Goal: Task Accomplishment & Management: Use online tool/utility

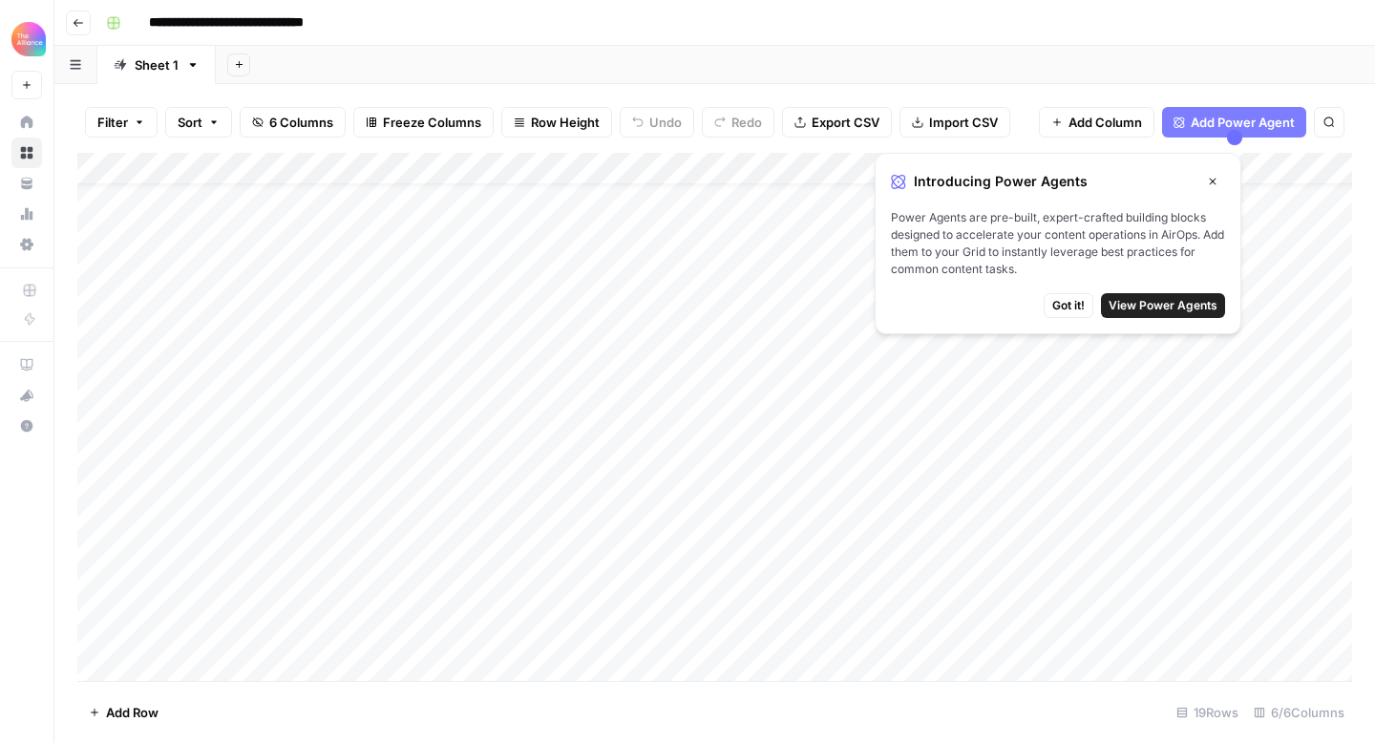
scroll to position [152, 0]
click at [1211, 179] on icon "button" at bounding box center [1212, 181] width 11 height 11
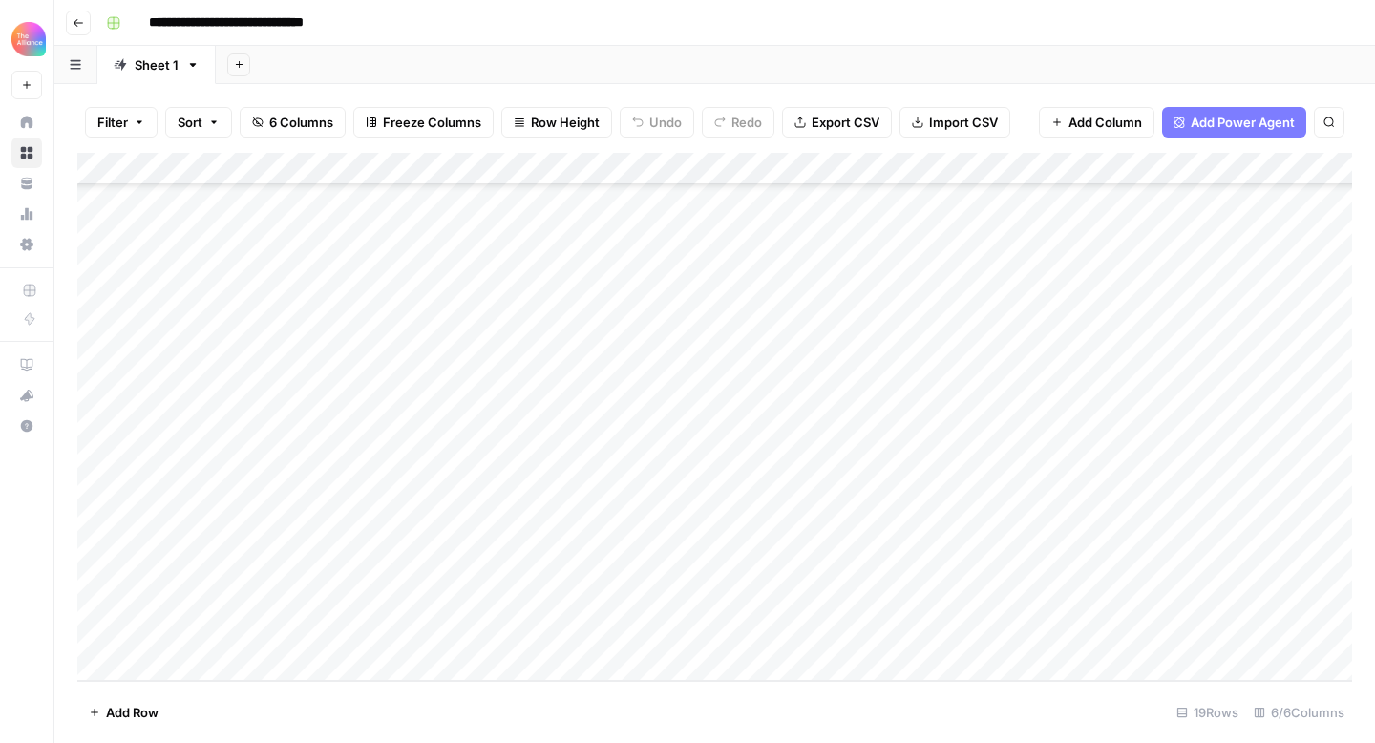
click at [159, 663] on div "Add Column" at bounding box center [714, 417] width 1275 height 528
click at [177, 629] on div "Add Column" at bounding box center [714, 417] width 1275 height 528
click at [248, 630] on div "Add Column" at bounding box center [714, 417] width 1275 height 528
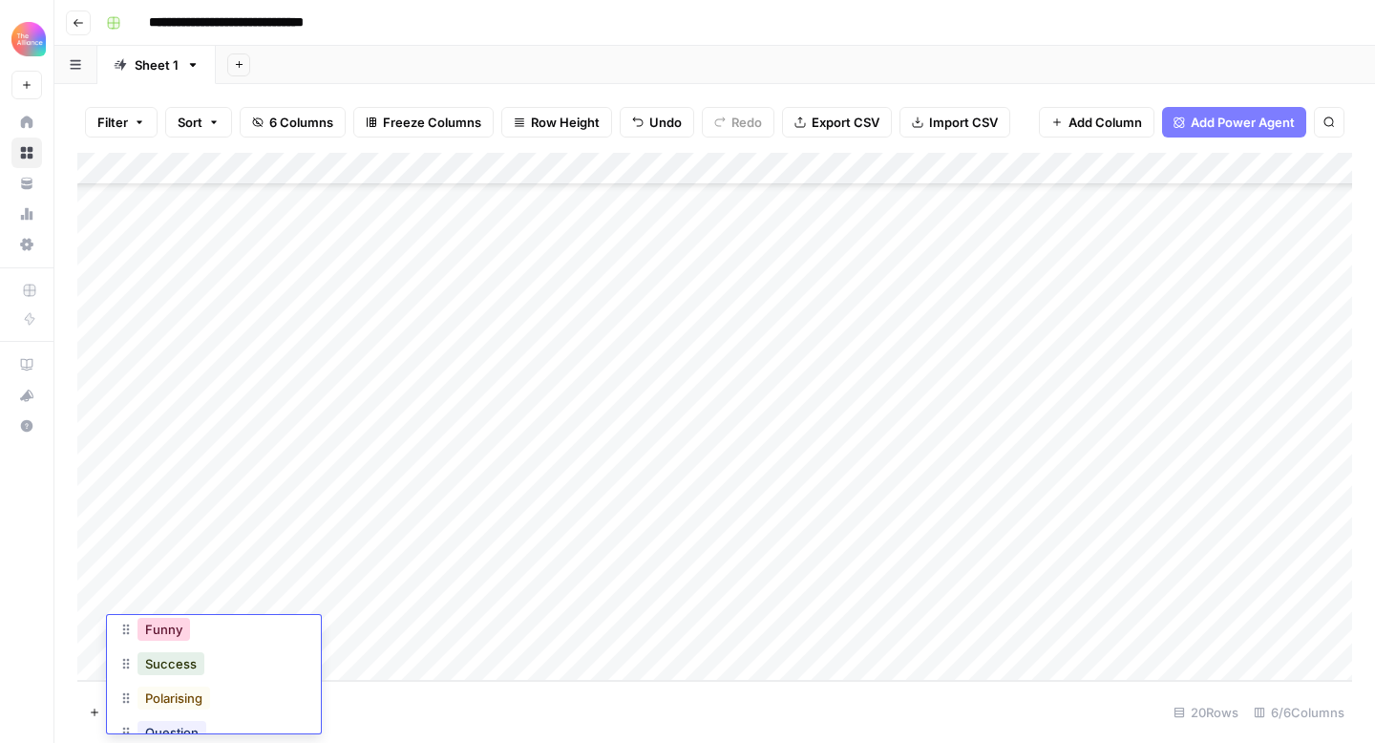
click at [169, 631] on button "Funny" at bounding box center [164, 629] width 53 height 23
click at [323, 634] on div "Add Column" at bounding box center [714, 417] width 1275 height 528
click at [731, 628] on div "Add Column" at bounding box center [714, 417] width 1275 height 528
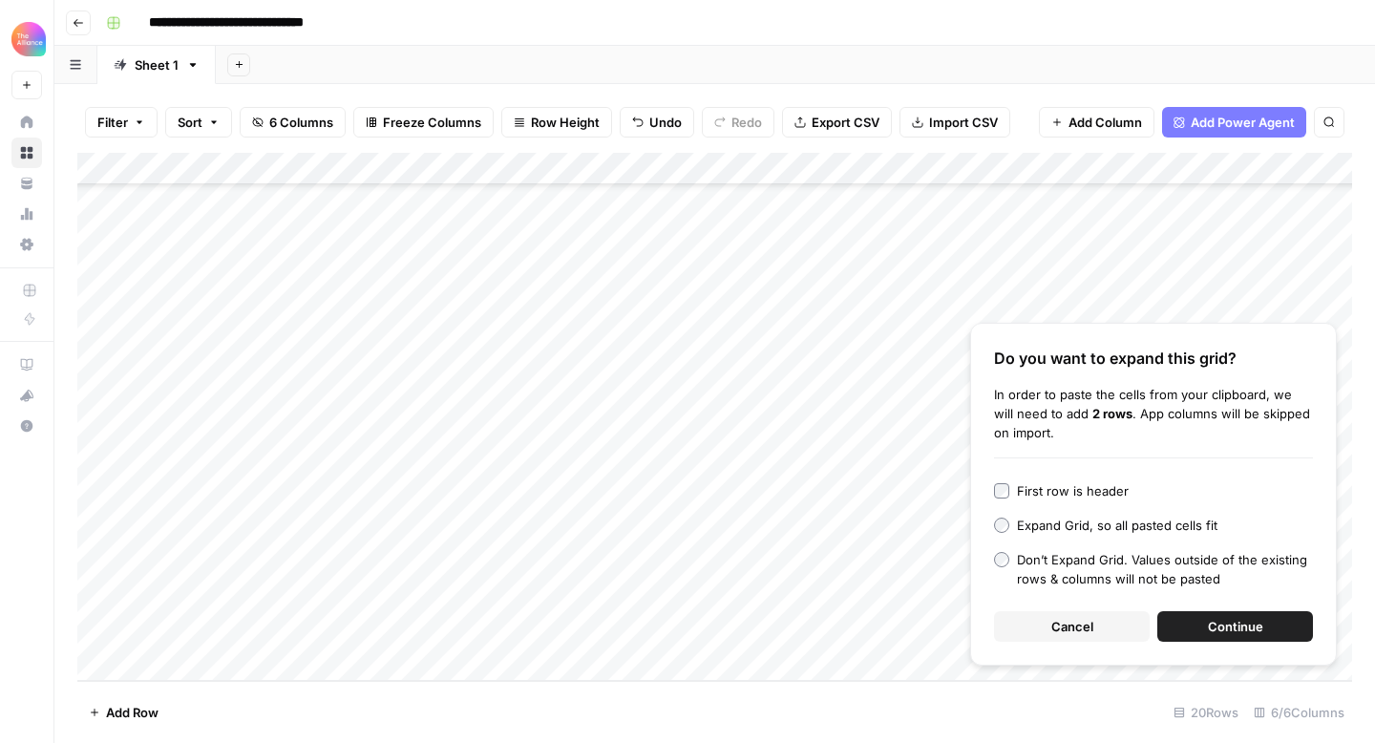
click at [1194, 627] on button "Continue" at bounding box center [1236, 626] width 156 height 31
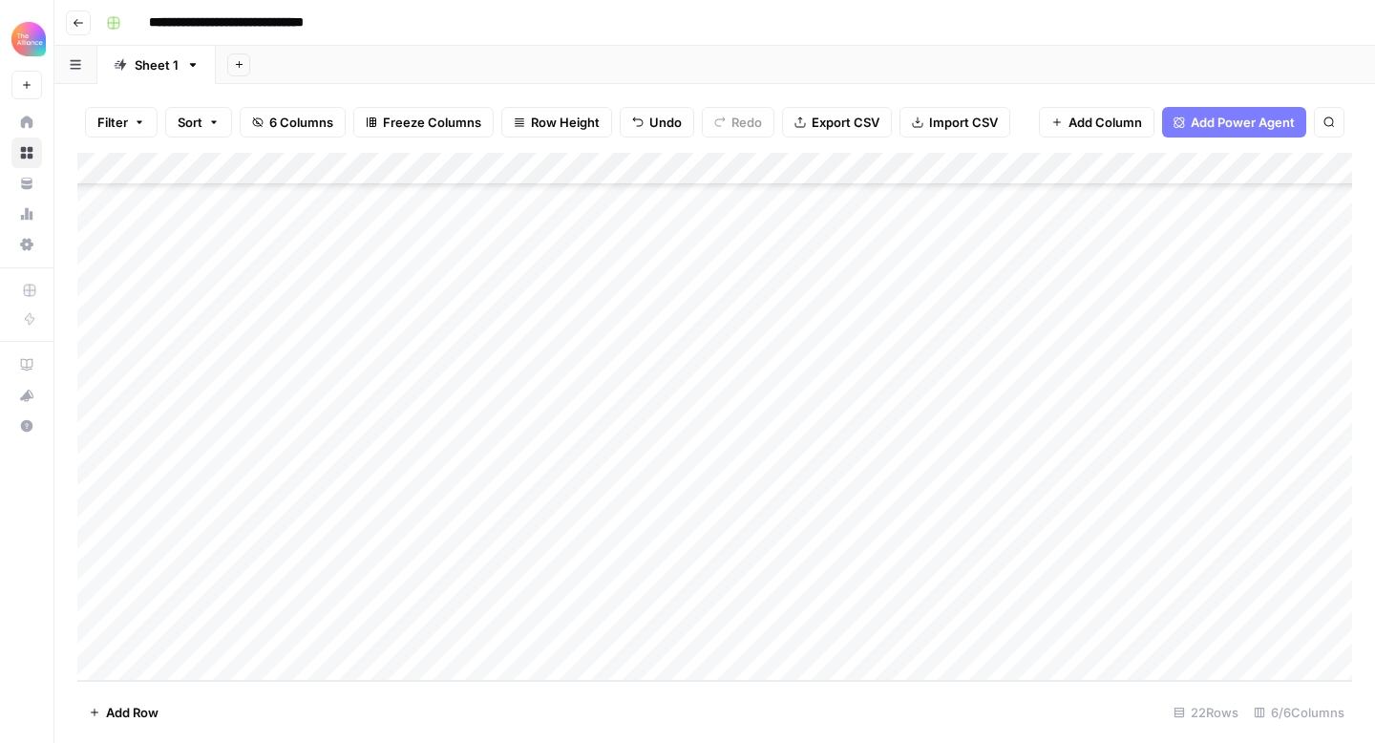
click at [910, 564] on div "Add Column" at bounding box center [714, 417] width 1275 height 528
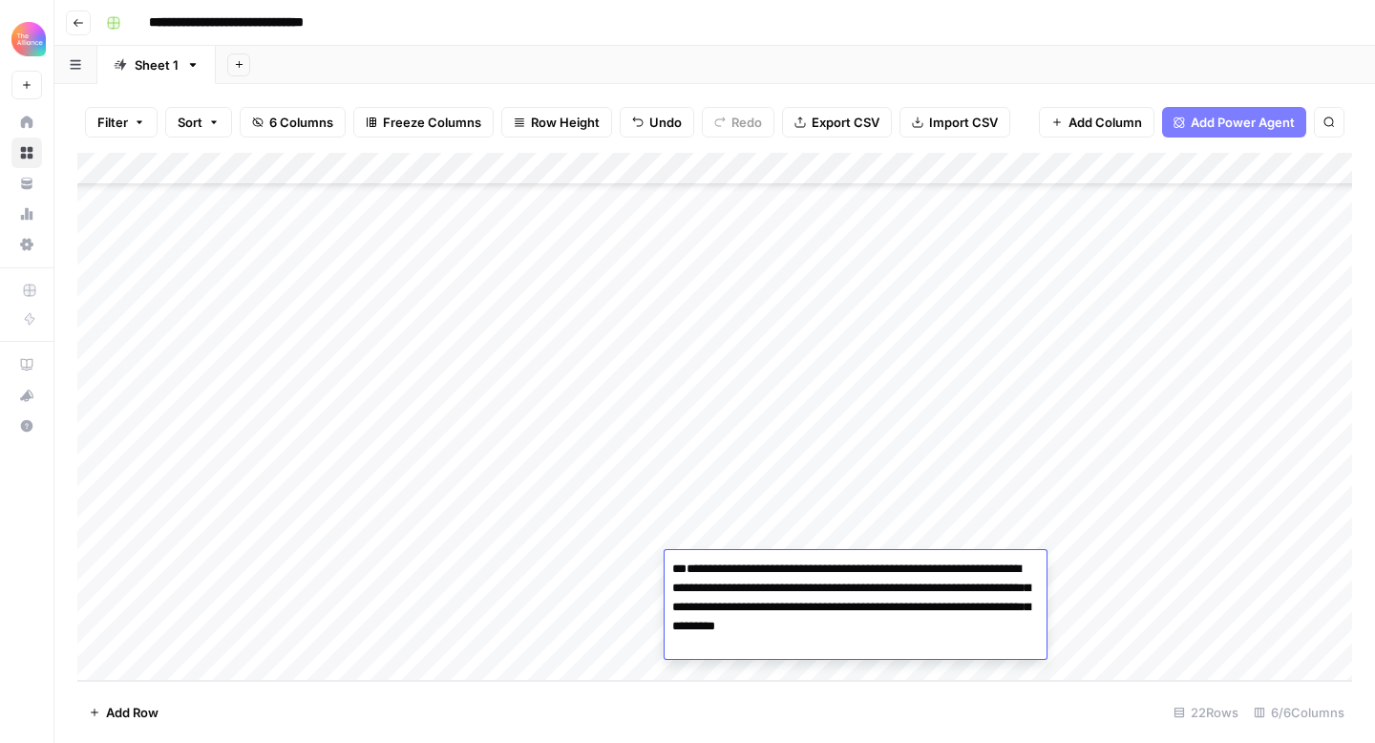
click at [902, 607] on textarea "**********" at bounding box center [856, 607] width 382 height 103
click at [545, 578] on div "Add Column" at bounding box center [714, 417] width 1275 height 528
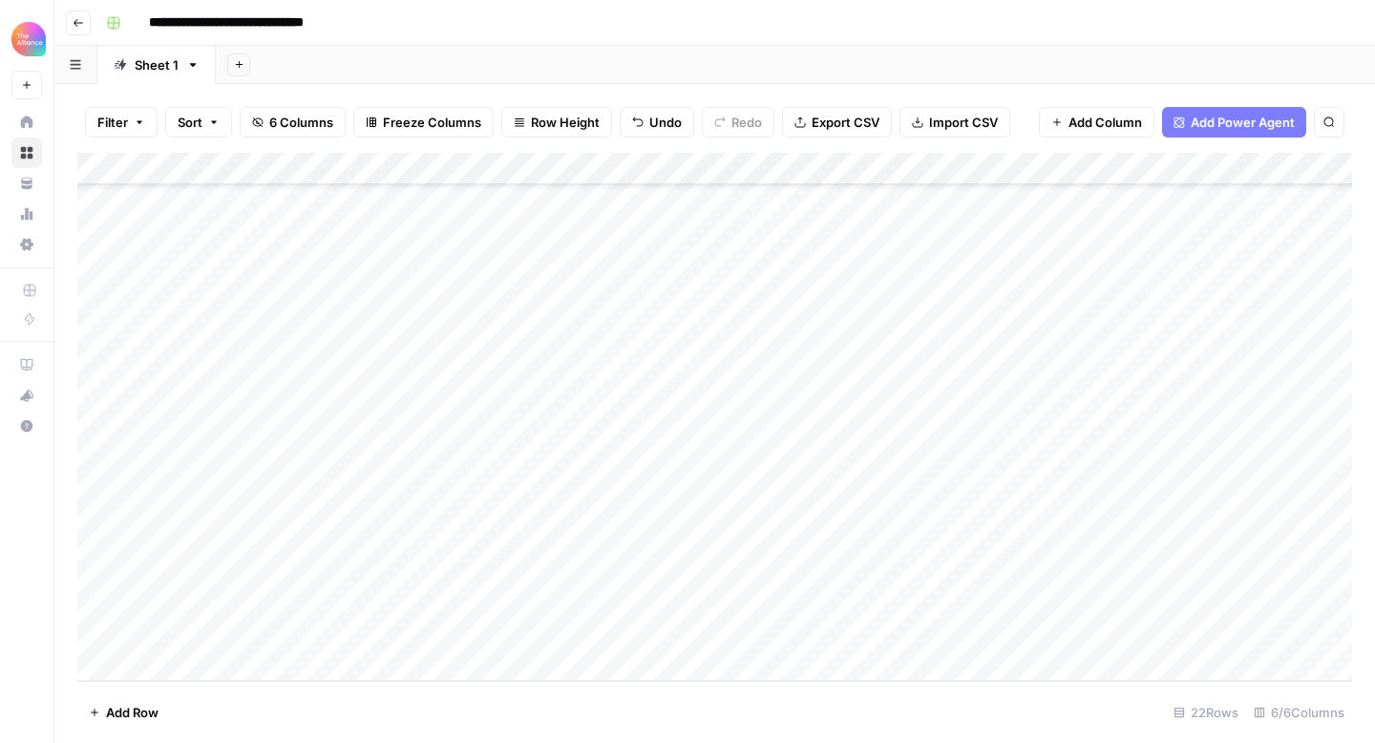
click at [1126, 563] on div "Add Column" at bounding box center [714, 417] width 1275 height 528
click at [1260, 564] on div "Add Column" at bounding box center [714, 417] width 1275 height 528
click at [182, 603] on div "Add Column" at bounding box center [714, 417] width 1275 height 528
click at [227, 601] on div "Add Column" at bounding box center [714, 417] width 1275 height 528
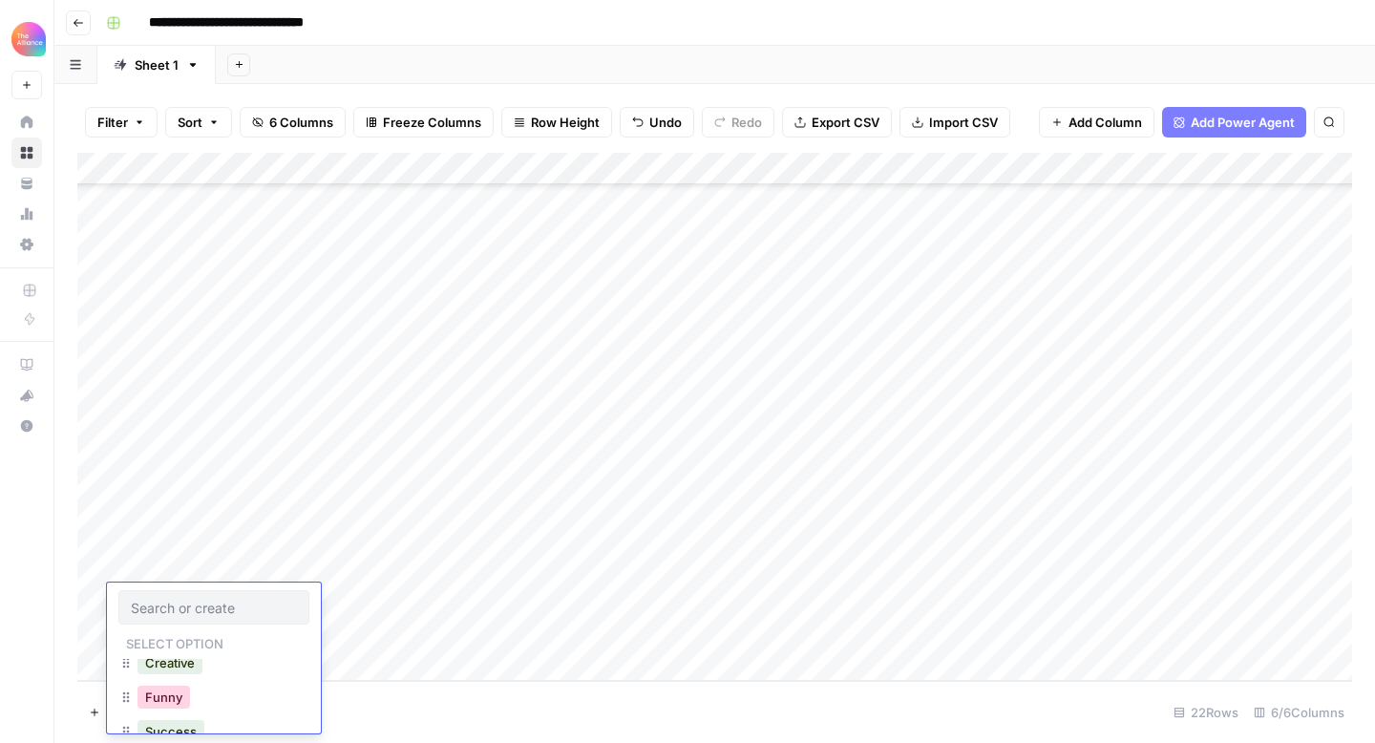
click at [160, 692] on button "Funny" at bounding box center [164, 697] width 53 height 23
click at [715, 606] on div "Add Column" at bounding box center [714, 417] width 1275 height 528
click at [723, 605] on div "Add Column" at bounding box center [714, 417] width 1275 height 528
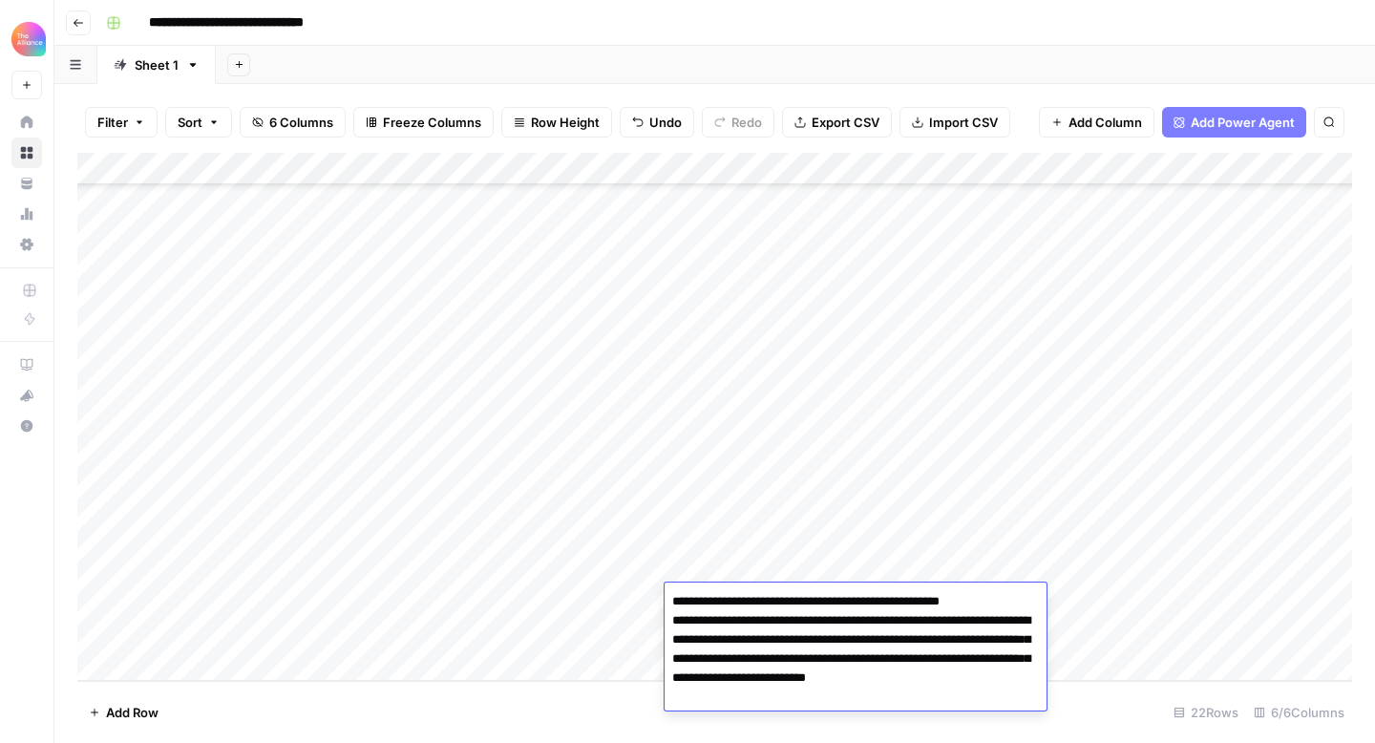
click at [683, 621] on textarea "**********" at bounding box center [856, 658] width 382 height 141
type textarea "**********"
click at [783, 706] on textarea "**********" at bounding box center [856, 658] width 382 height 141
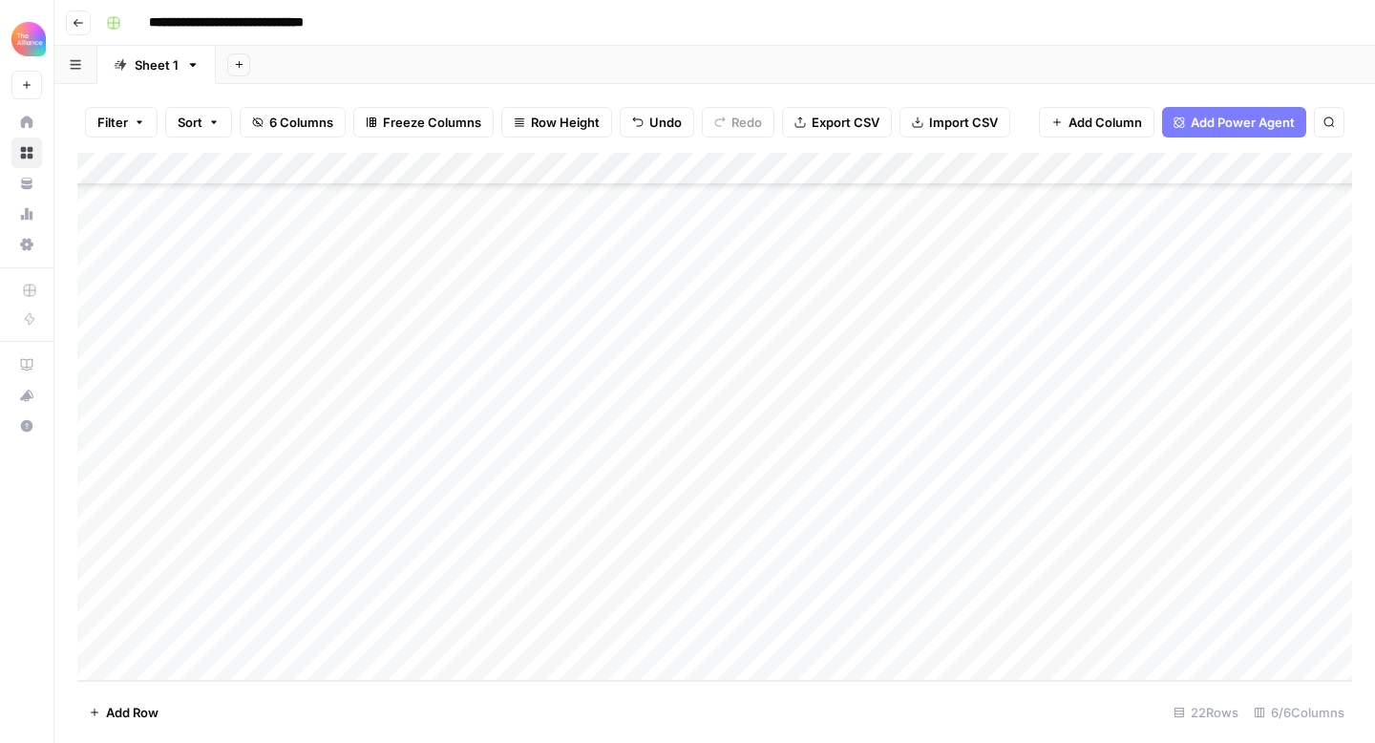
click at [1259, 597] on div "Add Column" at bounding box center [714, 417] width 1275 height 528
click at [447, 569] on div "Add Column" at bounding box center [714, 417] width 1275 height 528
click at [512, 603] on div "Add Column" at bounding box center [714, 417] width 1275 height 528
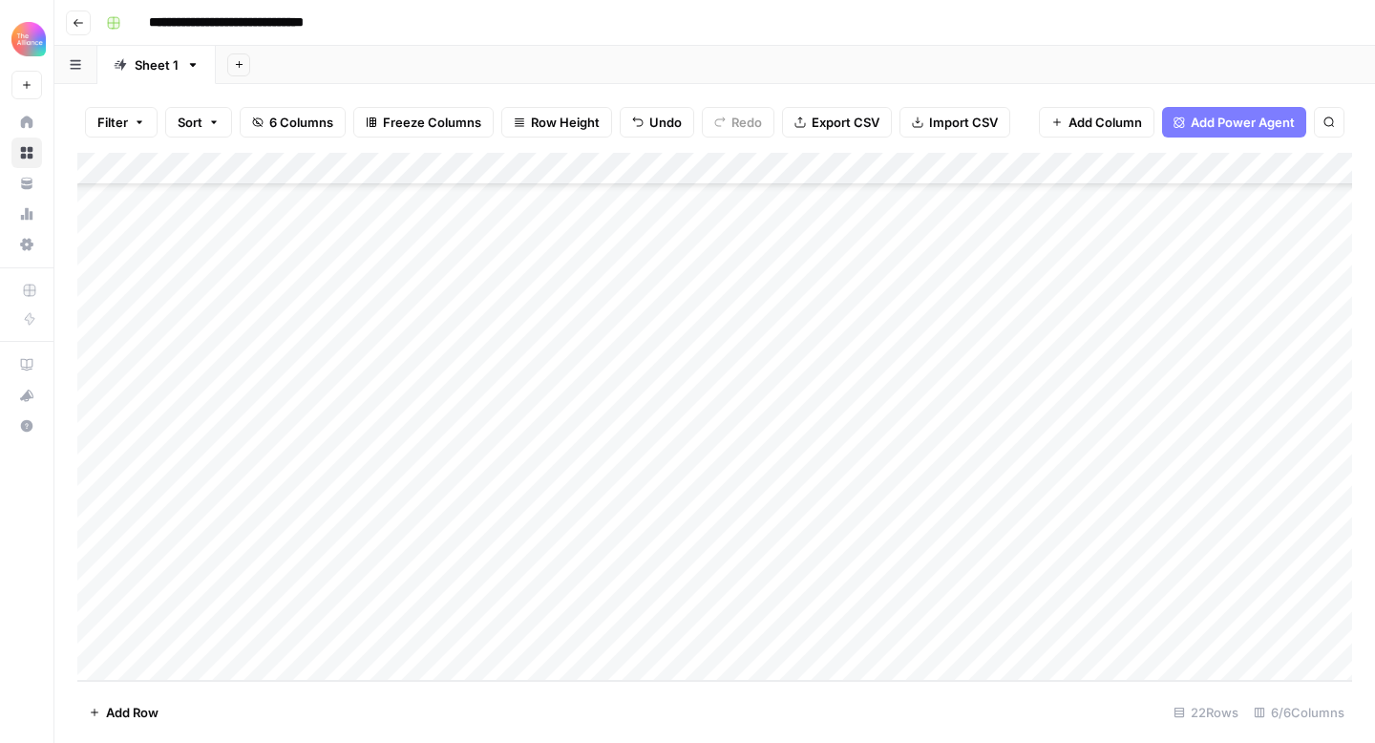
click at [190, 633] on div "Add Column" at bounding box center [714, 417] width 1275 height 528
click at [519, 635] on div "Add Column" at bounding box center [714, 417] width 1275 height 528
click at [186, 621] on div "Add Column" at bounding box center [714, 417] width 1275 height 528
click at [224, 627] on div "Add Column" at bounding box center [714, 417] width 1275 height 528
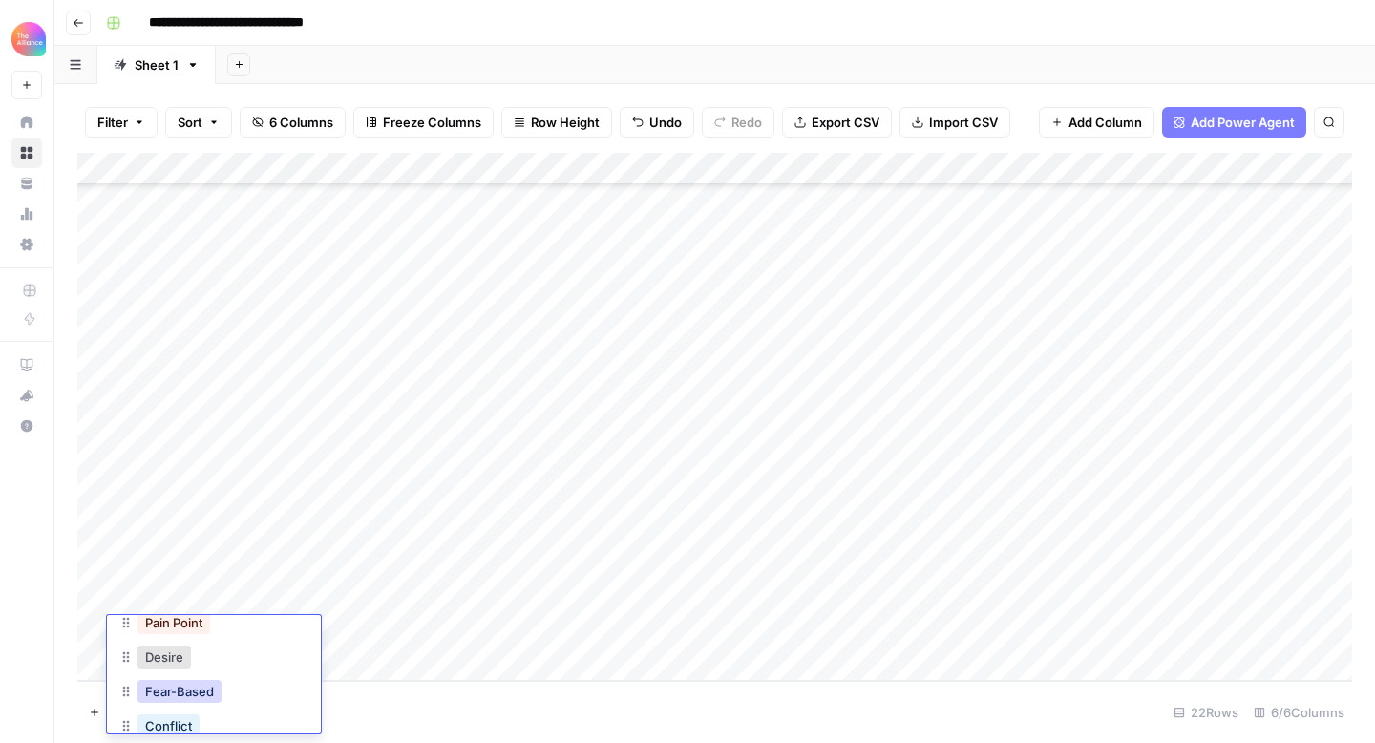
click at [187, 700] on button "Fear-Based" at bounding box center [180, 691] width 84 height 23
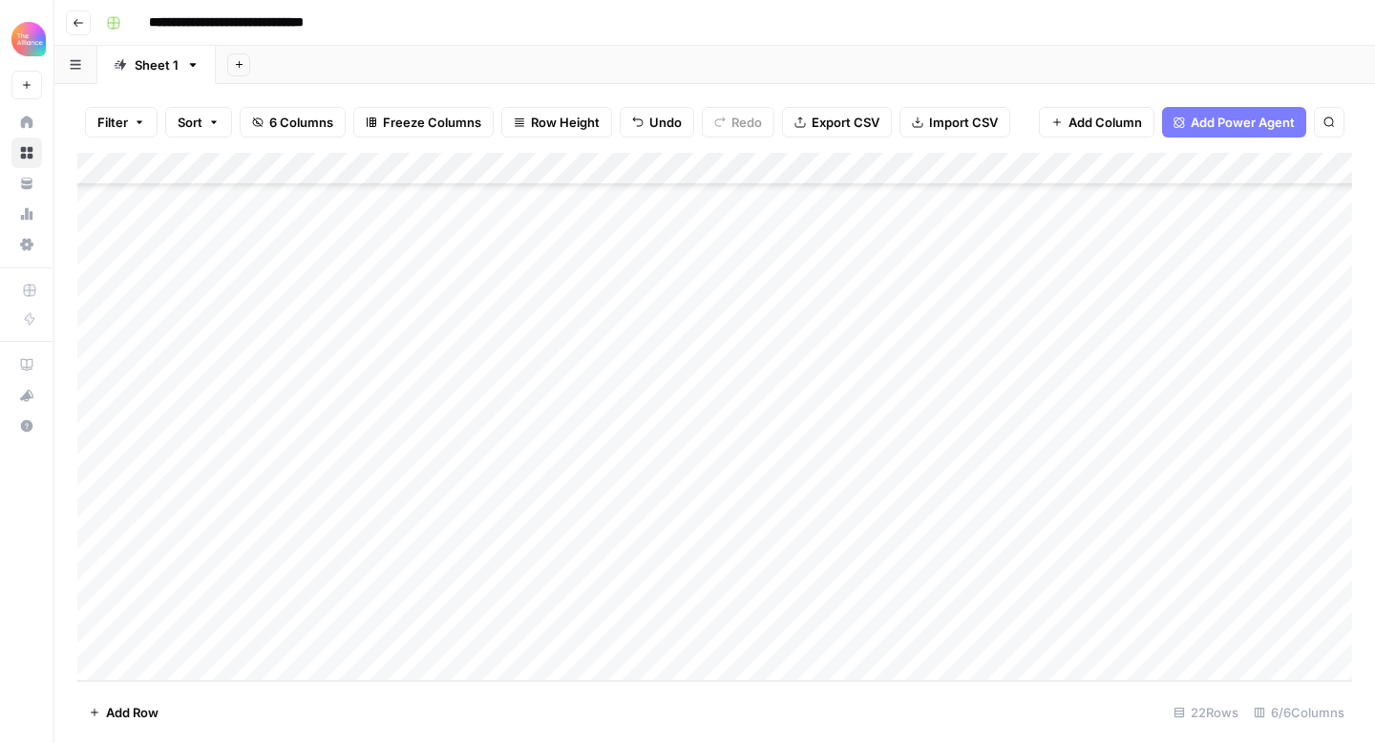
click at [1258, 627] on div "Add Column" at bounding box center [714, 417] width 1275 height 528
click at [143, 657] on div "Add Column" at bounding box center [714, 417] width 1275 height 528
click at [394, 632] on div "Add Column" at bounding box center [714, 417] width 1275 height 528
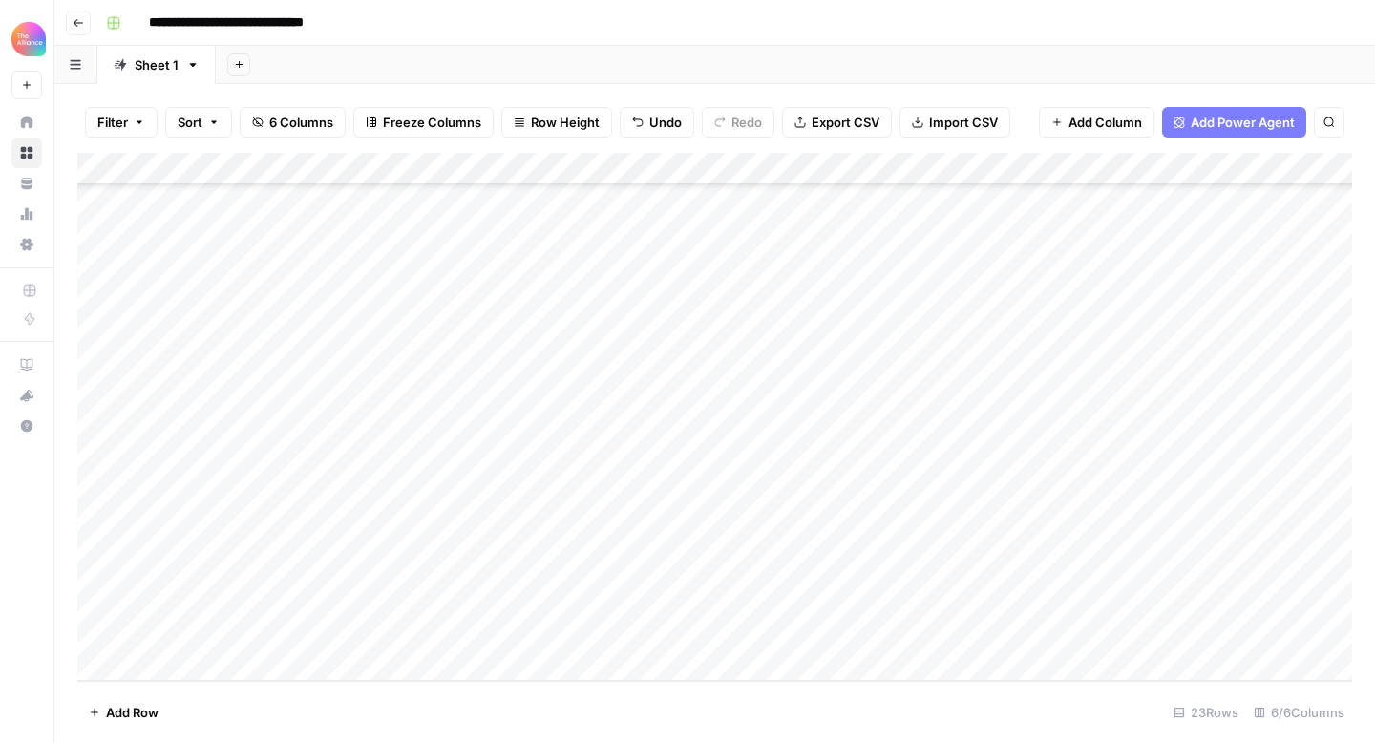
click at [223, 632] on div "Add Column" at bounding box center [714, 417] width 1275 height 528
click at [245, 631] on div "Add Column" at bounding box center [714, 417] width 1275 height 528
click at [196, 645] on button "Question" at bounding box center [172, 651] width 69 height 23
click at [1191, 627] on div "Add Column" at bounding box center [714, 417] width 1275 height 528
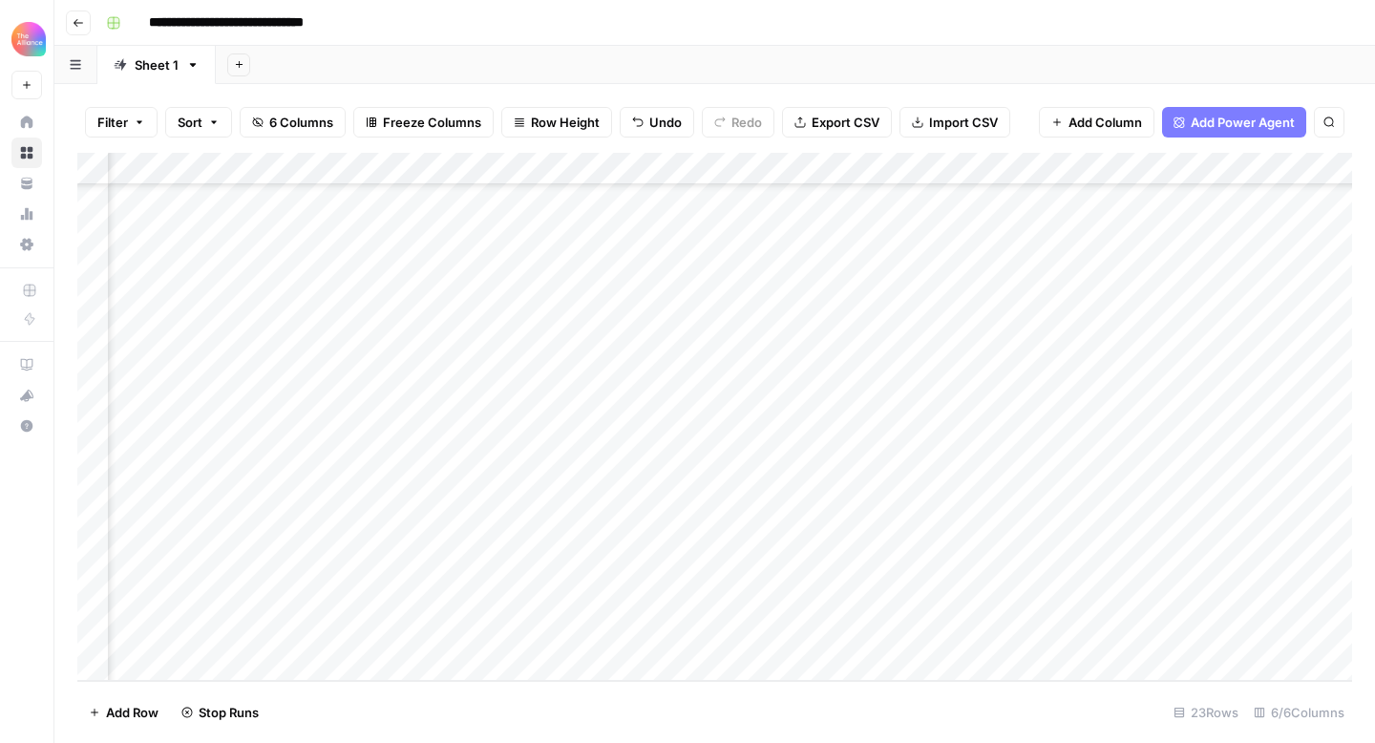
scroll to position [282, 270]
click at [1119, 535] on div "Add Column" at bounding box center [714, 417] width 1275 height 528
click at [1031, 535] on div "Add Column" at bounding box center [714, 417] width 1275 height 528
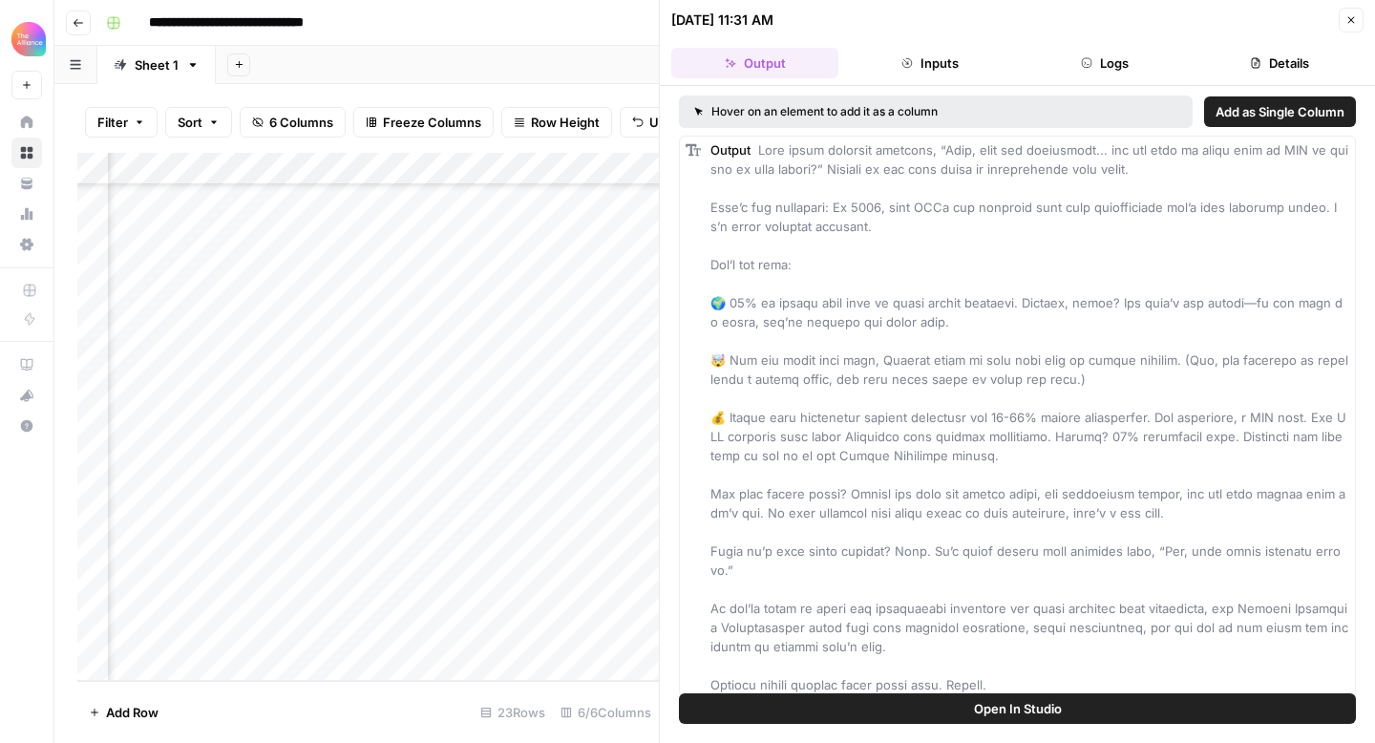
click at [1352, 23] on icon "button" at bounding box center [1351, 19] width 11 height 11
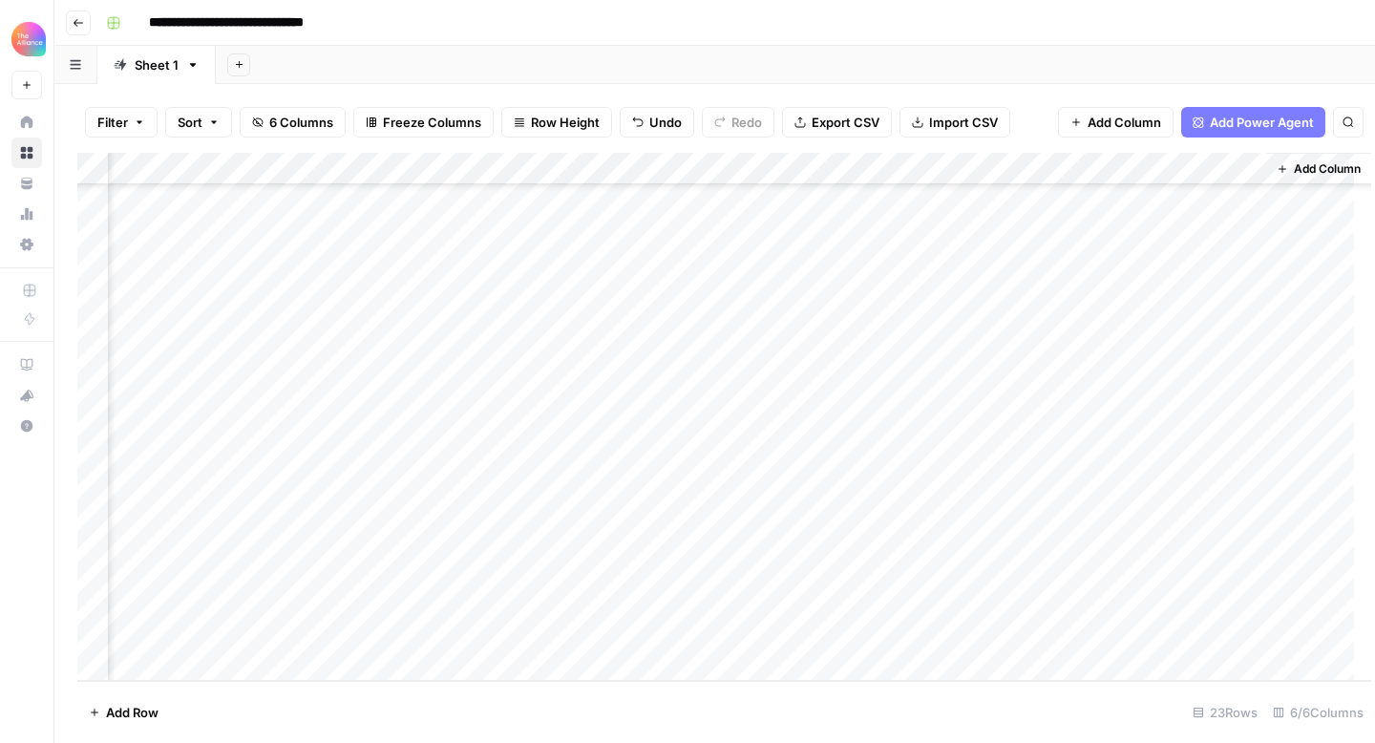
scroll to position [282, 247]
click at [1138, 534] on div "Add Column" at bounding box center [714, 417] width 1275 height 528
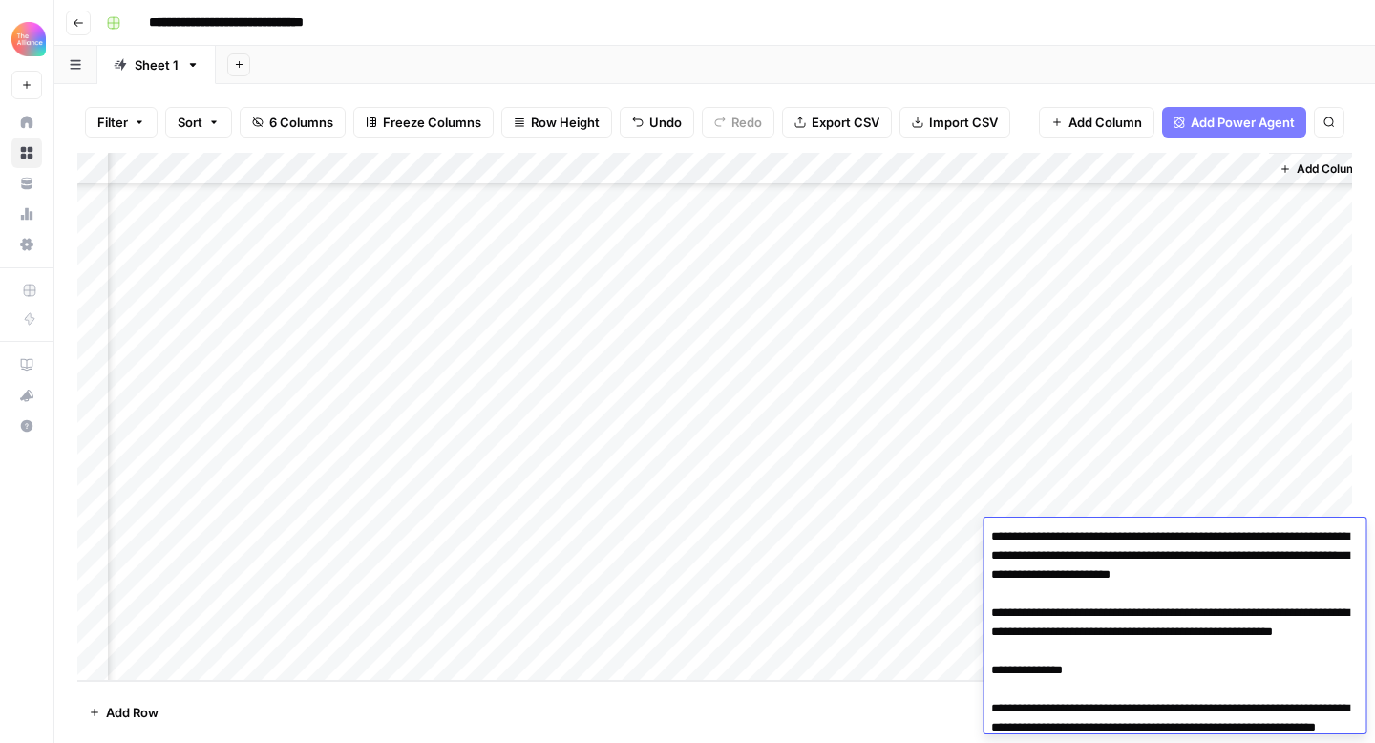
scroll to position [562, 0]
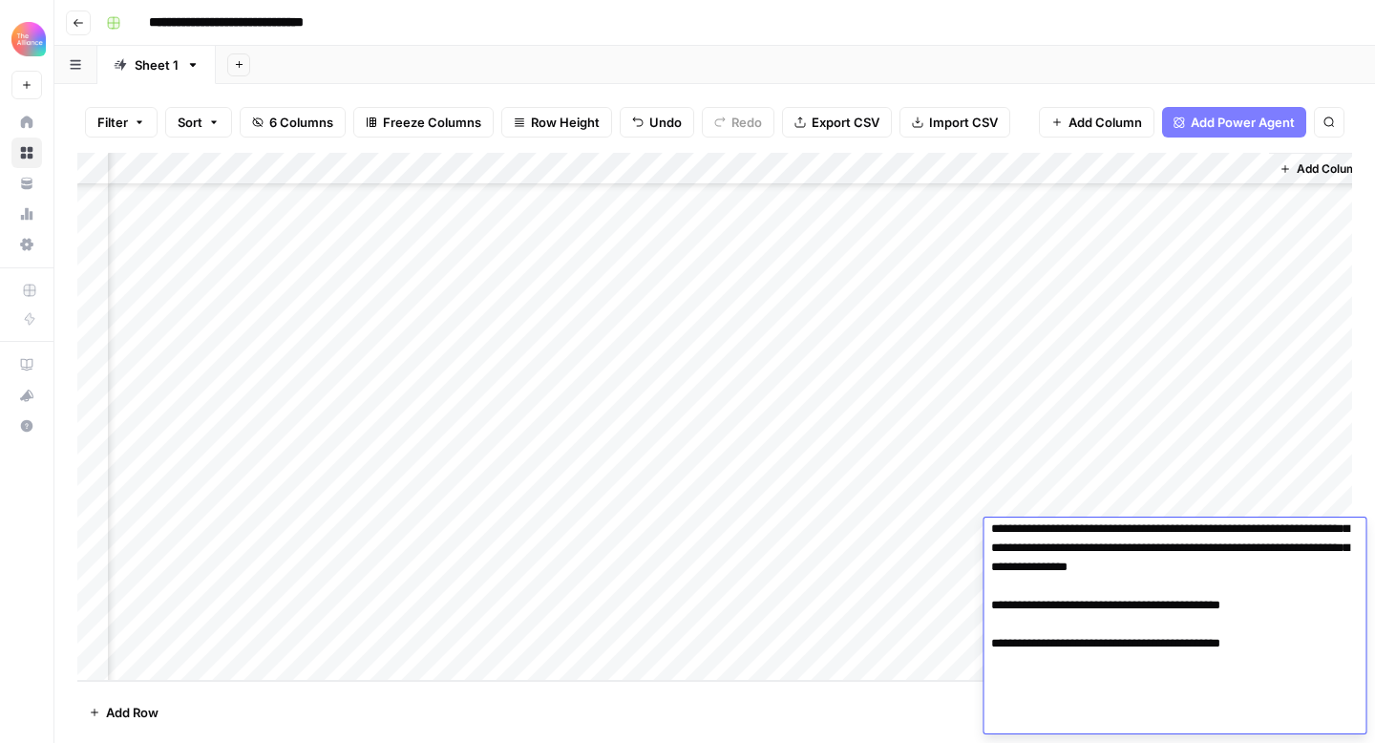
click at [1138, 549] on textarea at bounding box center [1175, 348] width 382 height 772
click at [1356, 442] on div "Filter Sort 6 Columns Freeze Columns Row Height Undo Redo Export CSV Import CSV…" at bounding box center [714, 413] width 1321 height 659
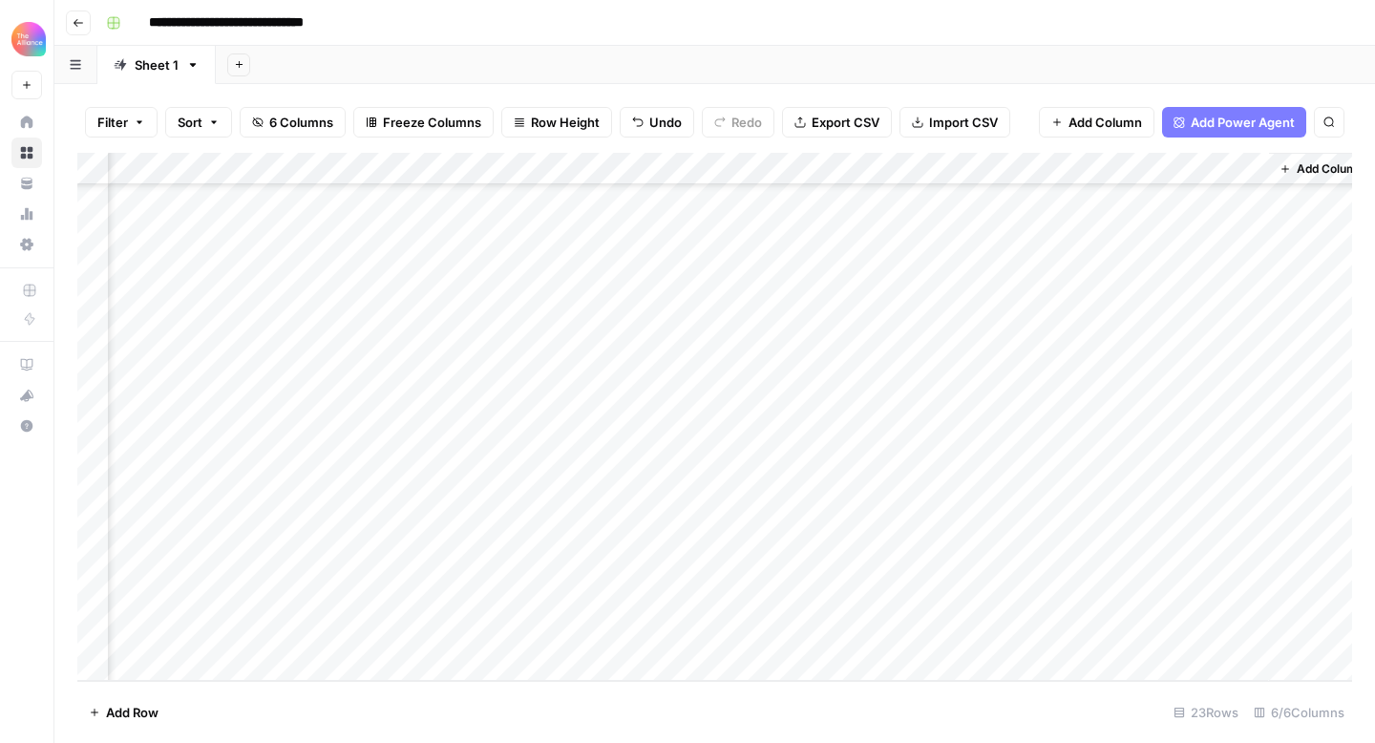
click at [1161, 564] on div "Add Column" at bounding box center [714, 417] width 1275 height 528
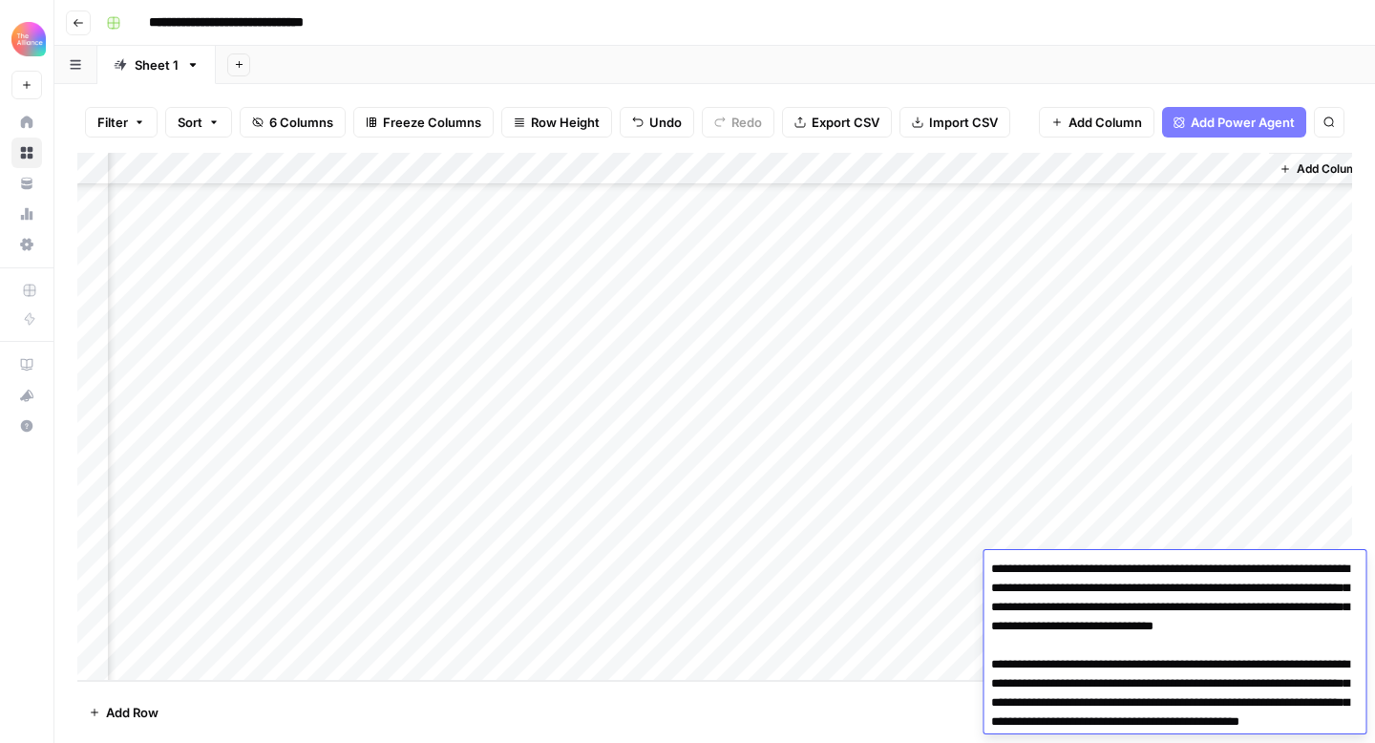
scroll to position [556, 0]
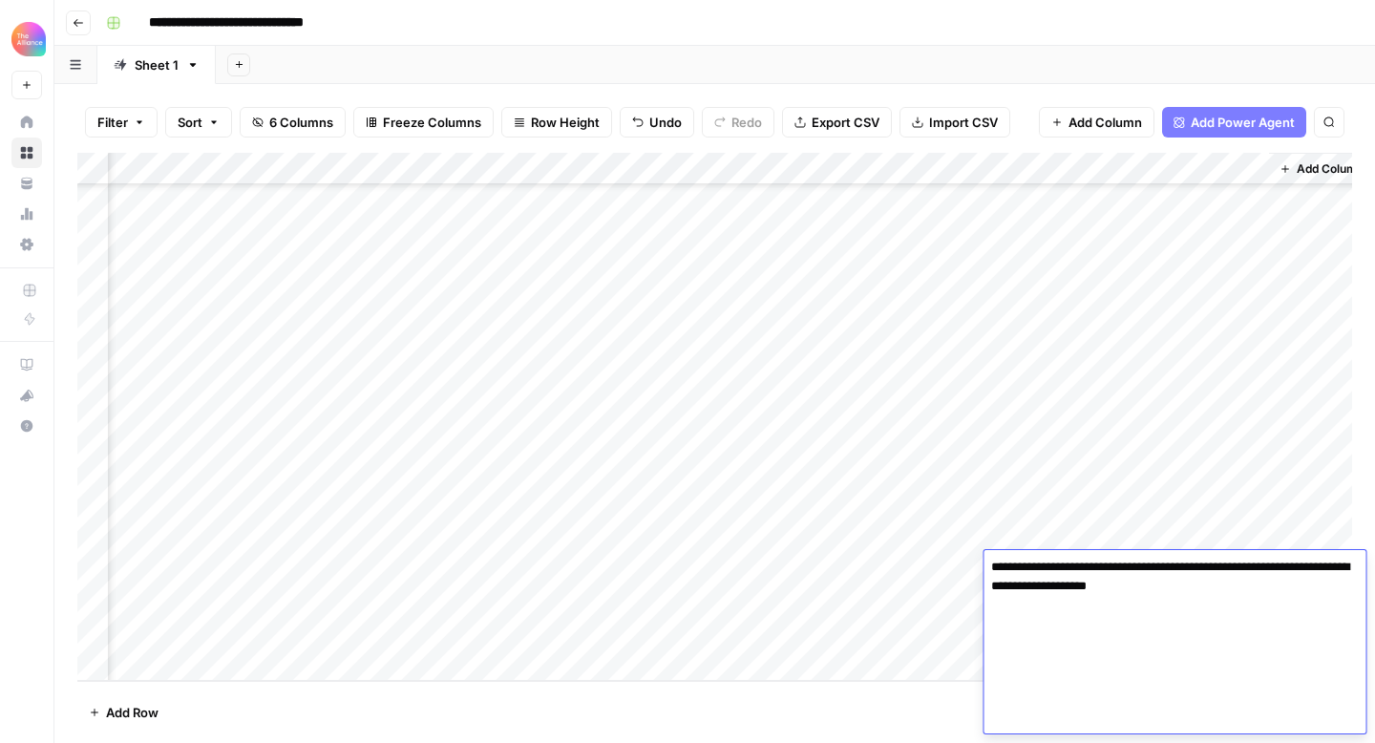
click at [968, 682] on footer "Add Row 23 Rows 6/6 Columns" at bounding box center [714, 712] width 1275 height 62
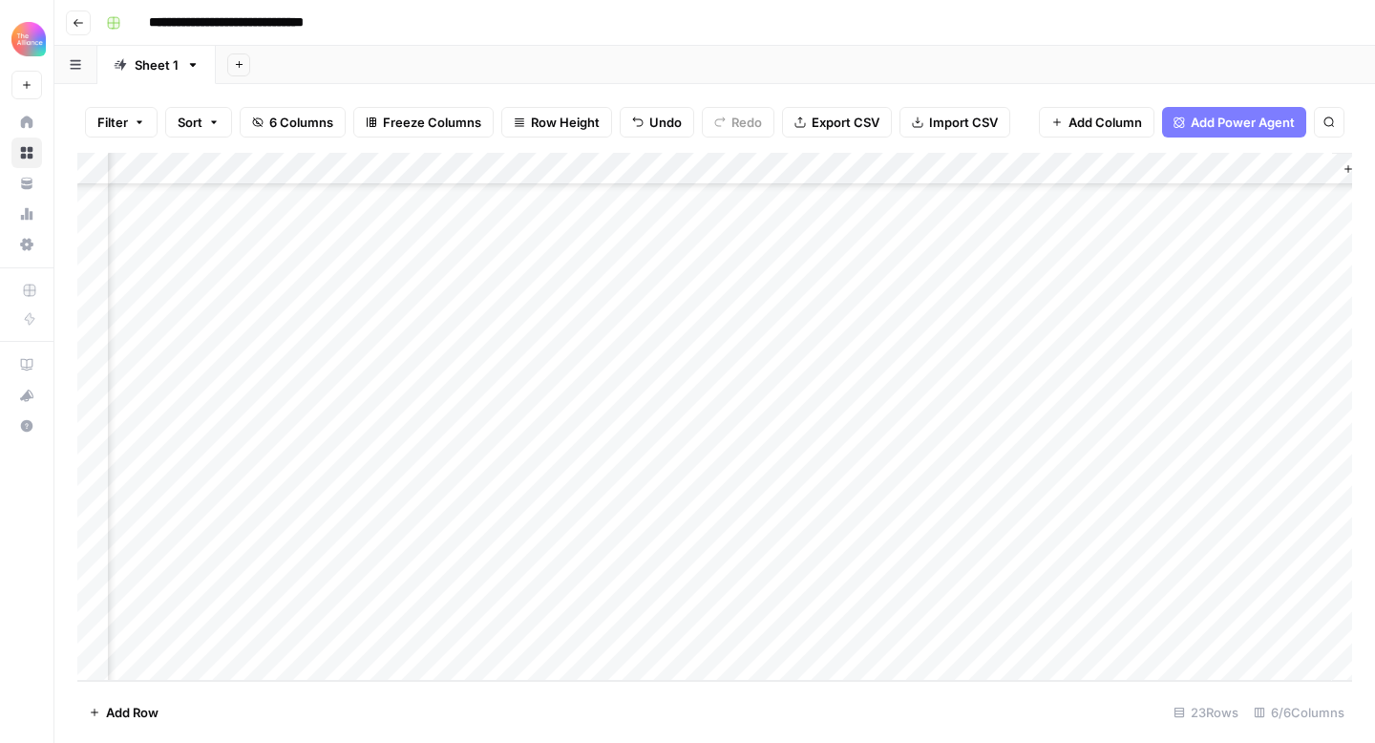
scroll to position [282, 270]
click at [1163, 599] on div "Add Column" at bounding box center [714, 417] width 1275 height 528
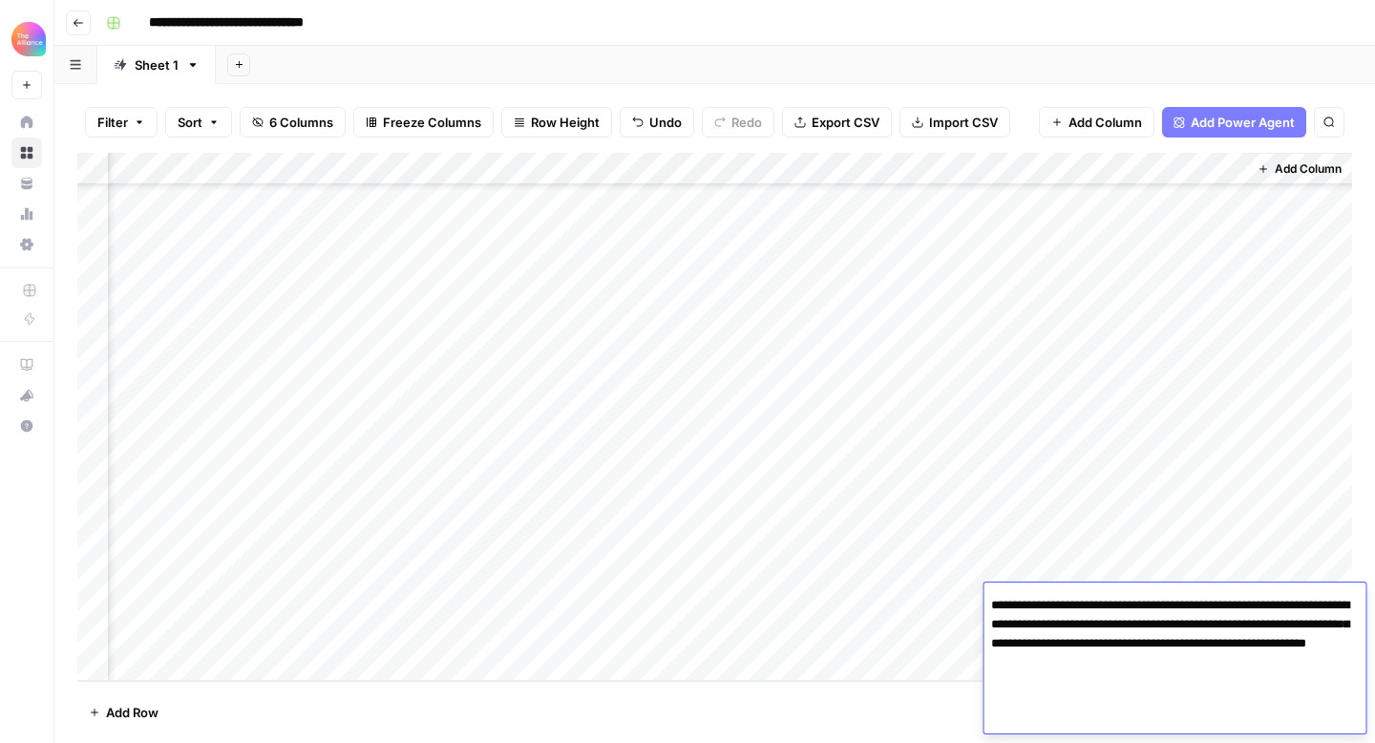
click at [1356, 521] on div "Filter Sort 6 Columns Freeze Columns Row Height Undo Redo Export CSV Import CSV…" at bounding box center [714, 413] width 1321 height 659
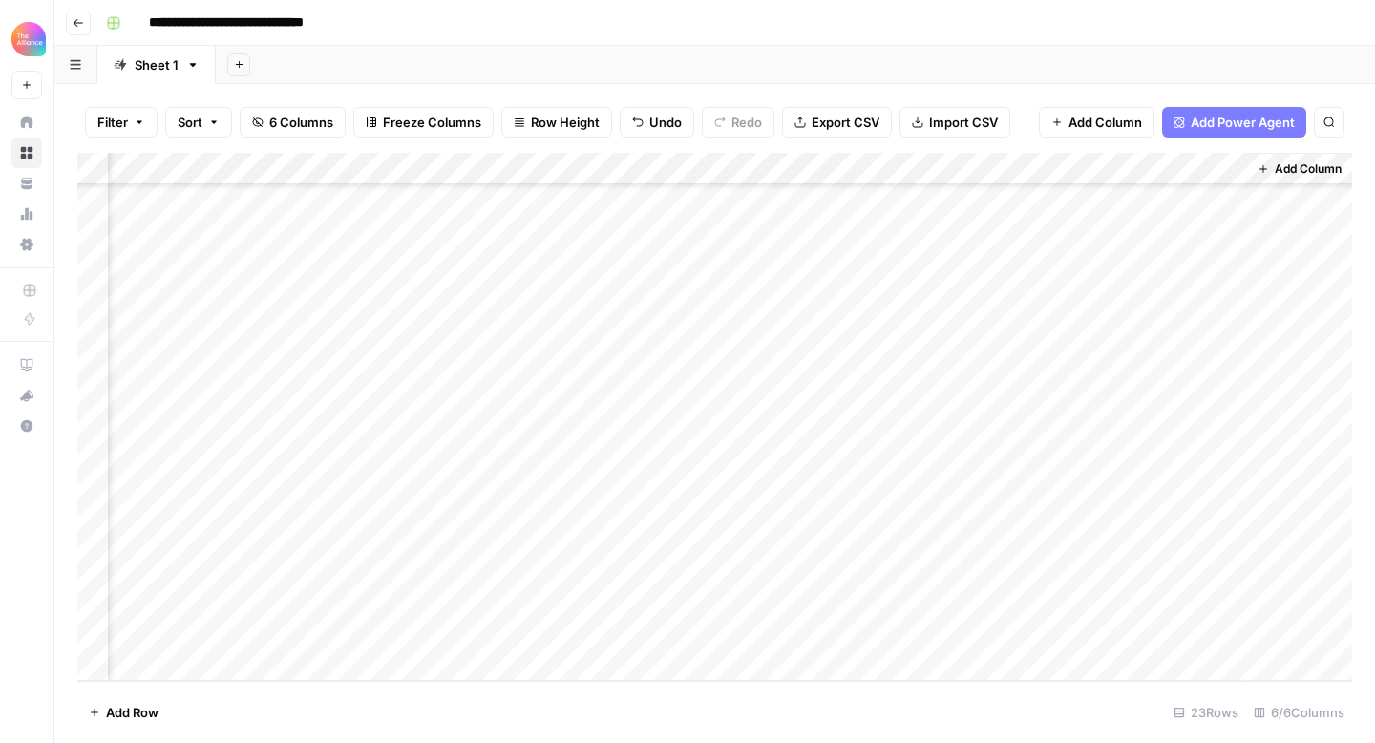
click at [1168, 628] on div "Add Column" at bounding box center [714, 417] width 1275 height 528
click at [1167, 629] on div "Add Column" at bounding box center [714, 417] width 1275 height 528
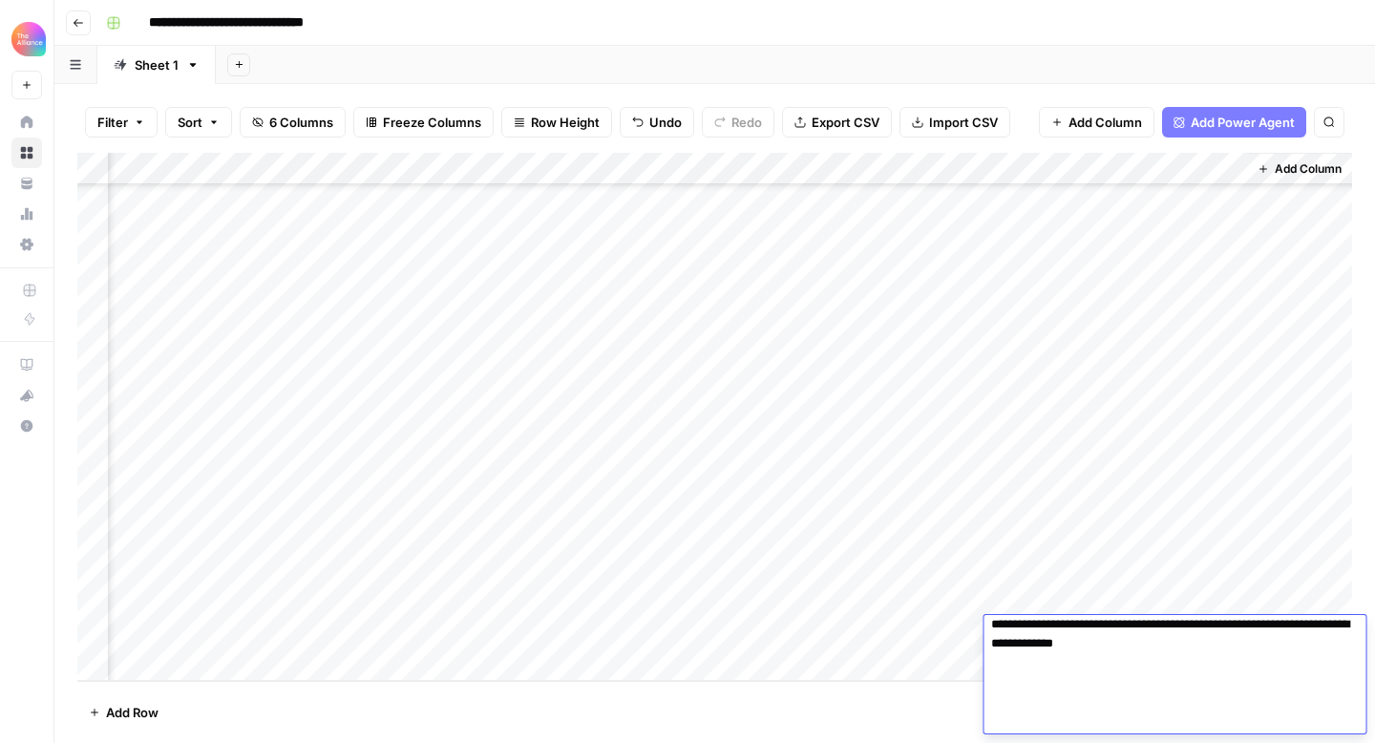
click at [1080, 631] on textarea at bounding box center [1175, 385] width 382 height 695
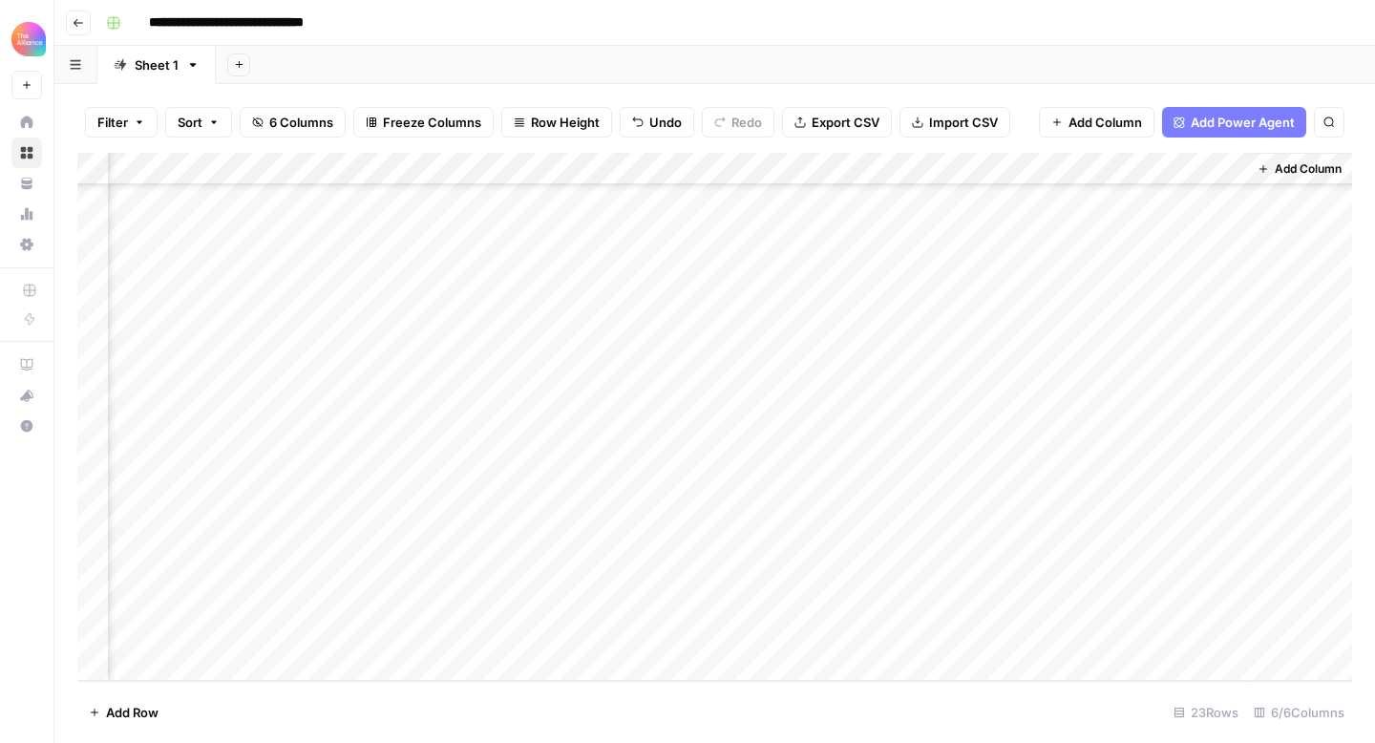
click at [1239, 557] on div "Add Column" at bounding box center [714, 417] width 1275 height 528
click at [148, 668] on div "Add Column" at bounding box center [714, 417] width 1275 height 528
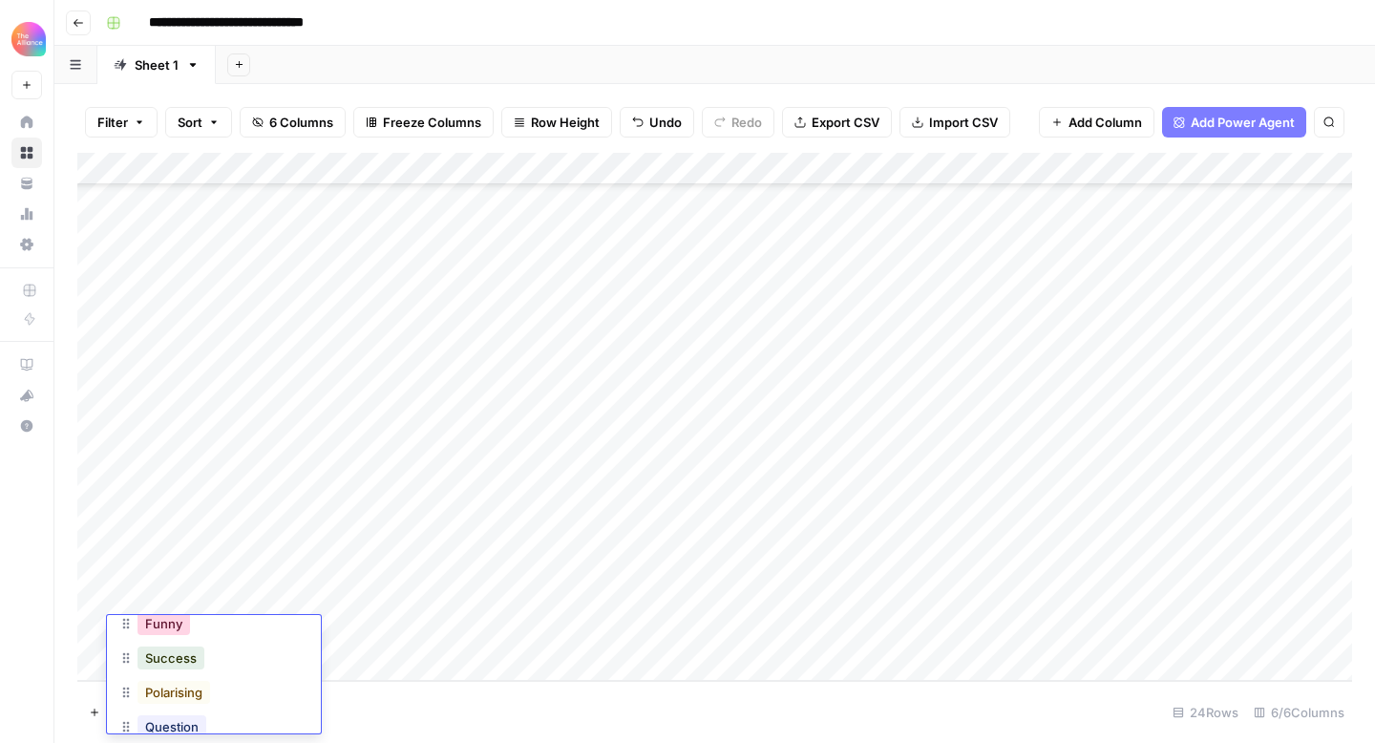
scroll to position [70, 0]
click at [173, 630] on button "Funny" at bounding box center [164, 626] width 53 height 23
click at [795, 630] on div "Add Column" at bounding box center [714, 417] width 1275 height 528
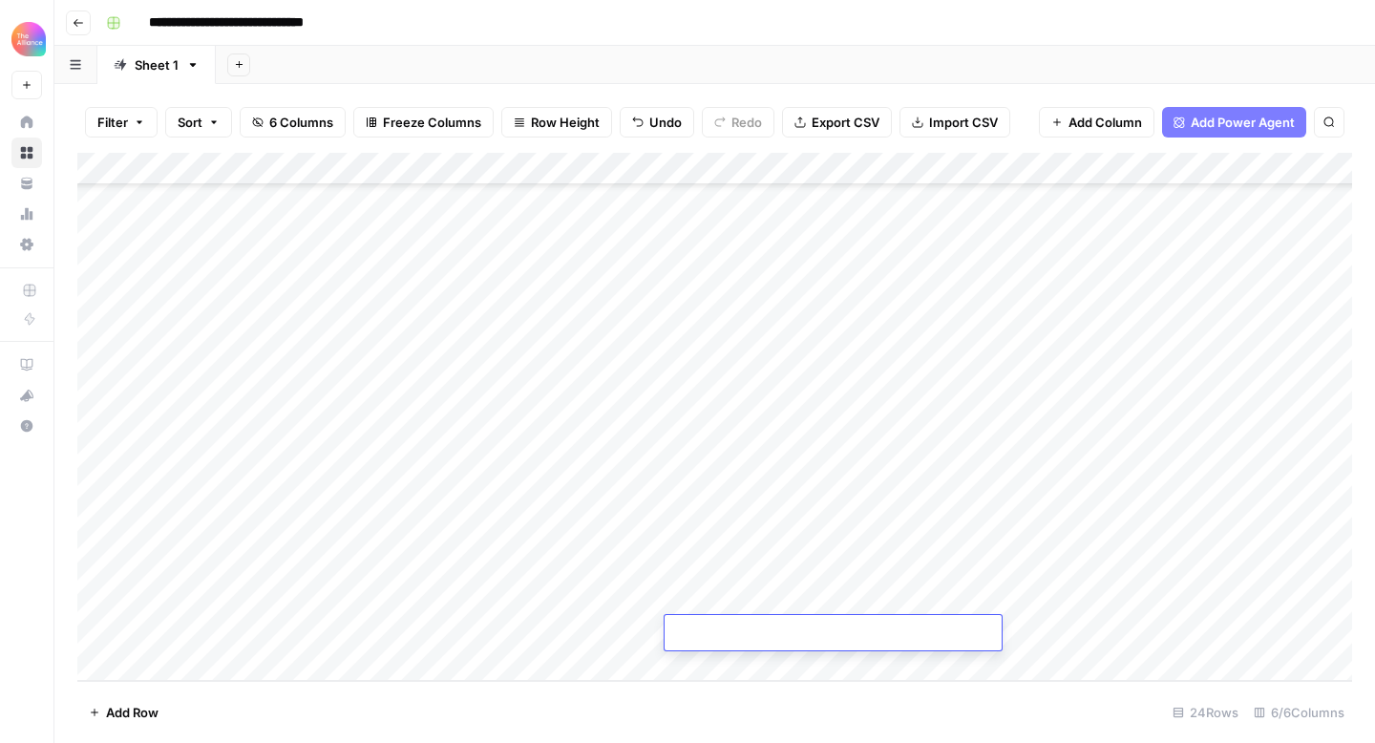
type textarea "**********"
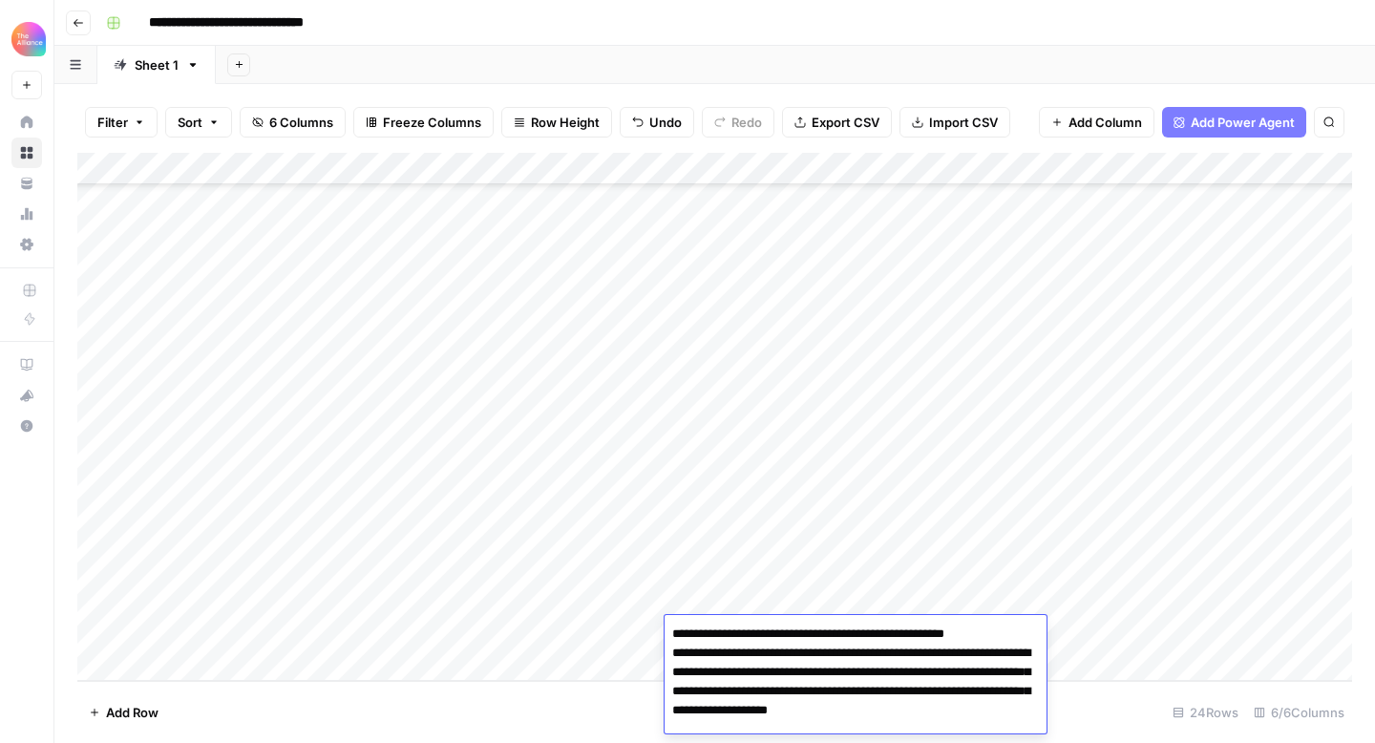
scroll to position [3, 0]
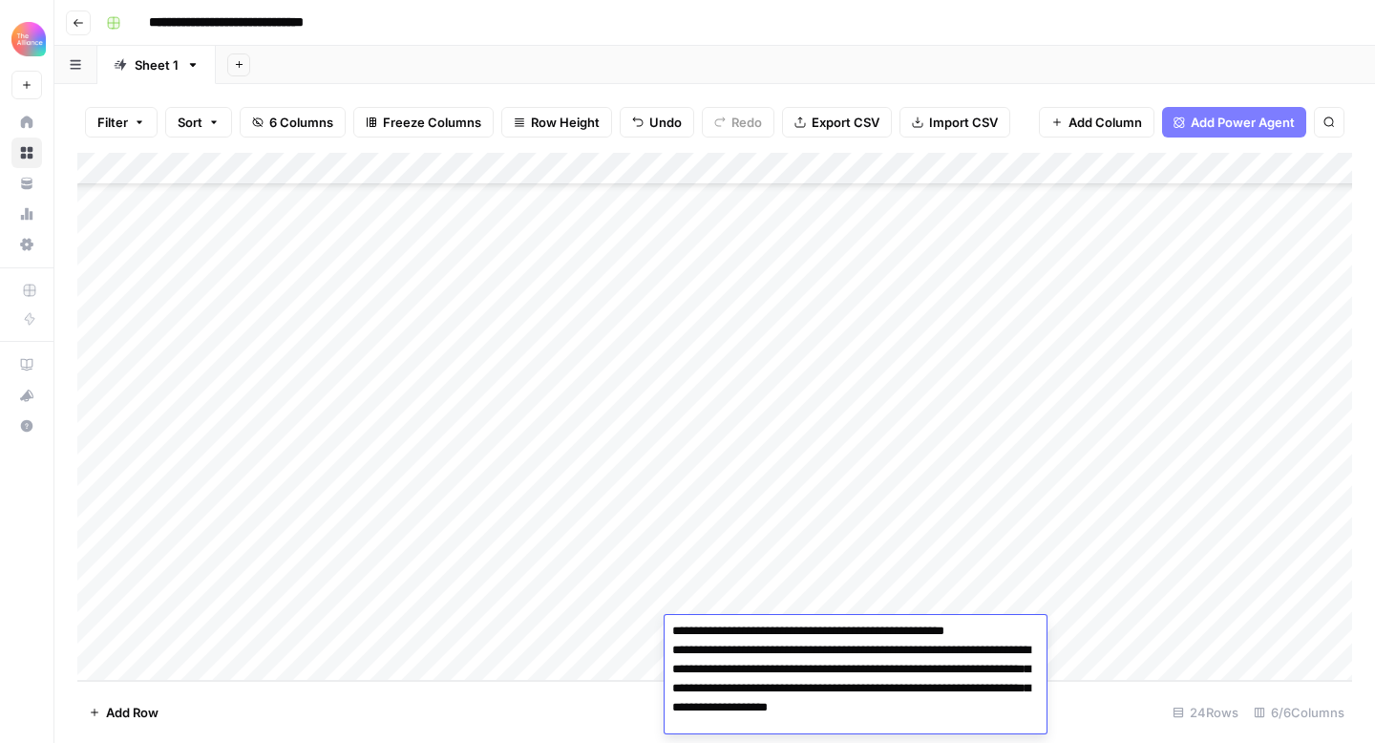
click at [1095, 716] on footer "Add Row 24 Rows 6/6 Columns" at bounding box center [714, 712] width 1275 height 62
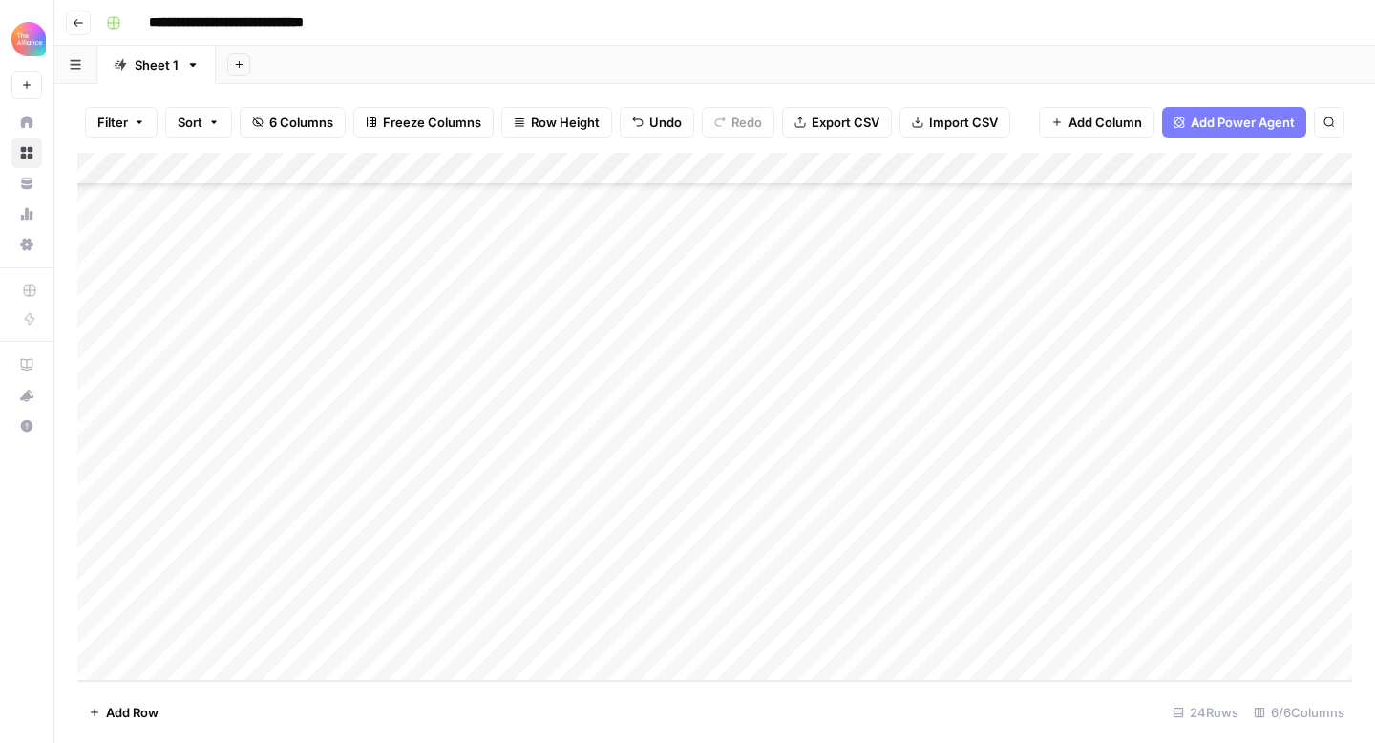
click at [1184, 631] on div "Add Column" at bounding box center [714, 417] width 1275 height 528
click at [149, 655] on div "Add Column" at bounding box center [714, 417] width 1275 height 528
click at [173, 709] on button "Funny" at bounding box center [164, 702] width 53 height 23
click at [362, 632] on div "Add Column" at bounding box center [714, 417] width 1275 height 528
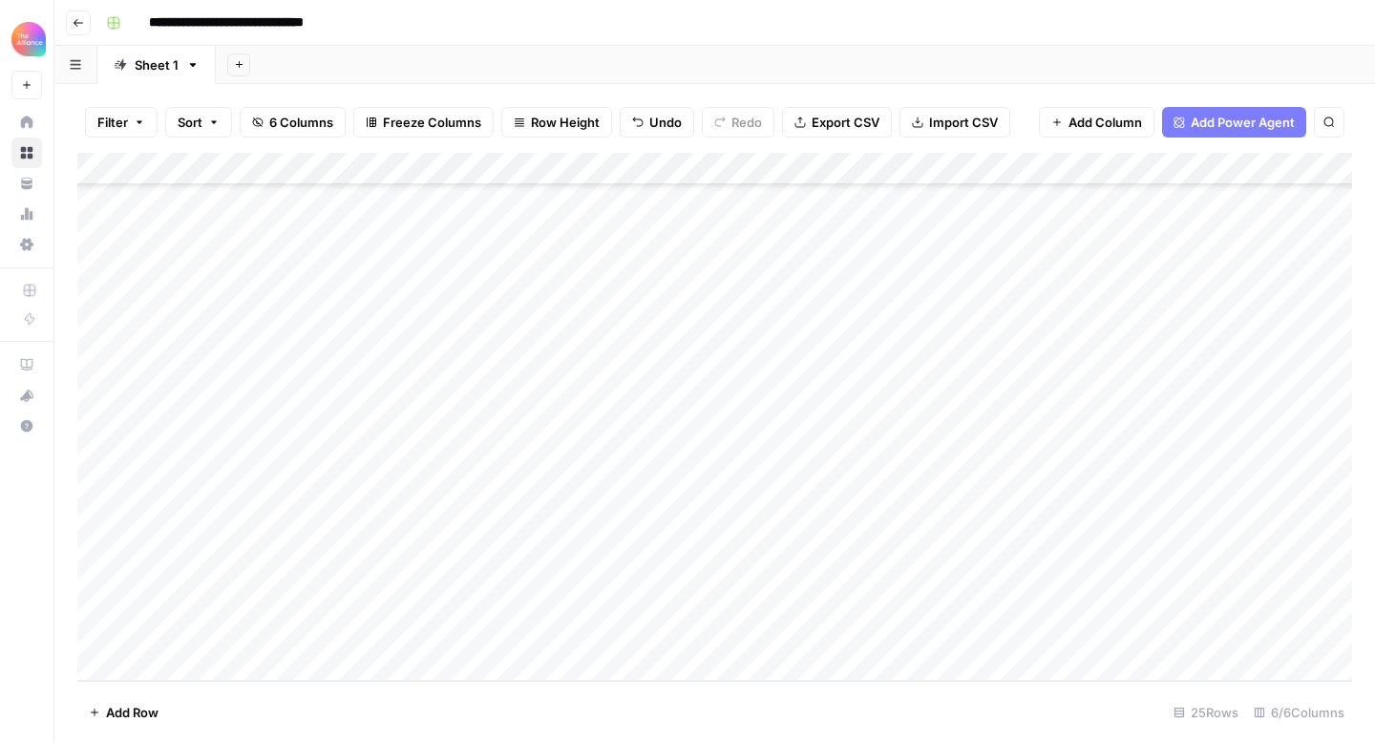
click at [689, 629] on div "Add Column" at bounding box center [714, 417] width 1275 height 528
click at [724, 635] on div "Add Column" at bounding box center [714, 417] width 1275 height 528
click at [726, 633] on textarea at bounding box center [833, 634] width 337 height 27
type textarea "**********"
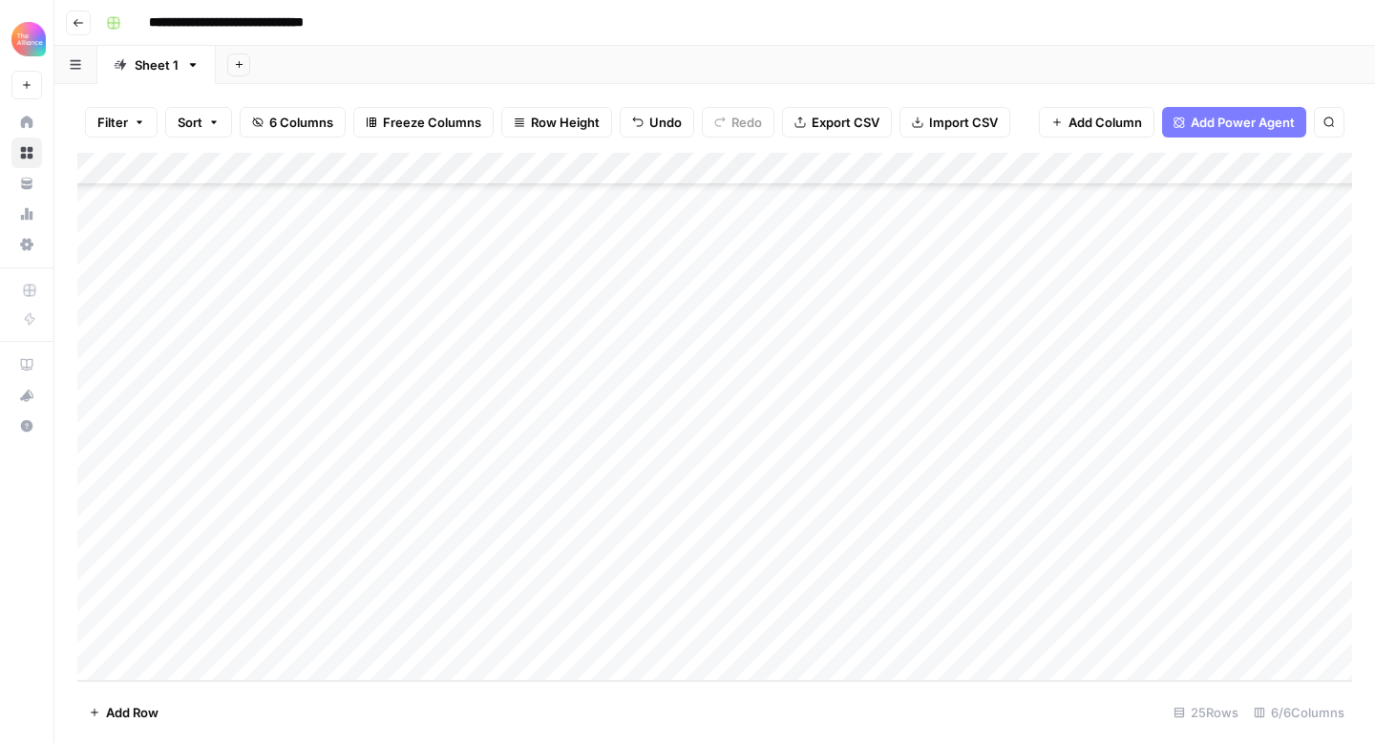
click at [1264, 634] on div "Add Column" at bounding box center [714, 417] width 1275 height 528
click at [184, 657] on div "Add Column" at bounding box center [714, 417] width 1275 height 528
click at [171, 693] on button "Funny" at bounding box center [164, 692] width 53 height 23
click at [734, 635] on div "Add Column" at bounding box center [714, 417] width 1275 height 528
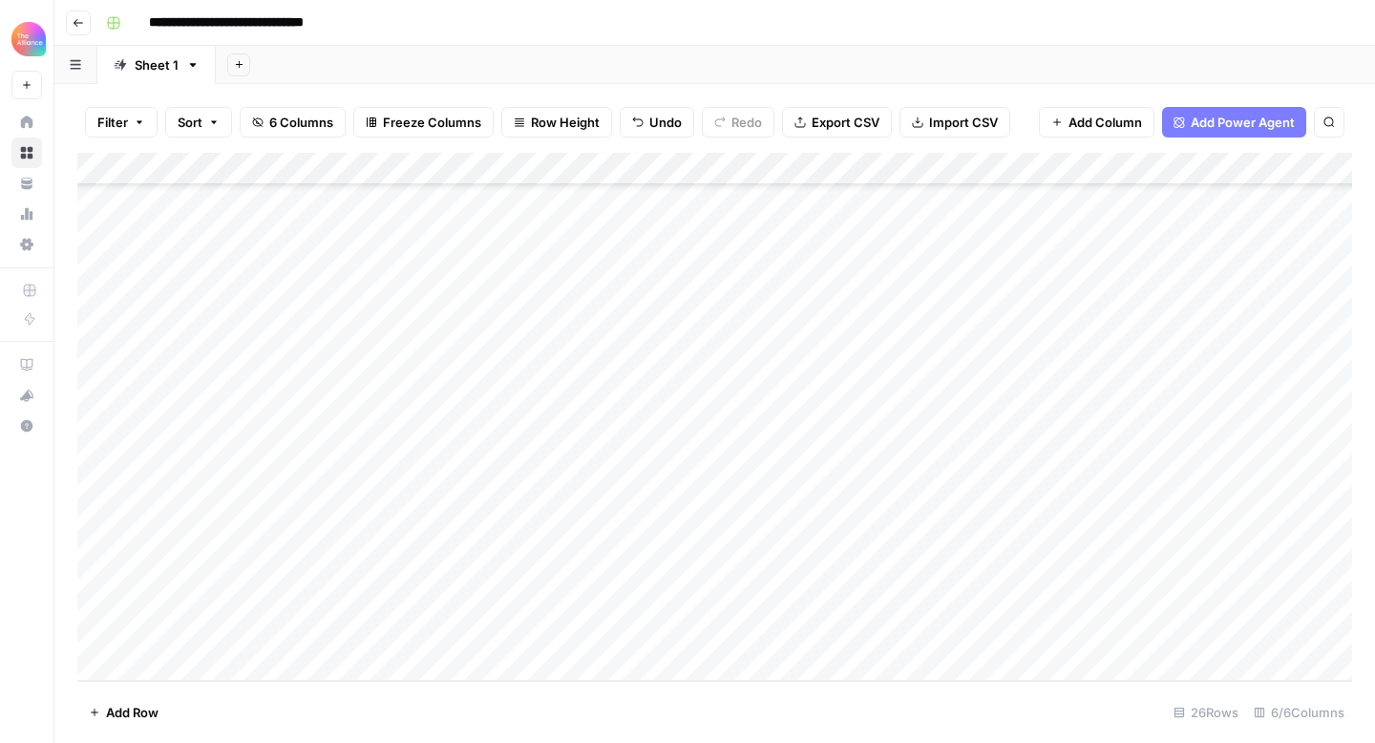
click at [727, 627] on div "Add Column" at bounding box center [714, 417] width 1275 height 528
type textarea "**********"
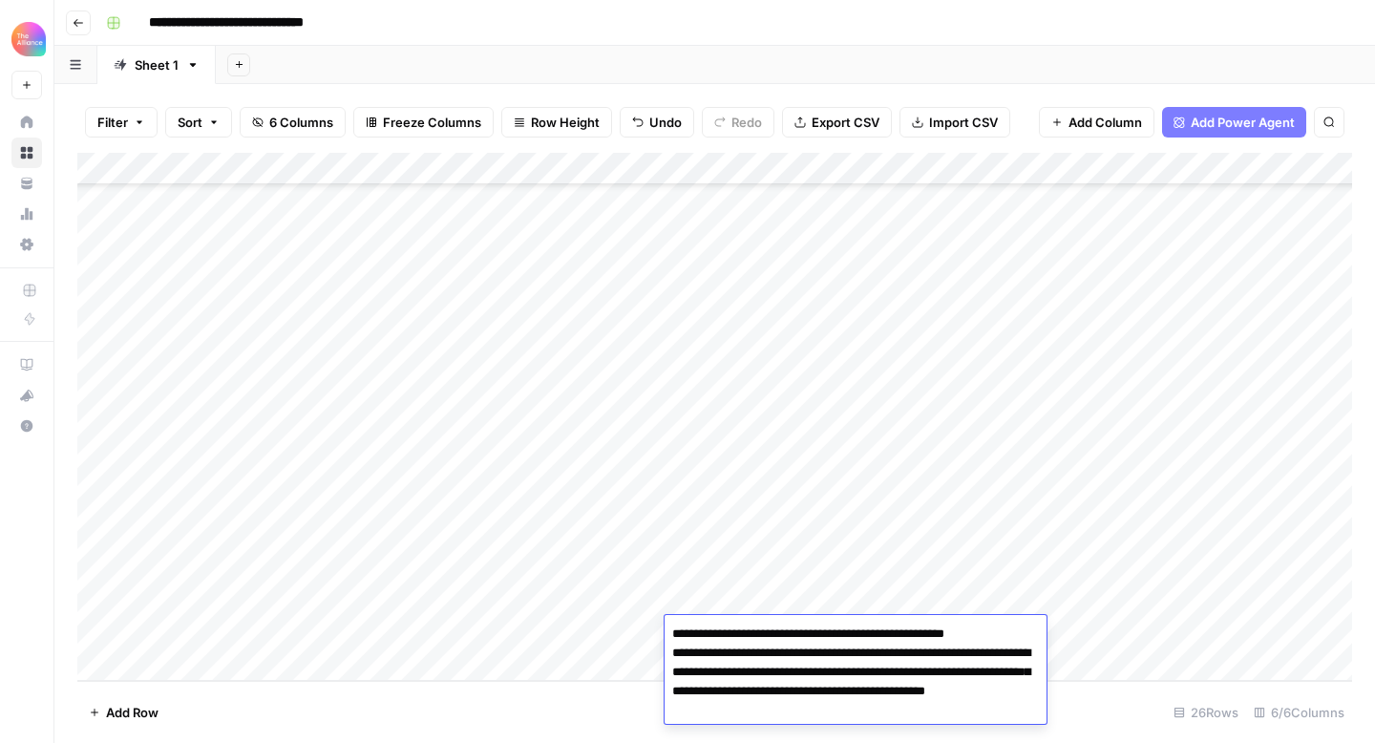
scroll to position [3, 0]
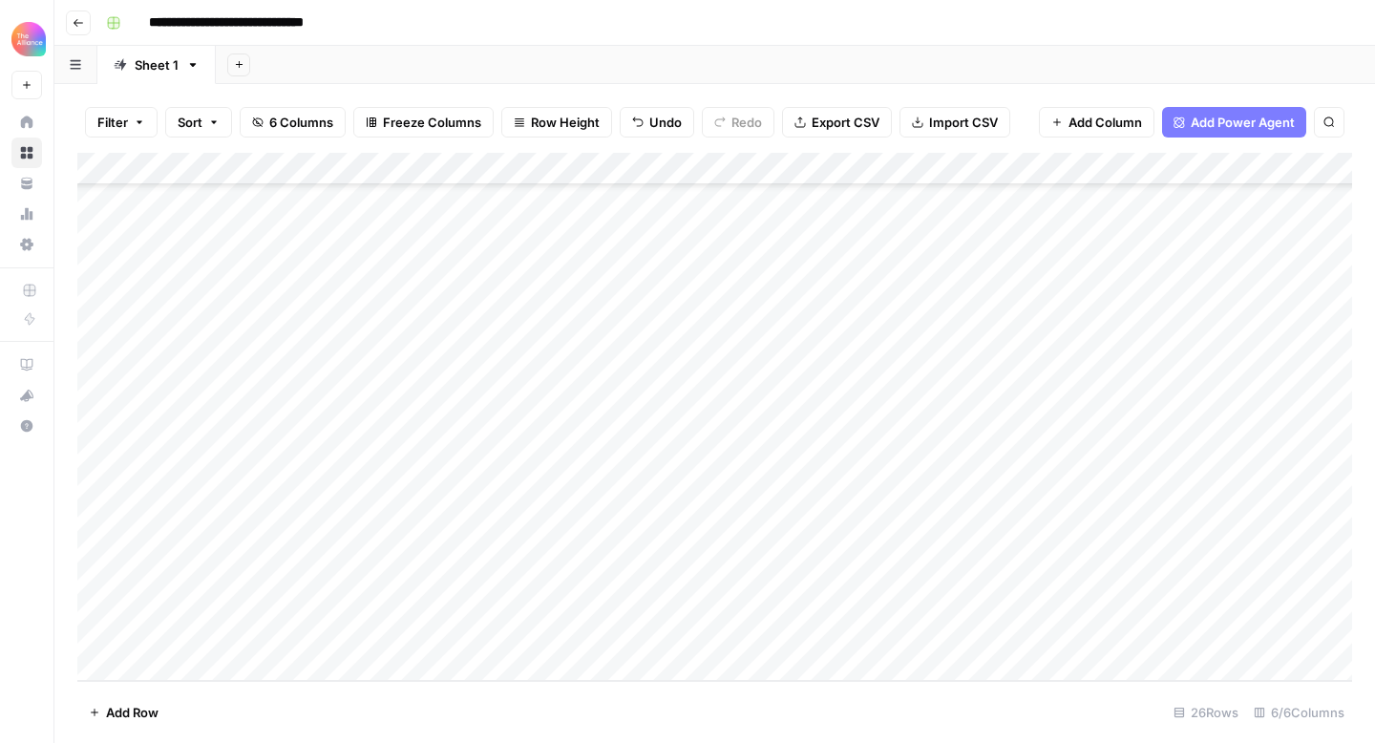
click at [1257, 629] on div "Add Column" at bounding box center [714, 417] width 1275 height 528
click at [149, 670] on div "Add Column" at bounding box center [714, 417] width 1275 height 528
click at [178, 695] on button "Funny" at bounding box center [164, 691] width 53 height 23
click at [736, 631] on div "Add Column" at bounding box center [714, 417] width 1275 height 528
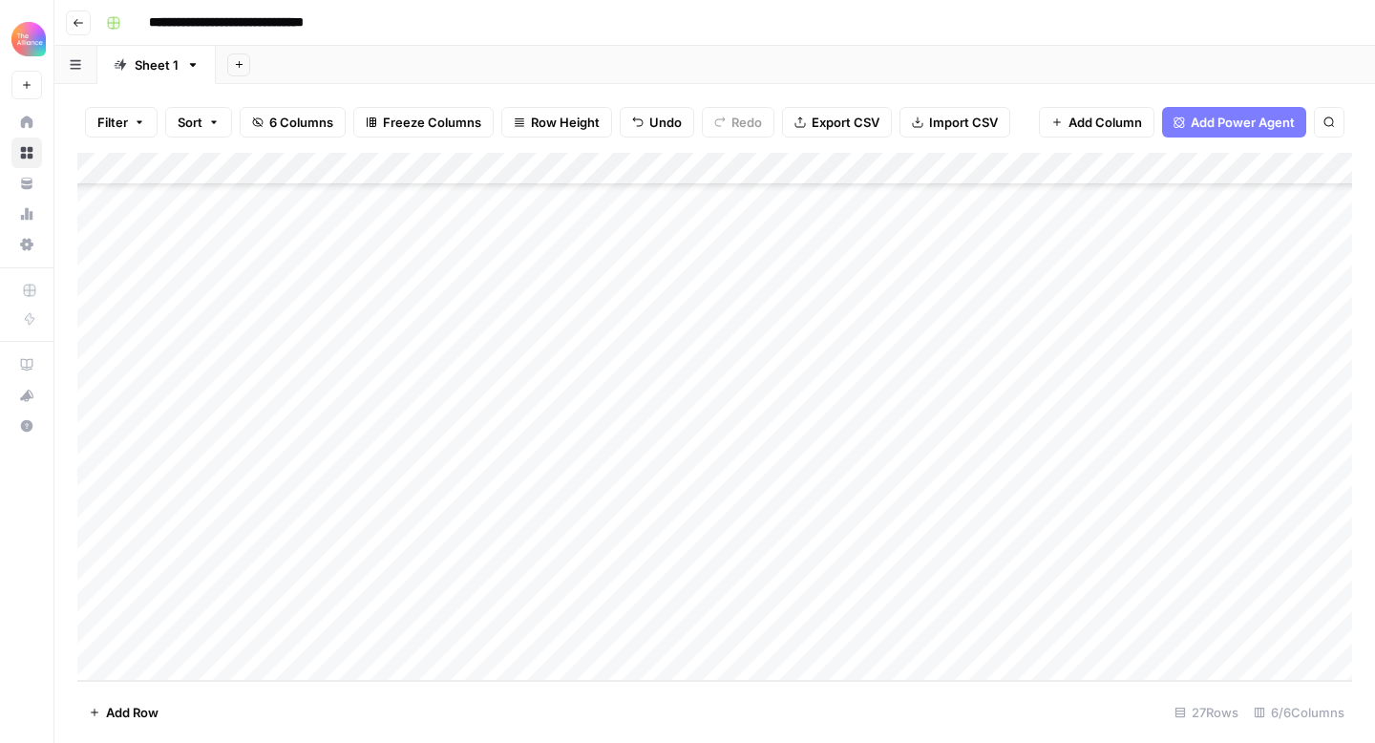
click at [786, 632] on div "Add Column" at bounding box center [714, 417] width 1275 height 528
type textarea "**********"
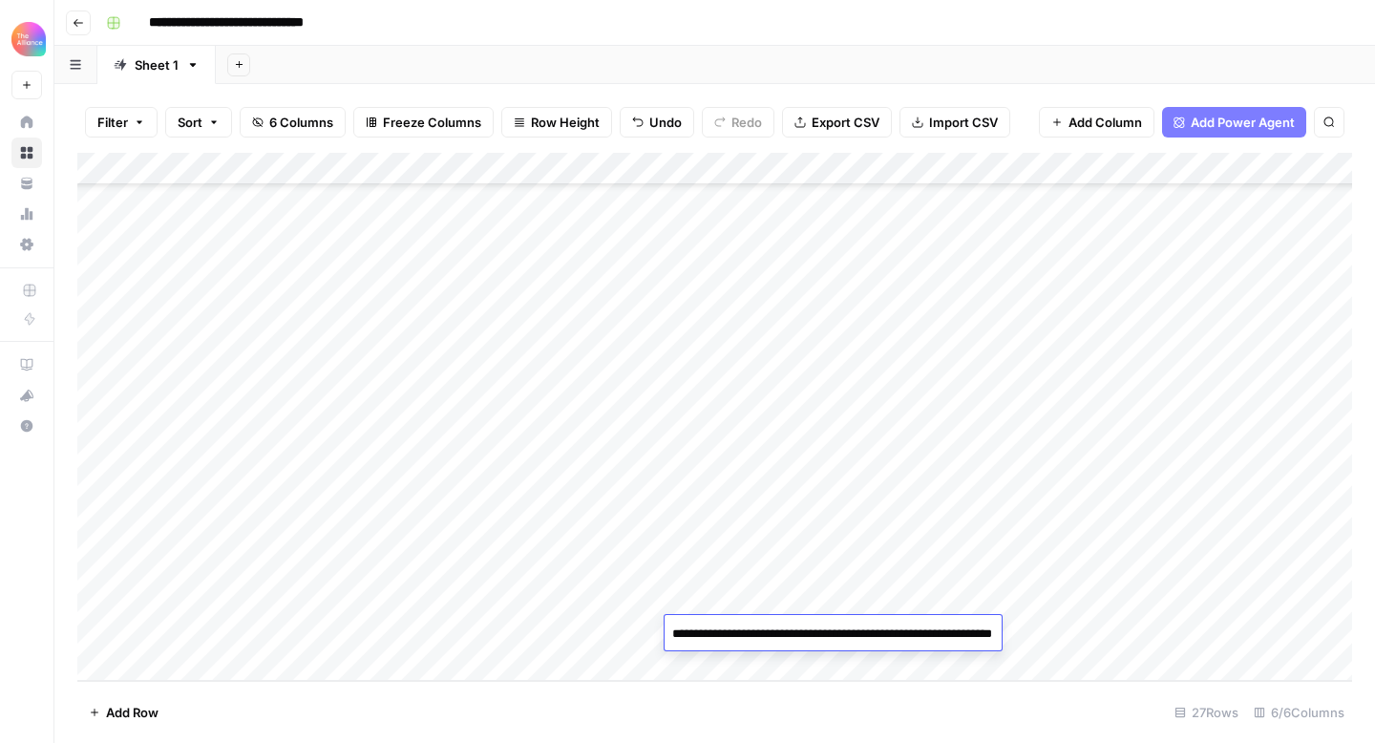
scroll to position [3, 0]
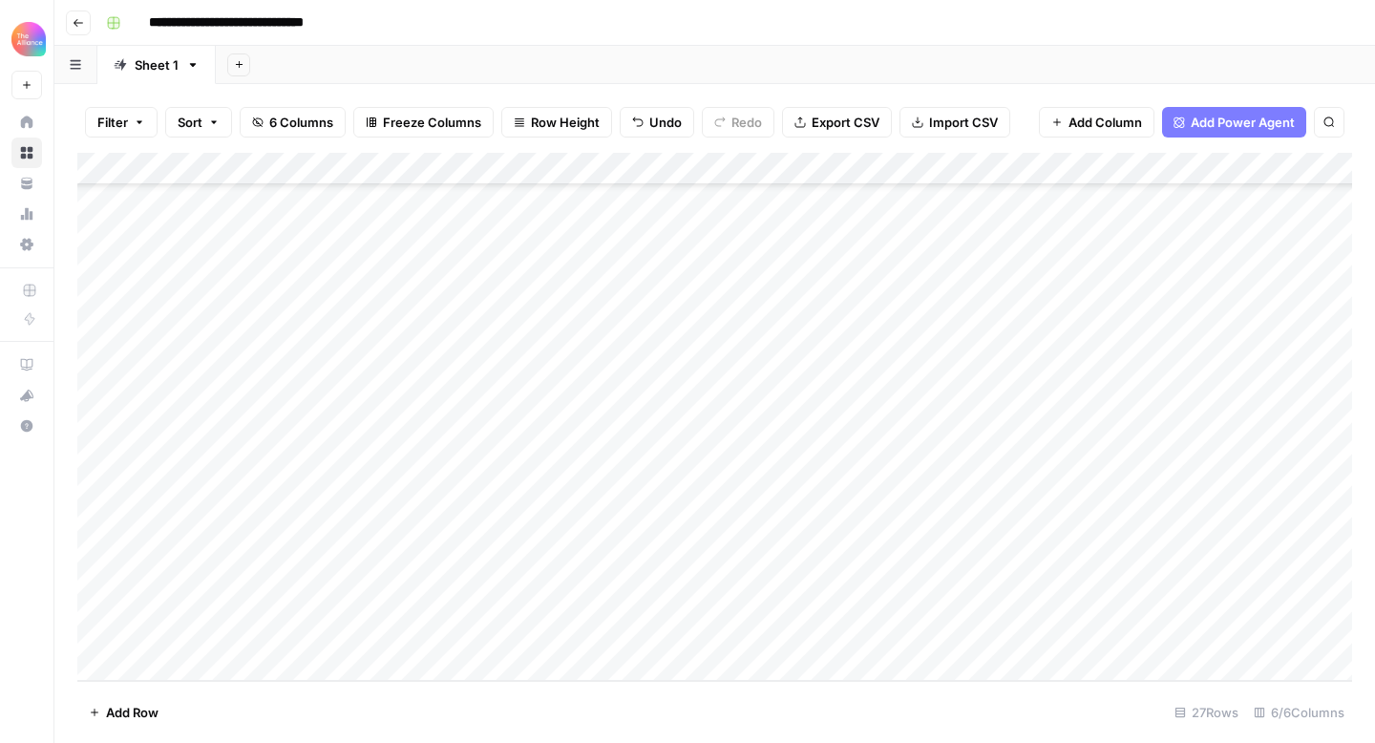
click at [1190, 630] on div "Add Column" at bounding box center [714, 417] width 1275 height 528
click at [139, 655] on div "Add Column" at bounding box center [714, 417] width 1275 height 528
click at [156, 705] on button "Funny" at bounding box center [164, 697] width 53 height 23
click at [729, 636] on div "Add Column" at bounding box center [714, 417] width 1275 height 528
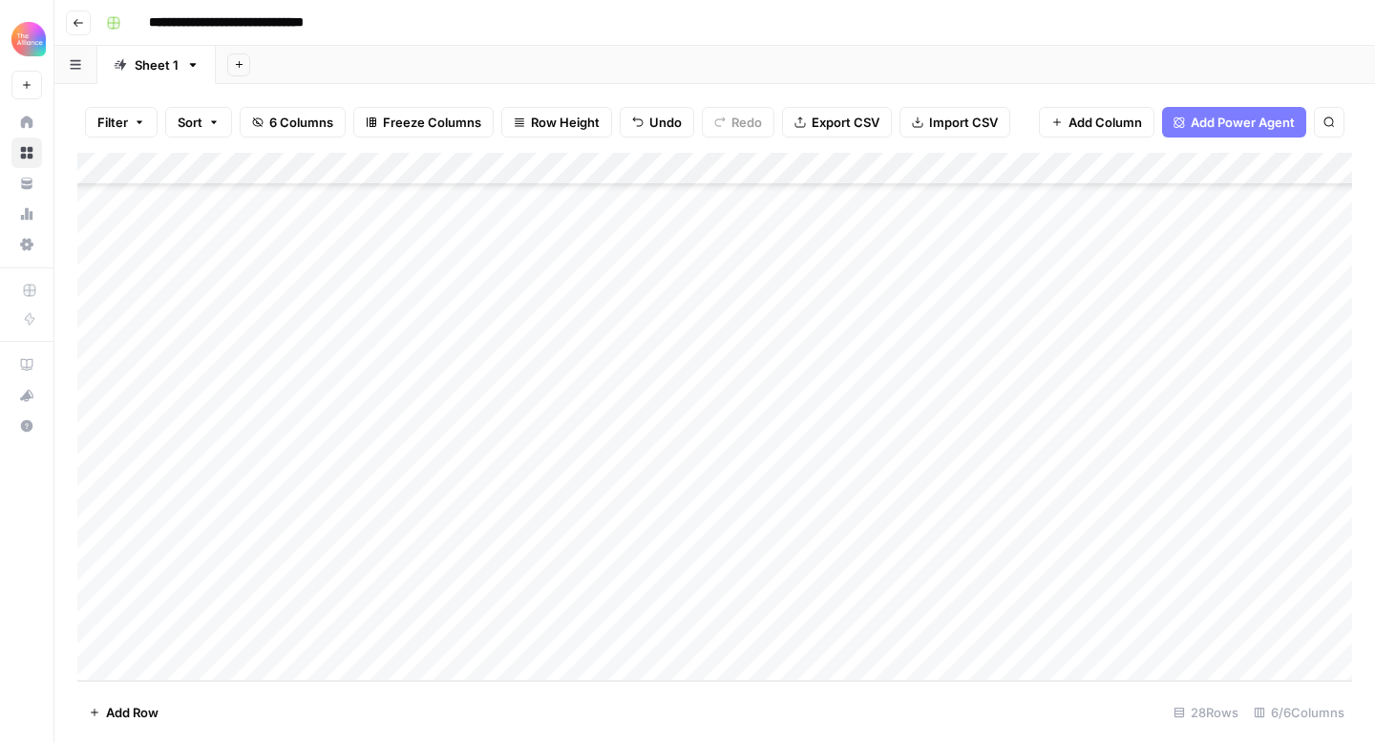
click at [739, 634] on div "Add Column" at bounding box center [714, 417] width 1275 height 528
type textarea "**********"
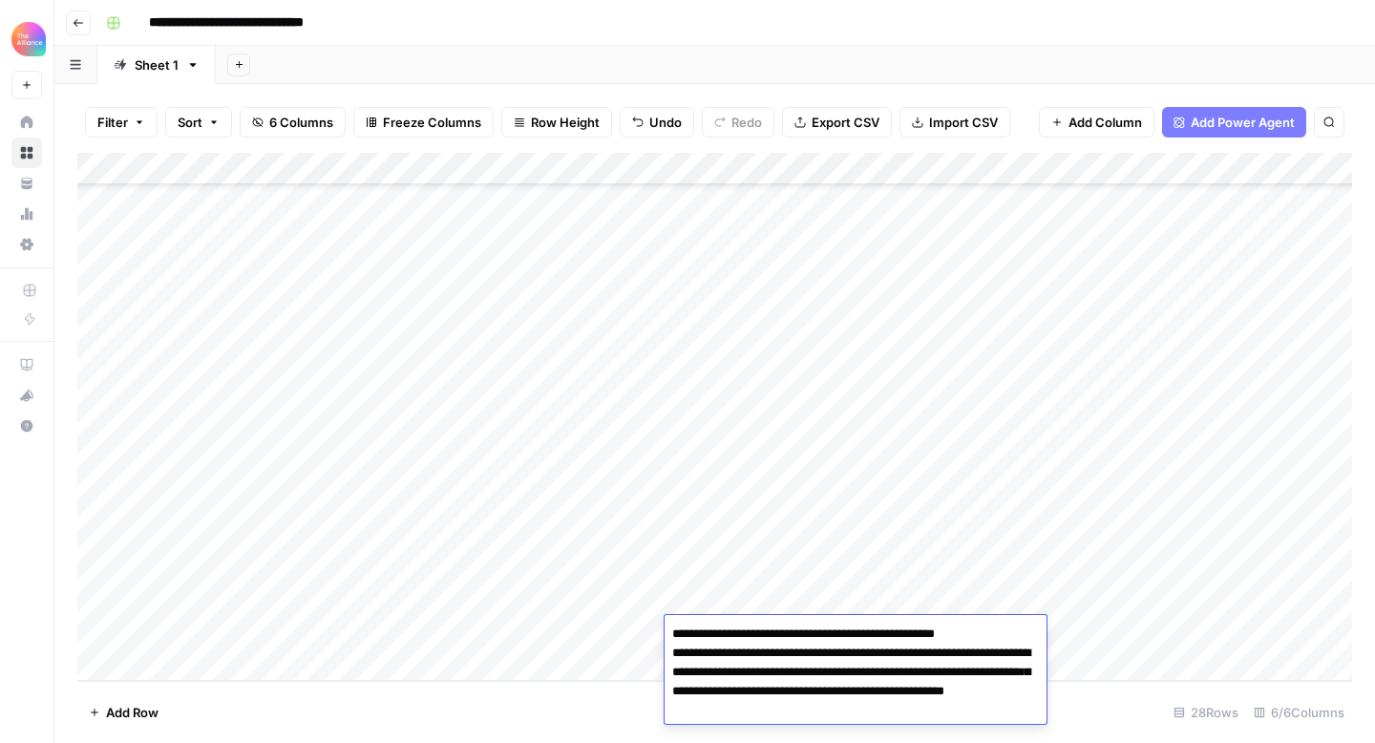
scroll to position [3, 0]
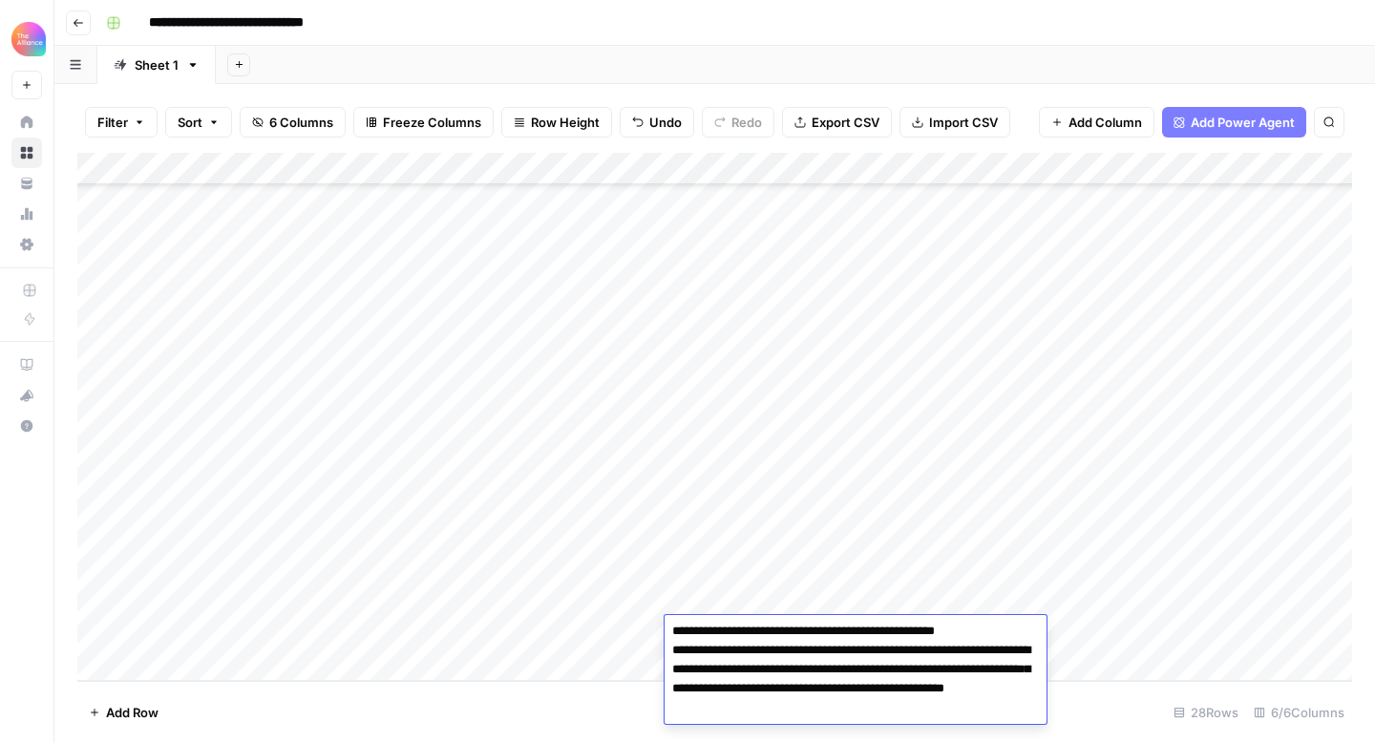
click at [1193, 633] on div "Add Column" at bounding box center [714, 417] width 1275 height 528
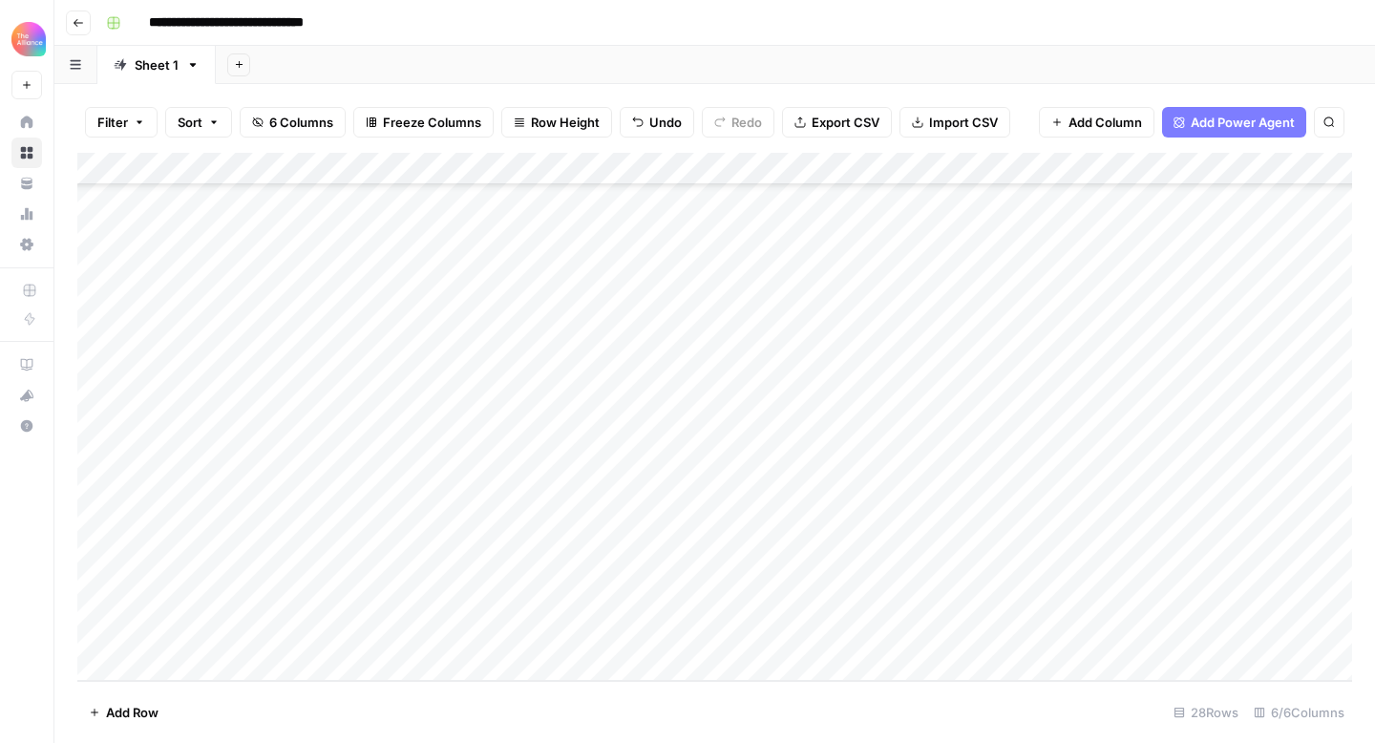
click at [202, 663] on div "Add Column" at bounding box center [714, 417] width 1275 height 528
type input "f"
click at [175, 695] on button "Funny" at bounding box center [164, 706] width 53 height 23
click at [758, 638] on div "Add Column" at bounding box center [714, 417] width 1275 height 528
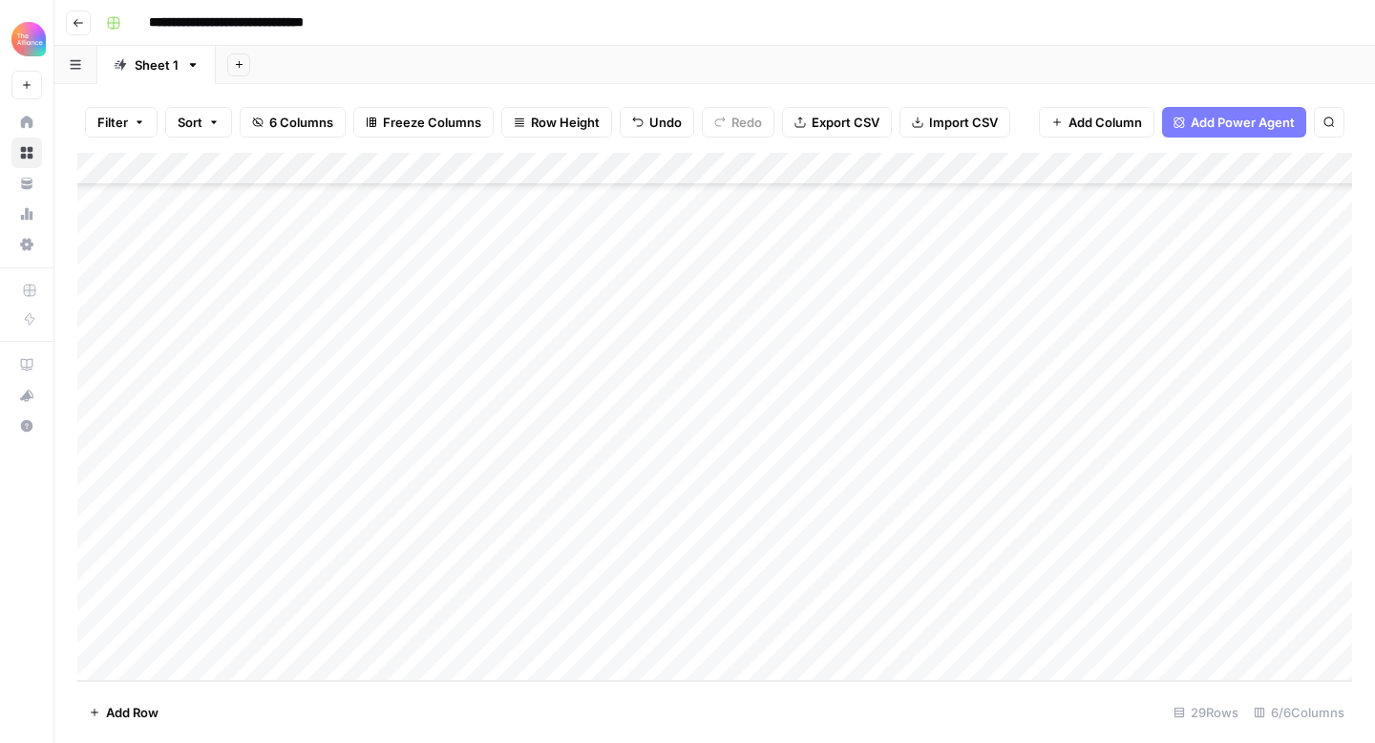
click at [634, 643] on div "Add Column" at bounding box center [714, 417] width 1275 height 528
click at [747, 643] on div "Add Column" at bounding box center [714, 417] width 1275 height 528
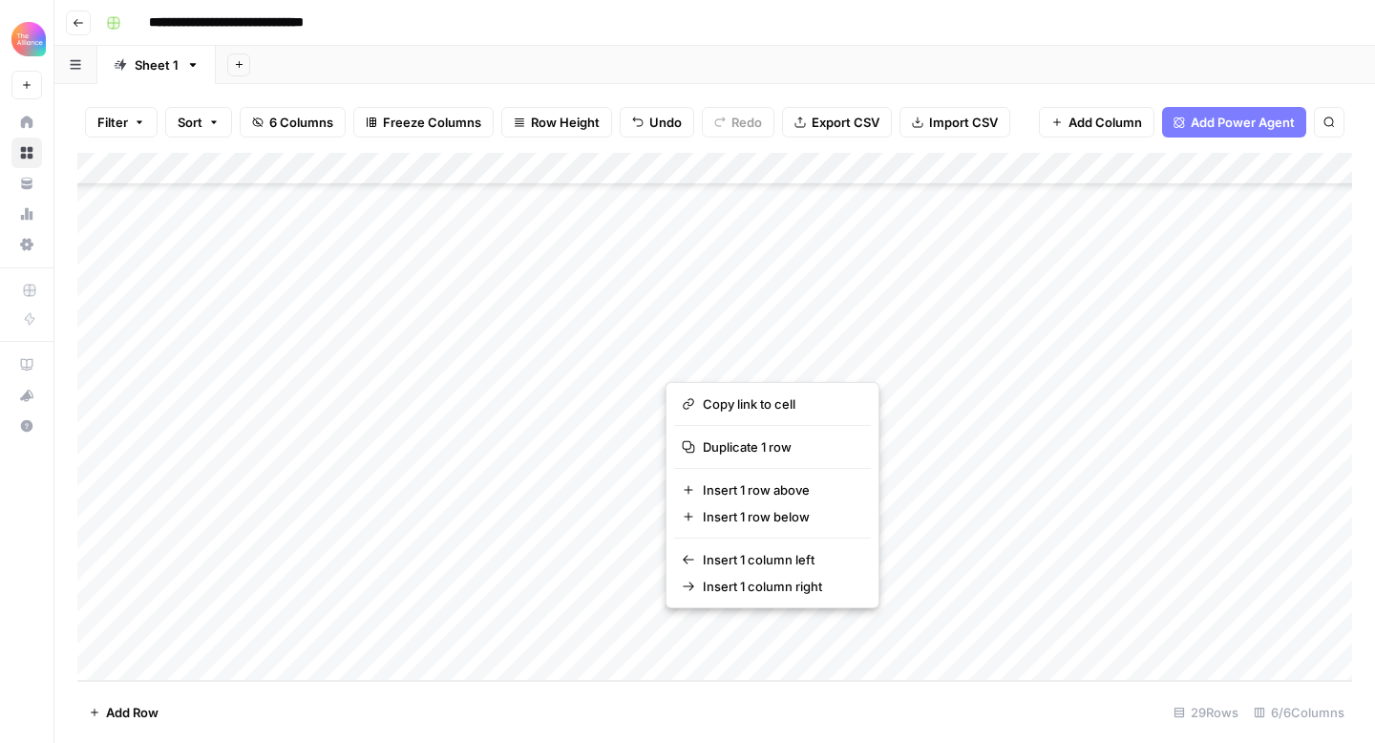
click at [1050, 615] on div "Add Column" at bounding box center [714, 417] width 1275 height 528
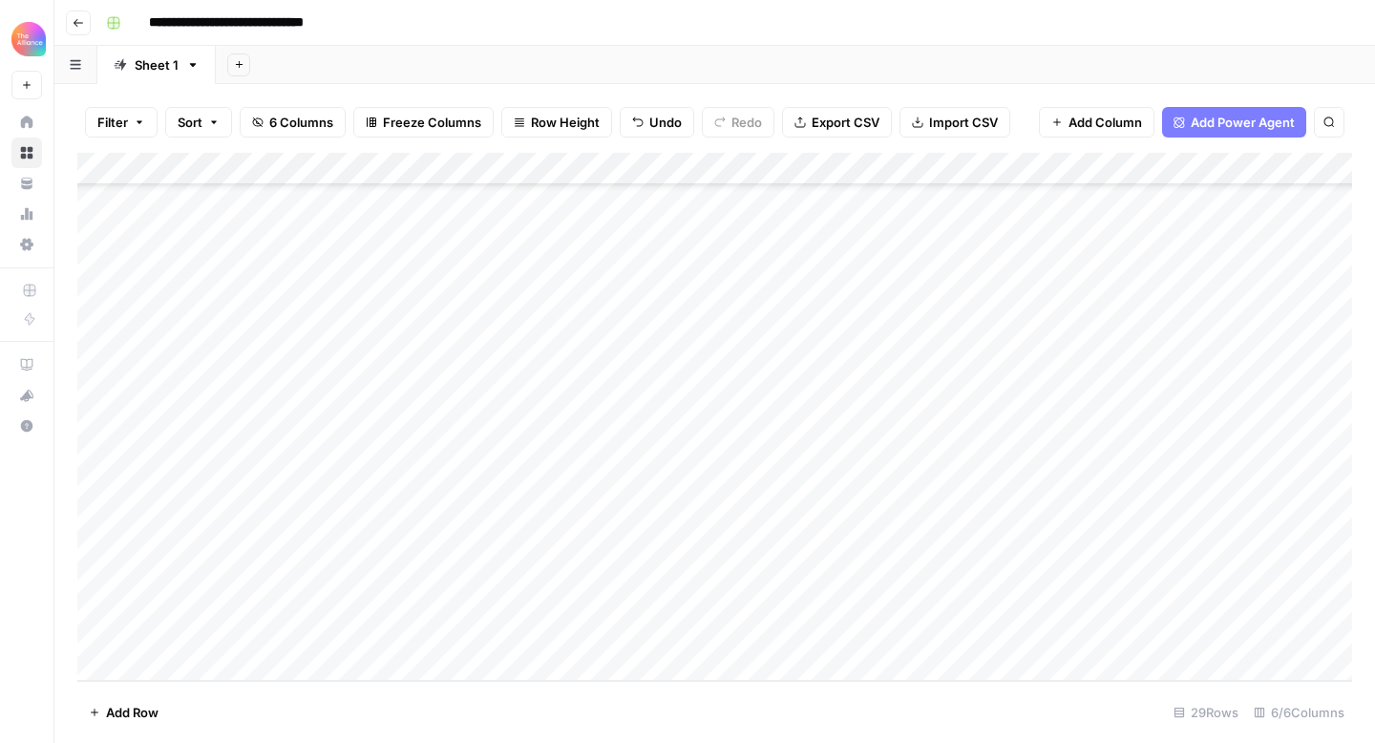
click at [876, 615] on div "Add Column" at bounding box center [714, 417] width 1275 height 528
click at [876, 632] on div "Add Column" at bounding box center [714, 417] width 1275 height 528
click at [1070, 638] on div "Add Column" at bounding box center [714, 417] width 1275 height 528
click at [845, 641] on div "Add Column" at bounding box center [714, 417] width 1275 height 528
click at [812, 636] on div "Add Column" at bounding box center [714, 417] width 1275 height 528
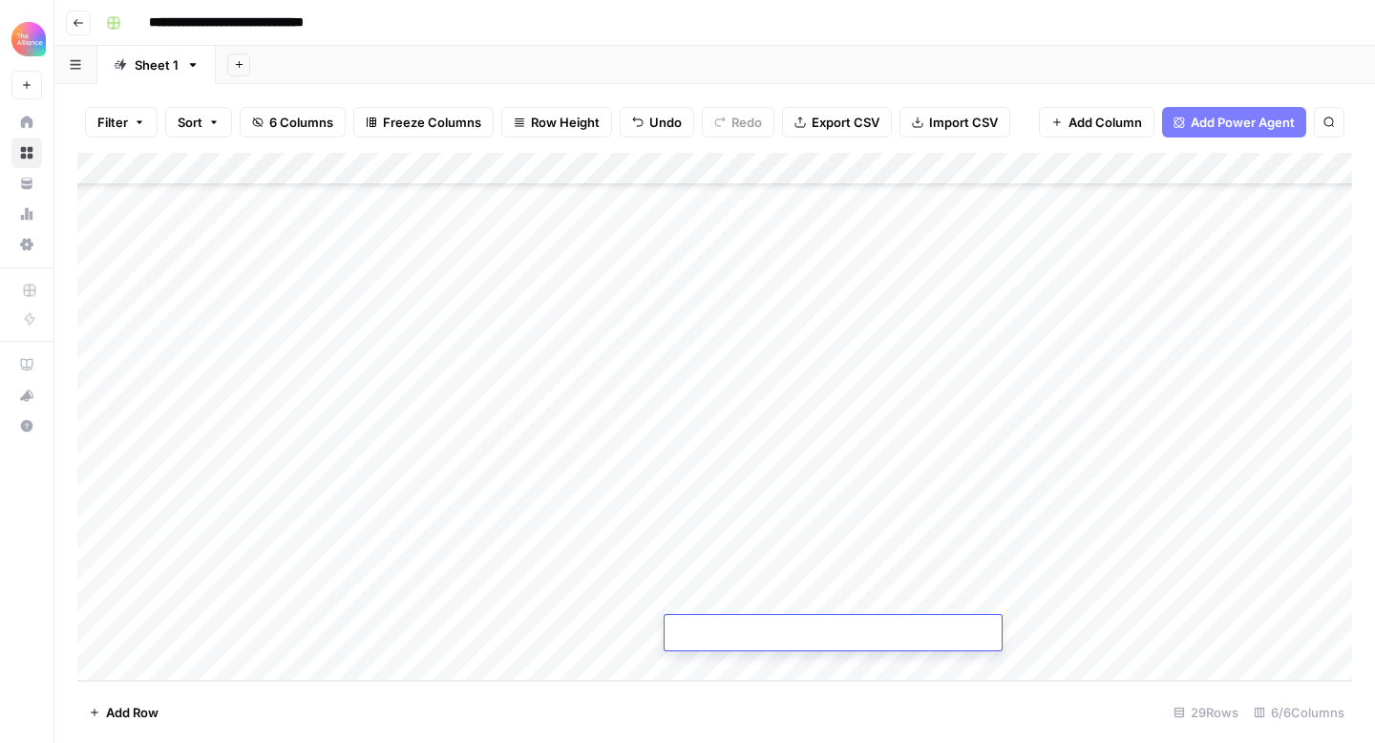
type textarea "**********"
click at [1193, 627] on div "Add Column" at bounding box center [714, 417] width 1275 height 528
click at [145, 668] on div "Add Column" at bounding box center [714, 417] width 1275 height 528
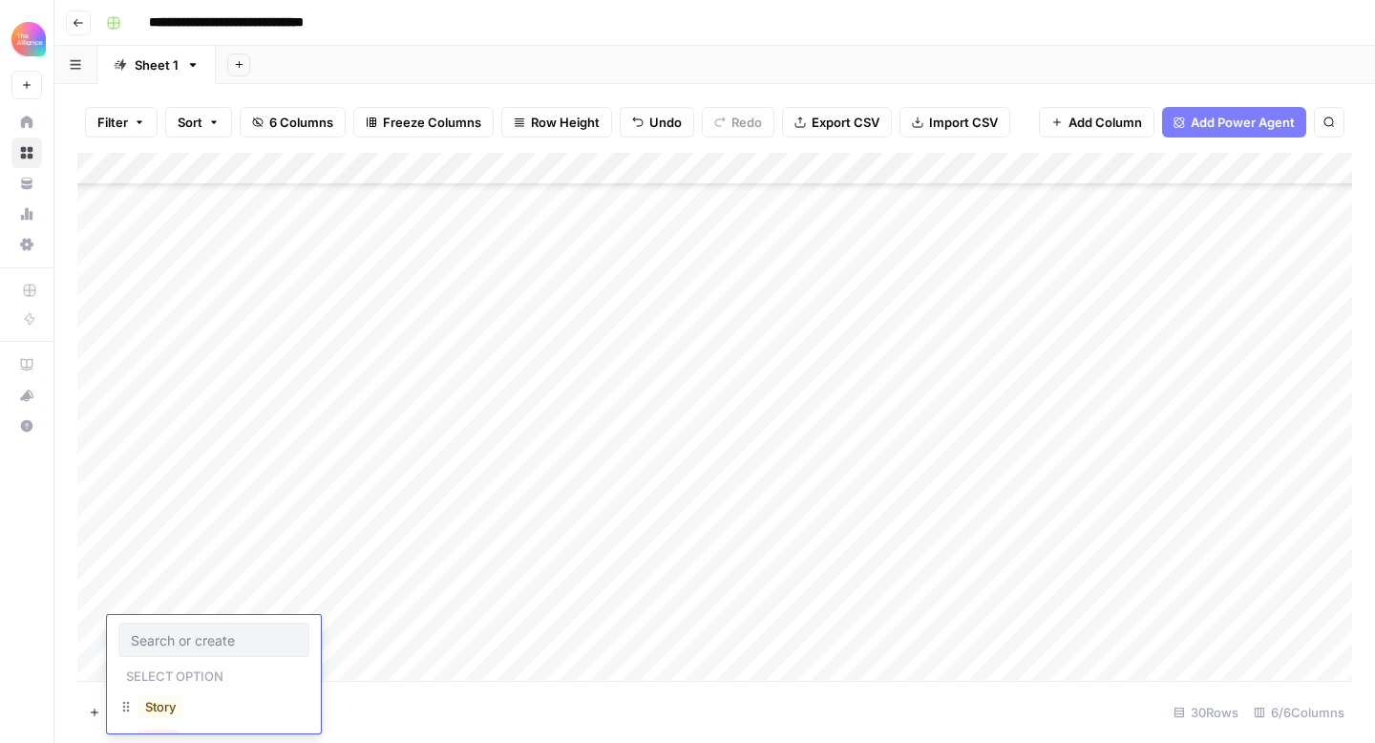
scroll to position [509, 0]
type input "fun"
click at [149, 709] on button "Funny" at bounding box center [164, 706] width 53 height 23
click at [750, 630] on div "Add Column" at bounding box center [714, 417] width 1275 height 528
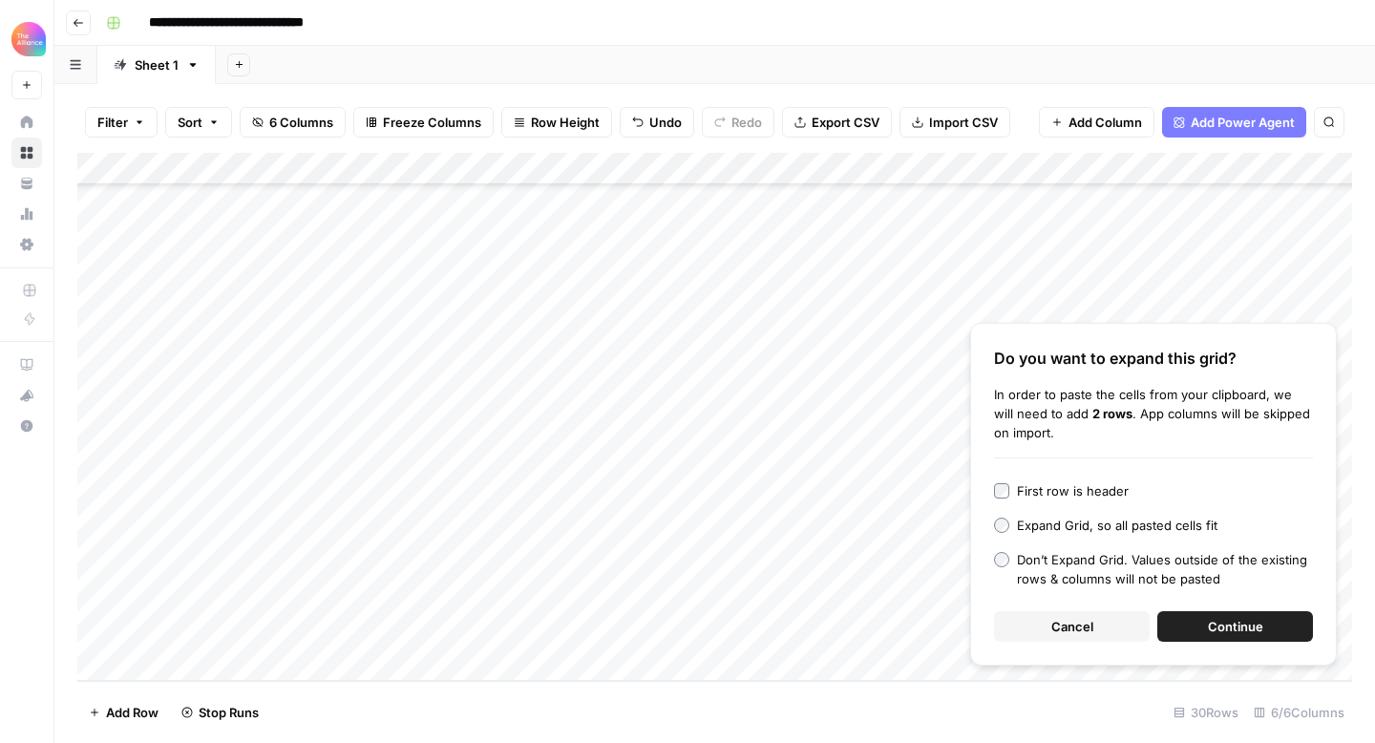
click at [1077, 631] on span "Cancel" at bounding box center [1073, 626] width 42 height 19
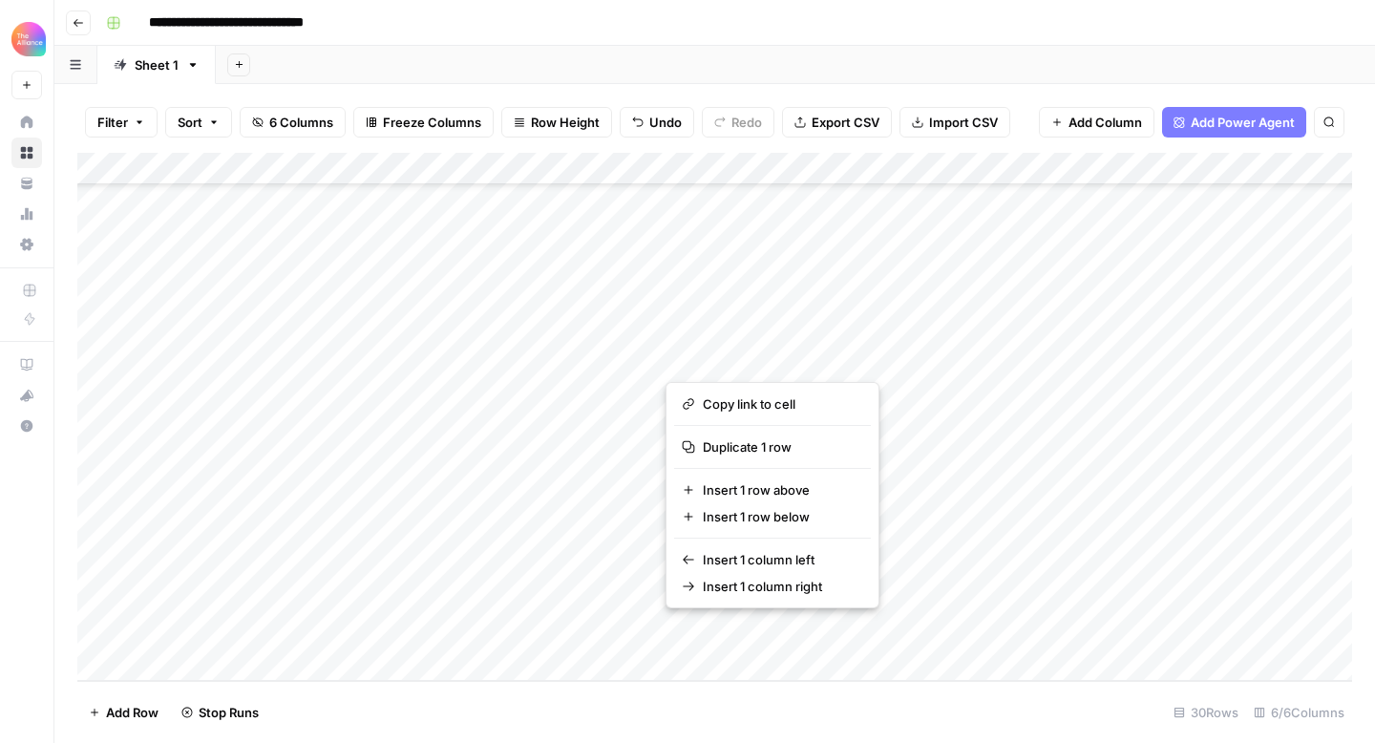
click at [1053, 618] on div "Add Column" at bounding box center [714, 417] width 1275 height 528
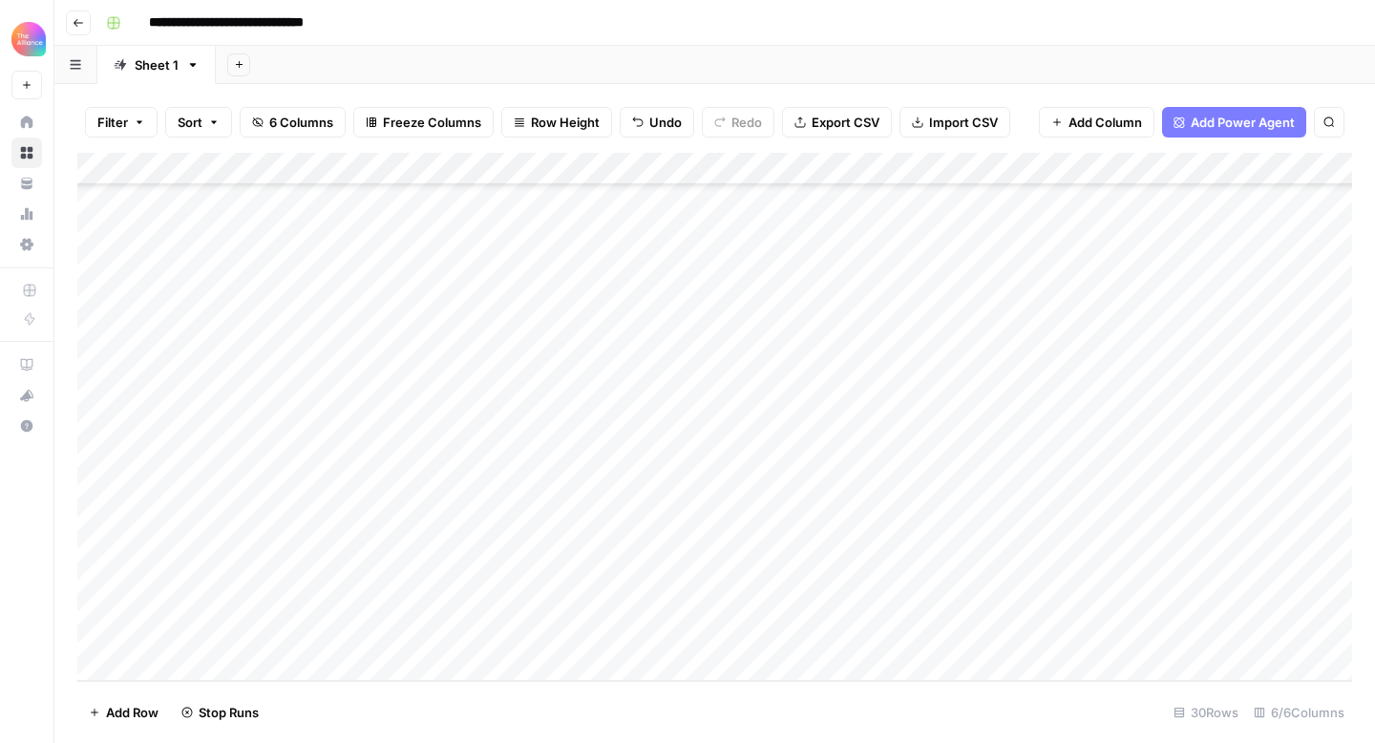
click at [892, 618] on div "Add Column" at bounding box center [714, 417] width 1275 height 528
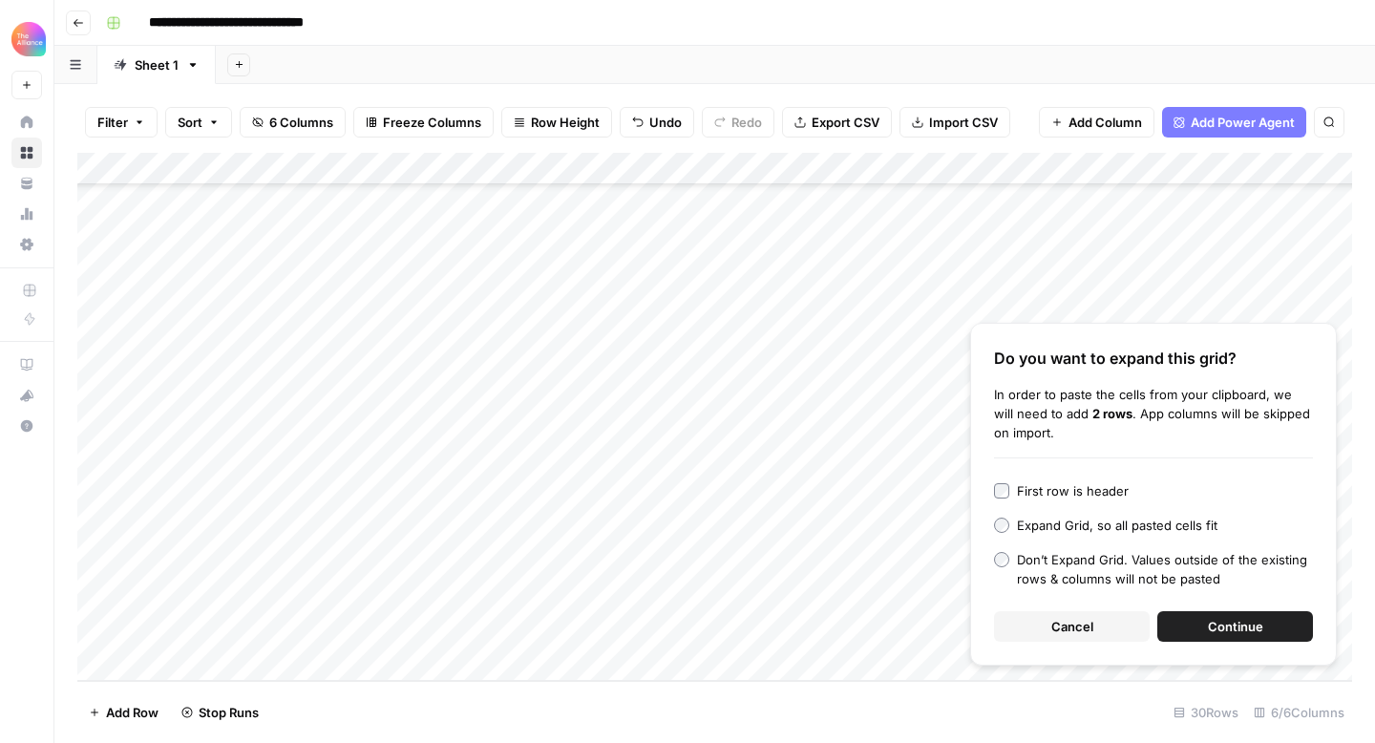
click at [1050, 568] on div "Don’t Expand Grid. Values outside of the existing rows & columns will not be pa…" at bounding box center [1165, 569] width 296 height 38
click at [1203, 621] on button "Continue" at bounding box center [1236, 626] width 156 height 31
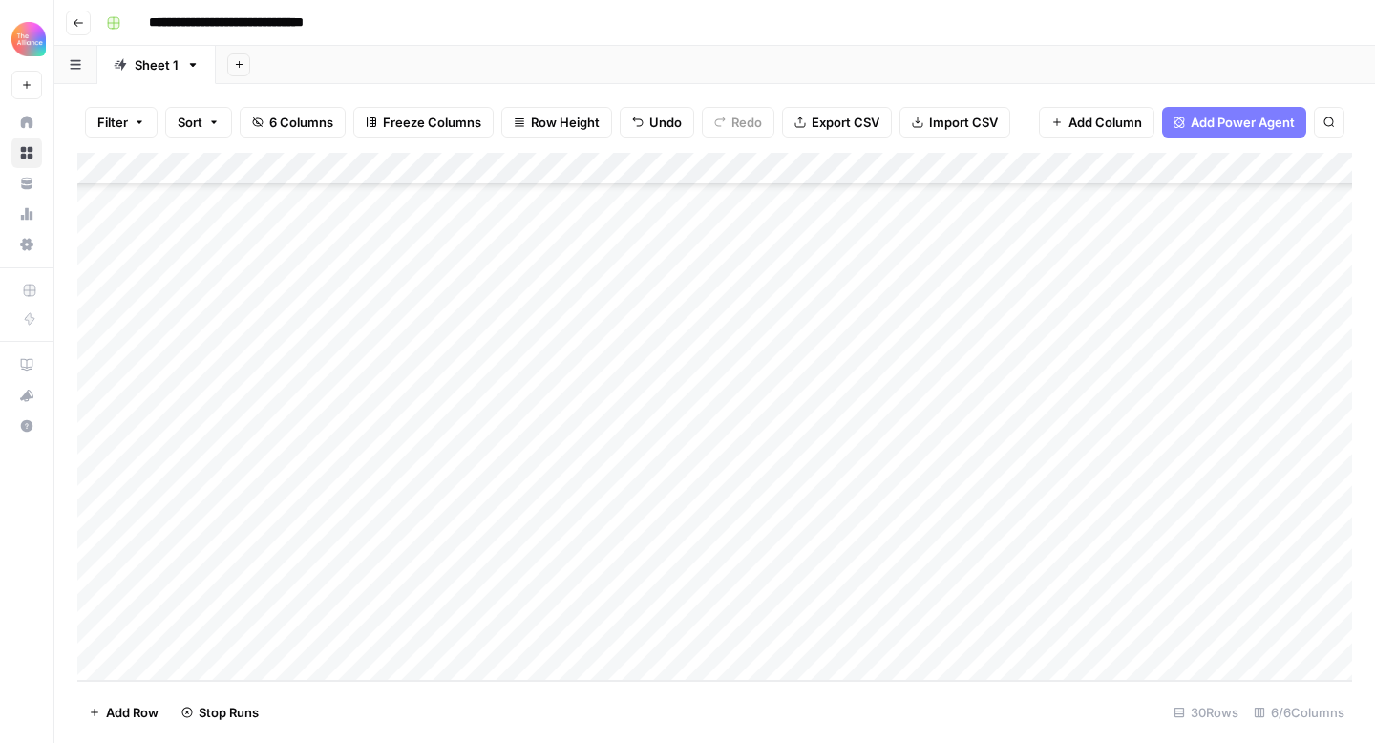
click at [878, 631] on div "Add Column" at bounding box center [714, 417] width 1275 height 528
type textarea "**********"
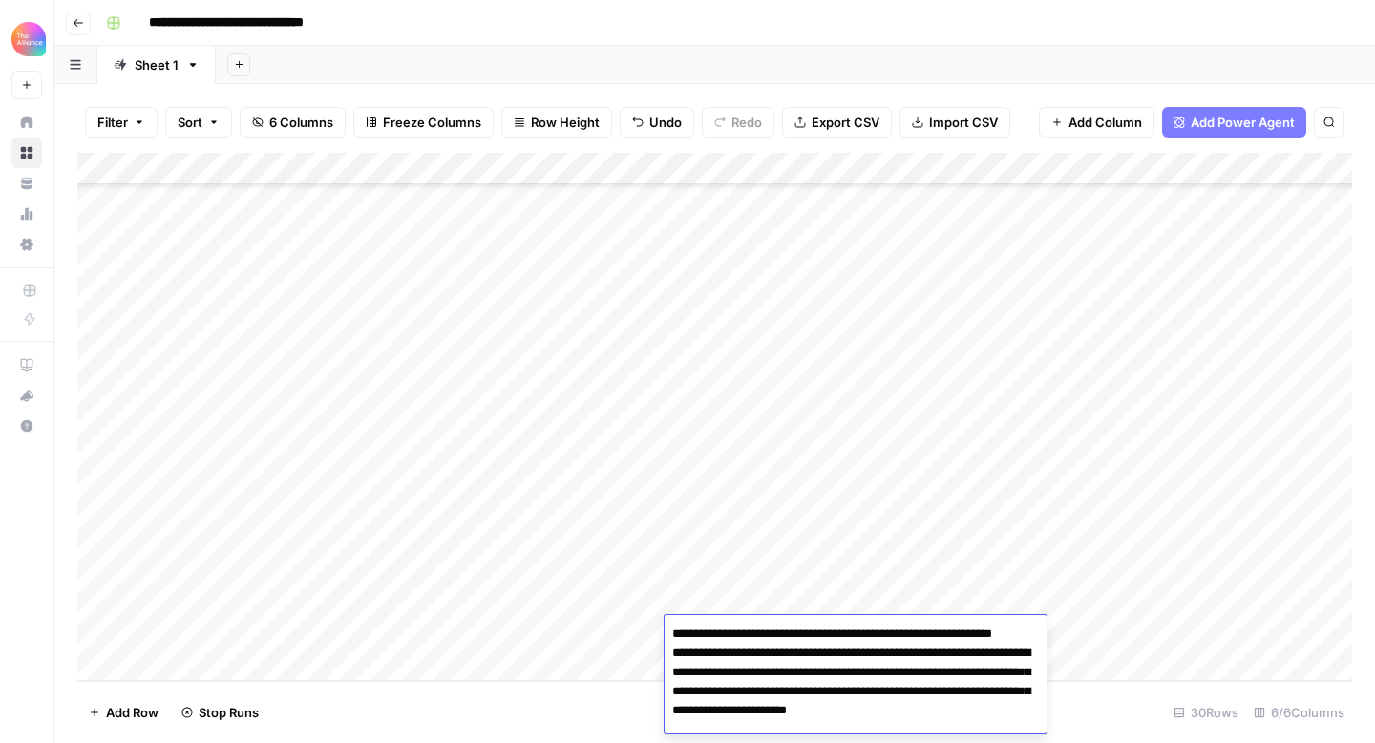
scroll to position [22, 0]
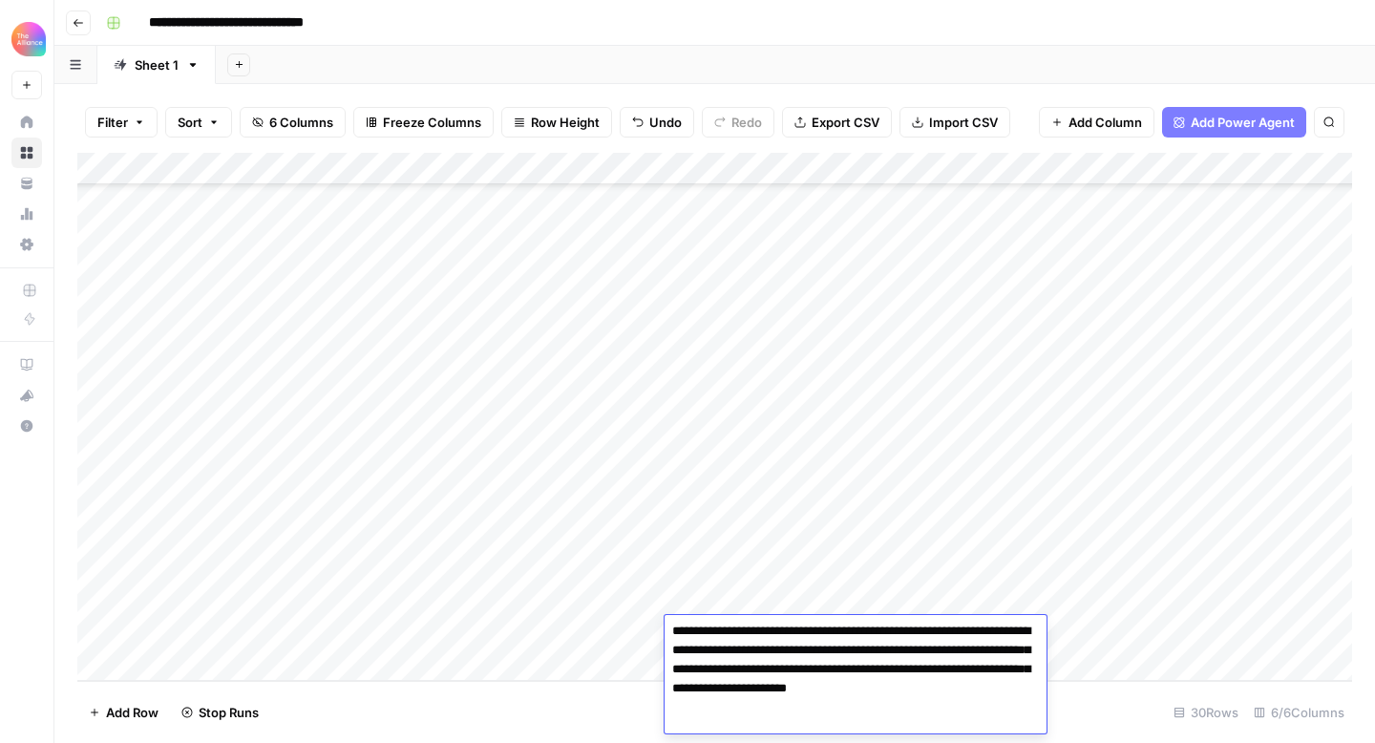
click at [1095, 638] on div "Add Column" at bounding box center [714, 417] width 1275 height 528
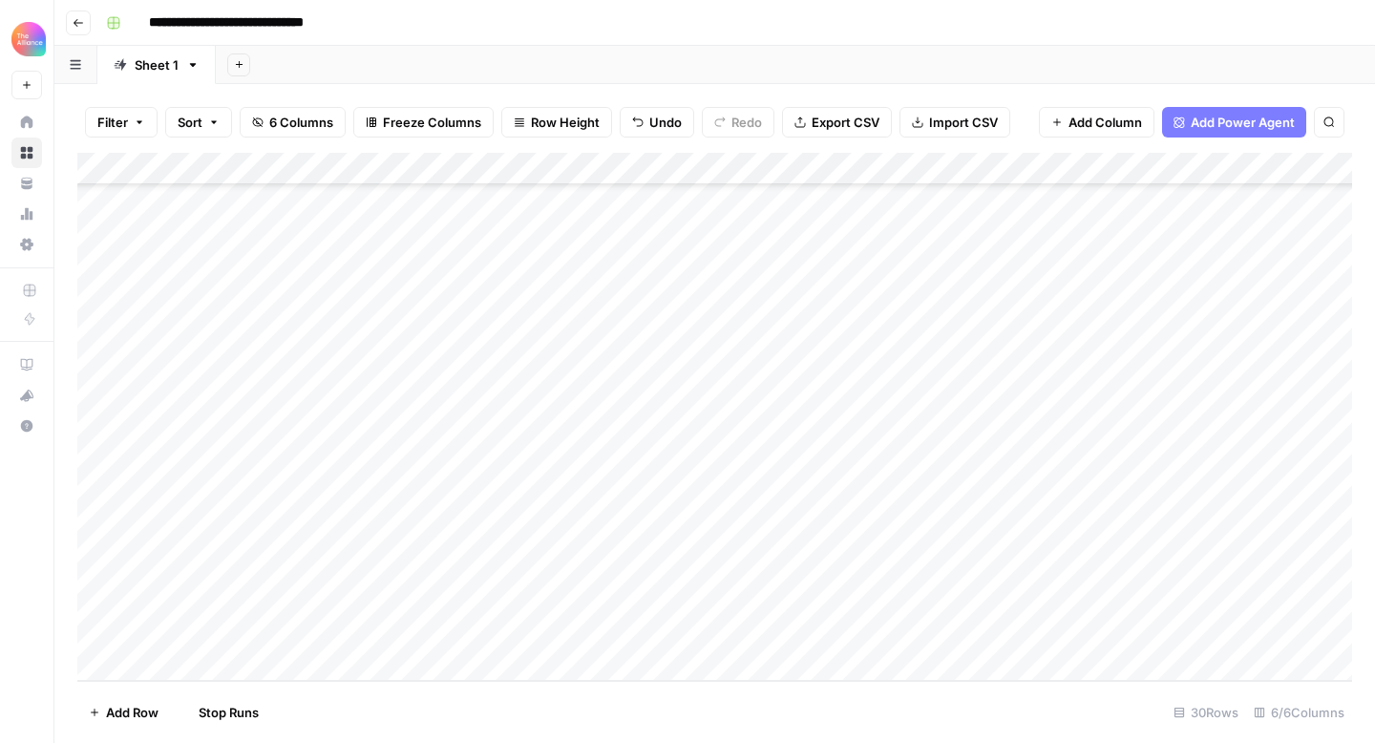
click at [1265, 629] on div "Add Column" at bounding box center [714, 417] width 1275 height 528
click at [155, 670] on div "Add Column" at bounding box center [714, 417] width 1275 height 528
type input "f"
click at [156, 711] on button "Funny" at bounding box center [164, 706] width 53 height 23
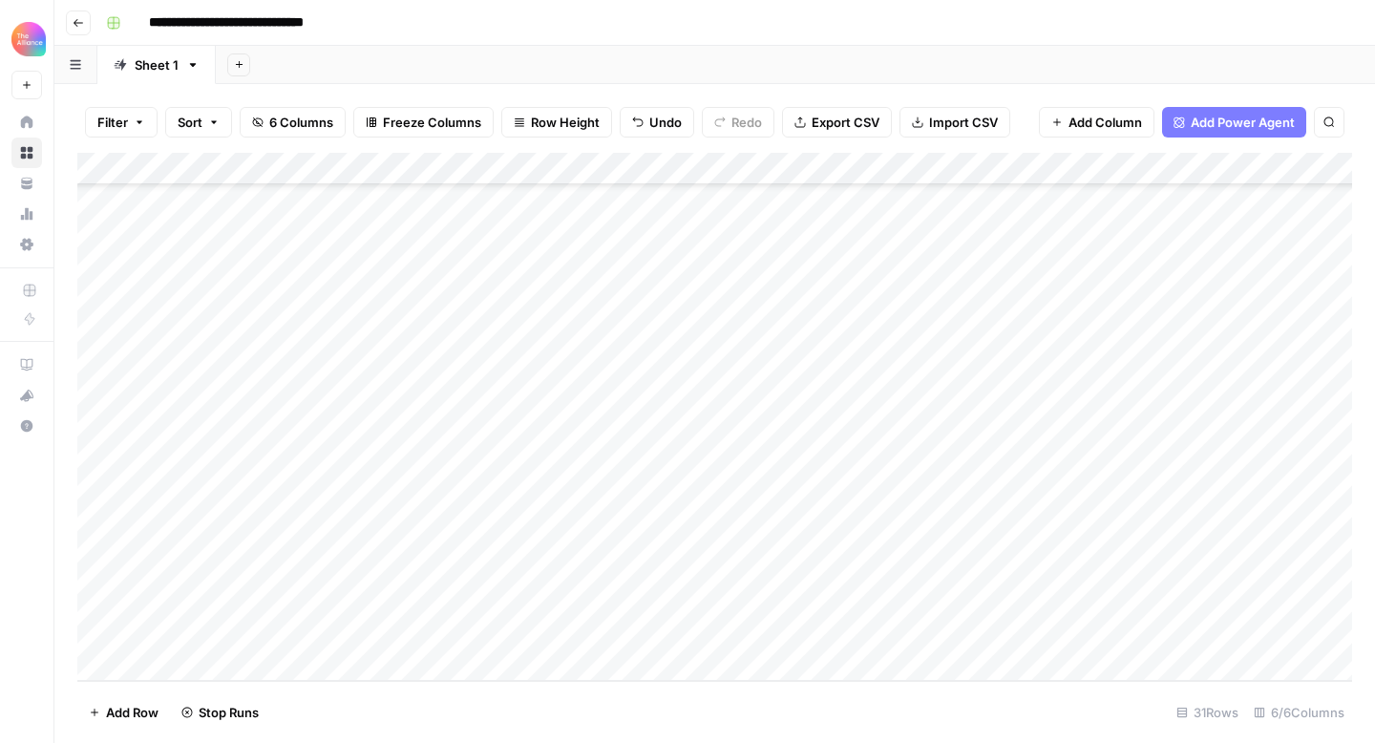
click at [758, 633] on div "Add Column" at bounding box center [714, 417] width 1275 height 528
click at [751, 634] on div "Add Column" at bounding box center [714, 417] width 1275 height 528
type textarea "**********"
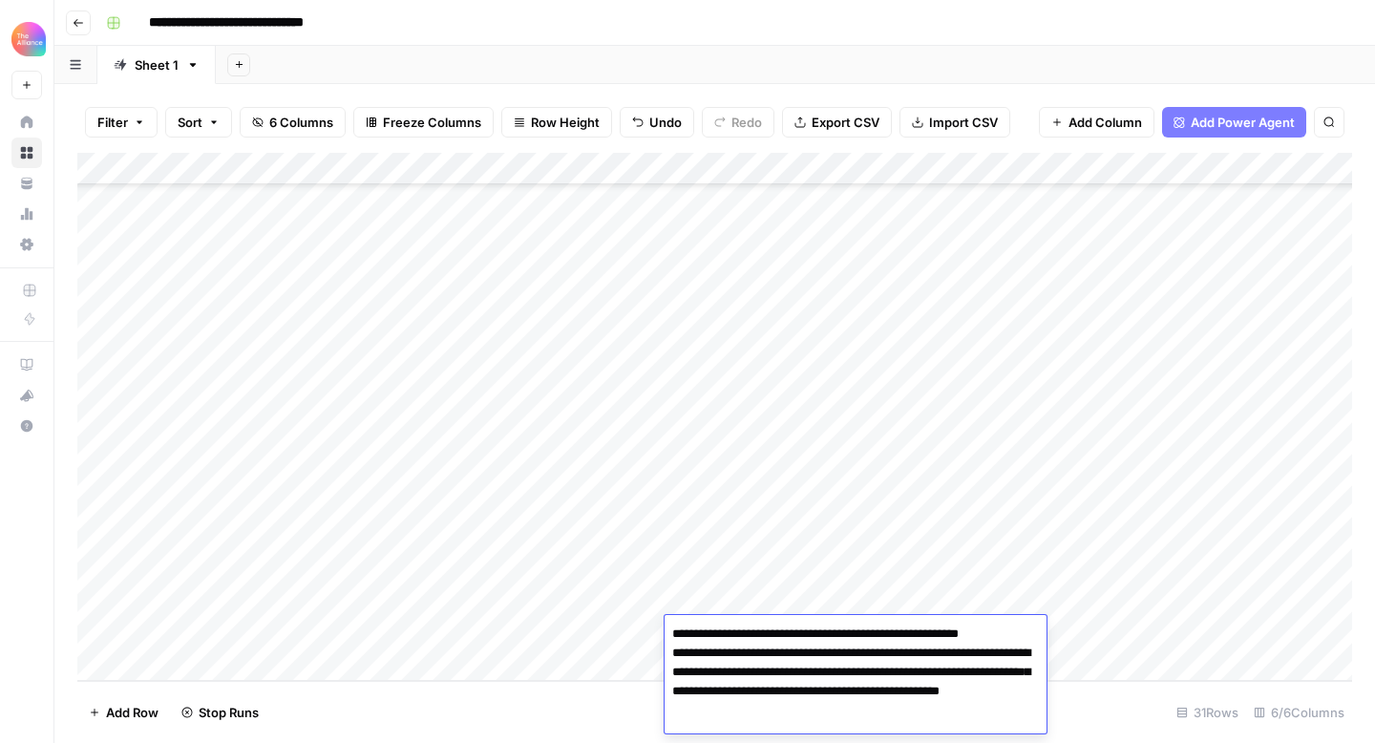
scroll to position [3, 0]
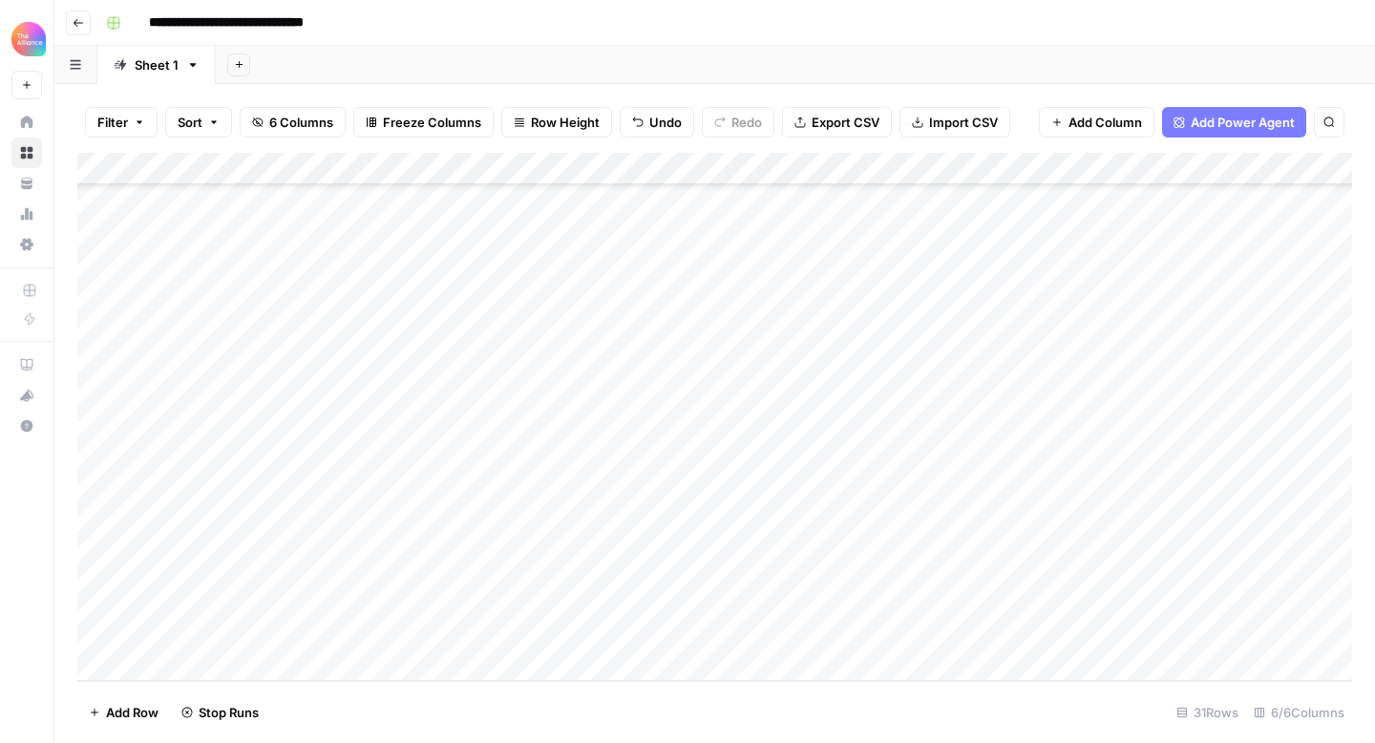
click at [1188, 632] on div "Add Column" at bounding box center [714, 417] width 1275 height 528
click at [1245, 403] on div "Add Column" at bounding box center [714, 417] width 1275 height 528
click at [1210, 406] on div "Add Column" at bounding box center [714, 417] width 1275 height 528
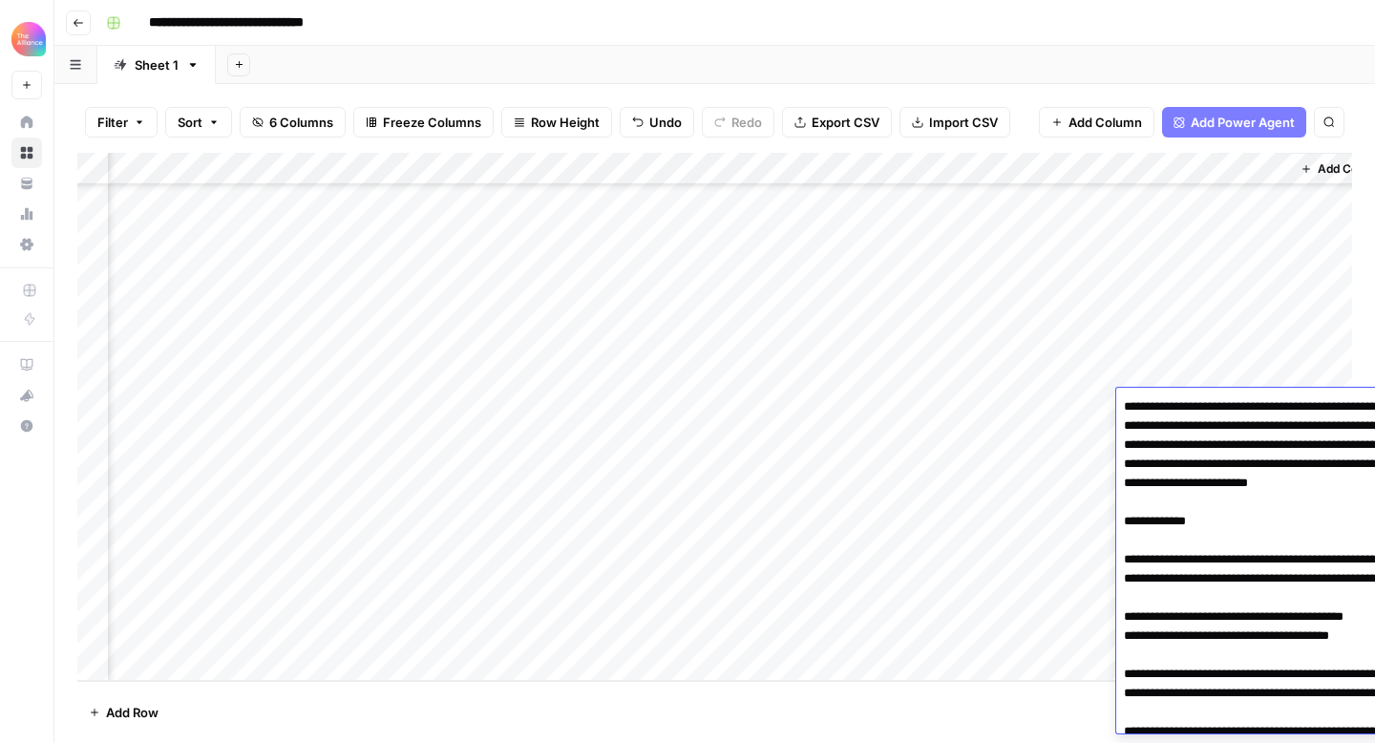
scroll to position [470, 0]
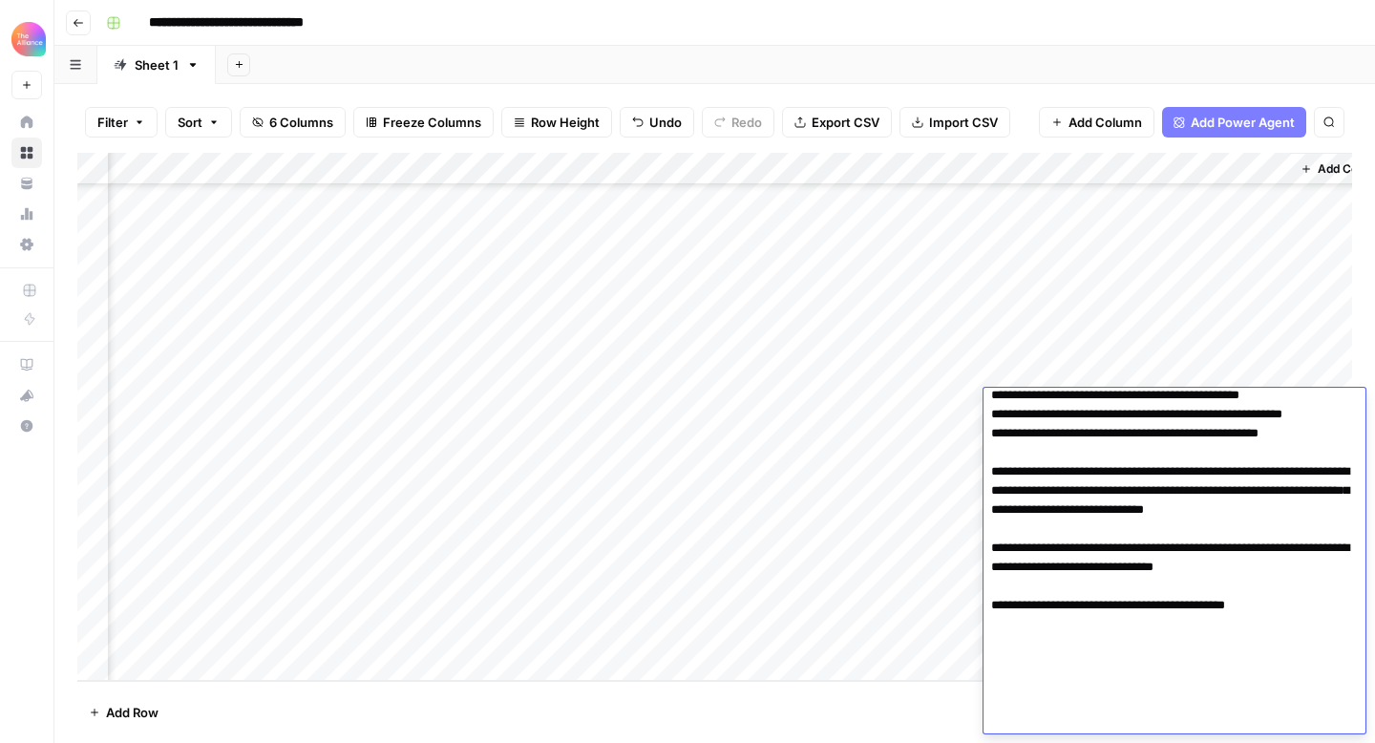
click at [1191, 435] on textarea at bounding box center [1175, 329] width 382 height 810
click at [812, 509] on div "Add Column" at bounding box center [714, 417] width 1275 height 528
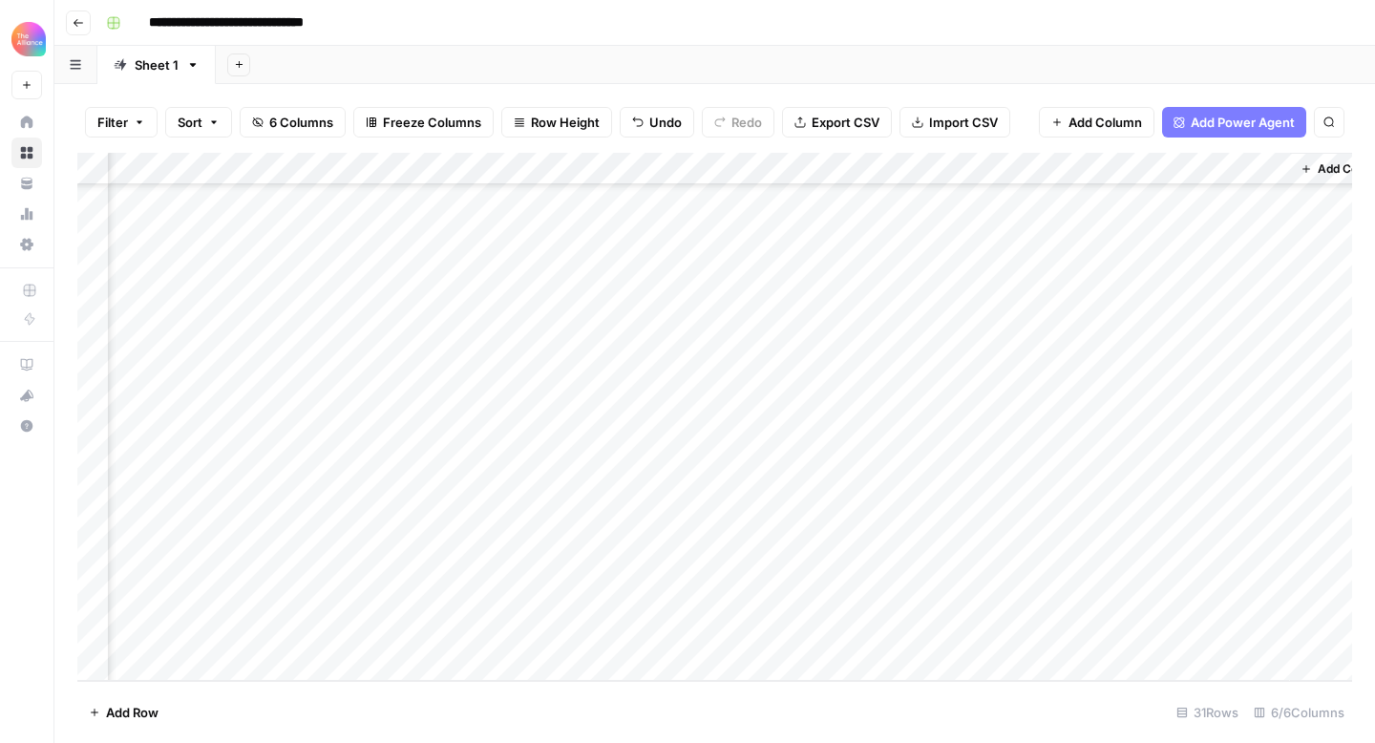
click at [1177, 442] on div "Add Column" at bounding box center [714, 417] width 1275 height 528
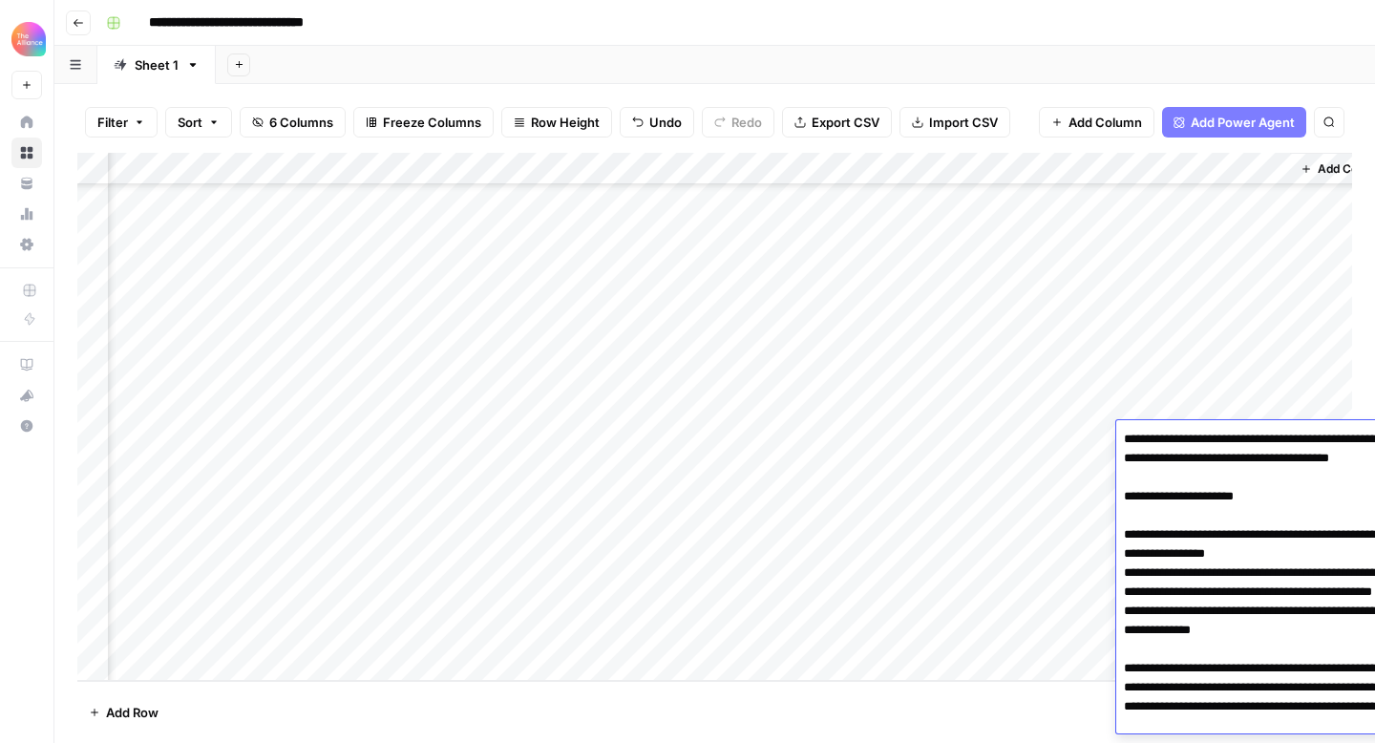
scroll to position [426, 0]
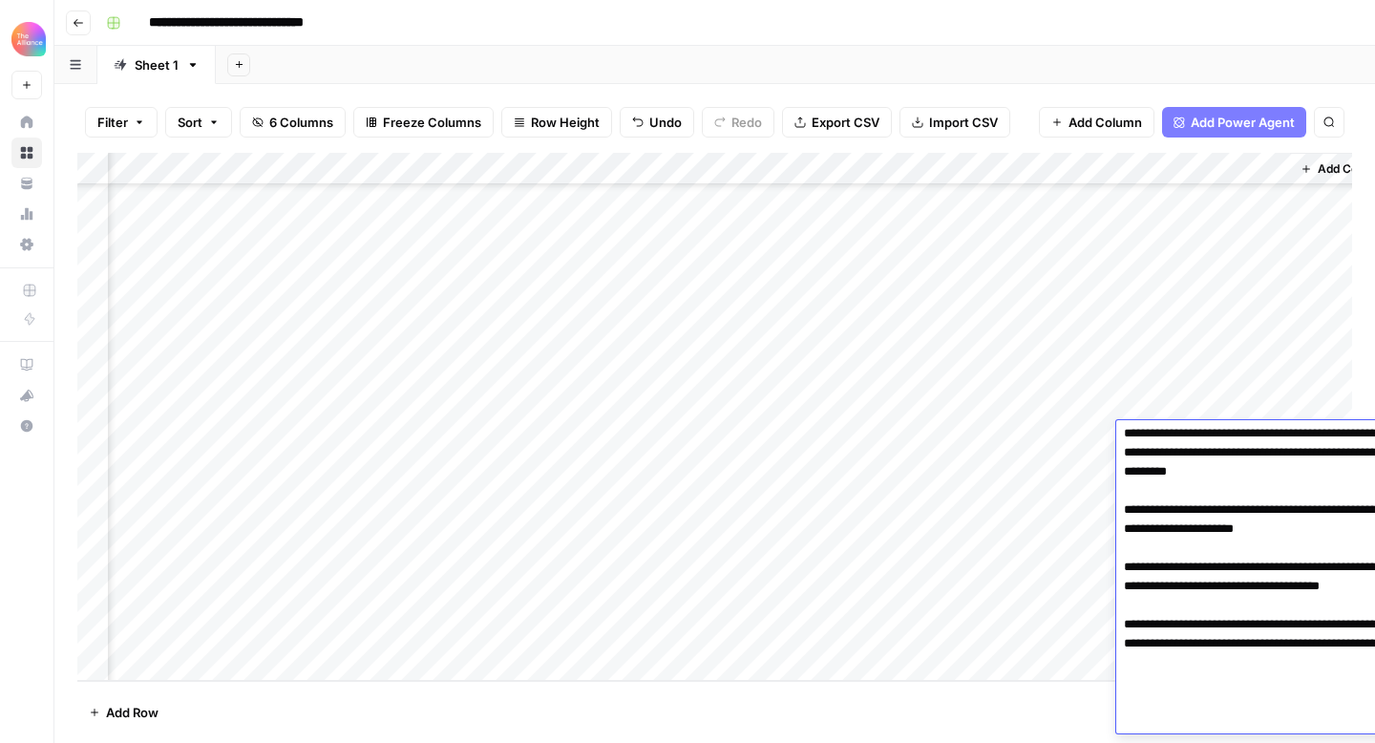
click at [1177, 442] on textarea at bounding box center [1308, 367] width 382 height 734
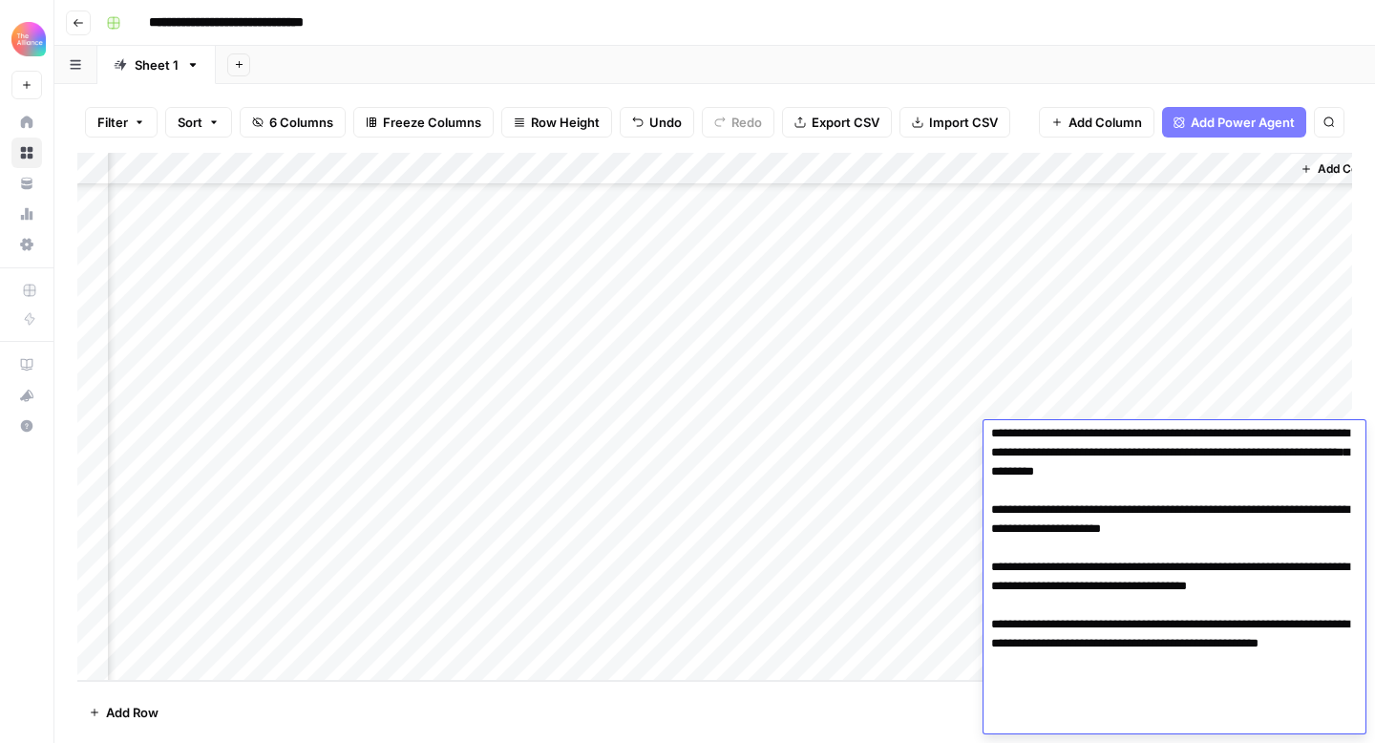
click at [1159, 505] on textarea at bounding box center [1175, 367] width 382 height 734
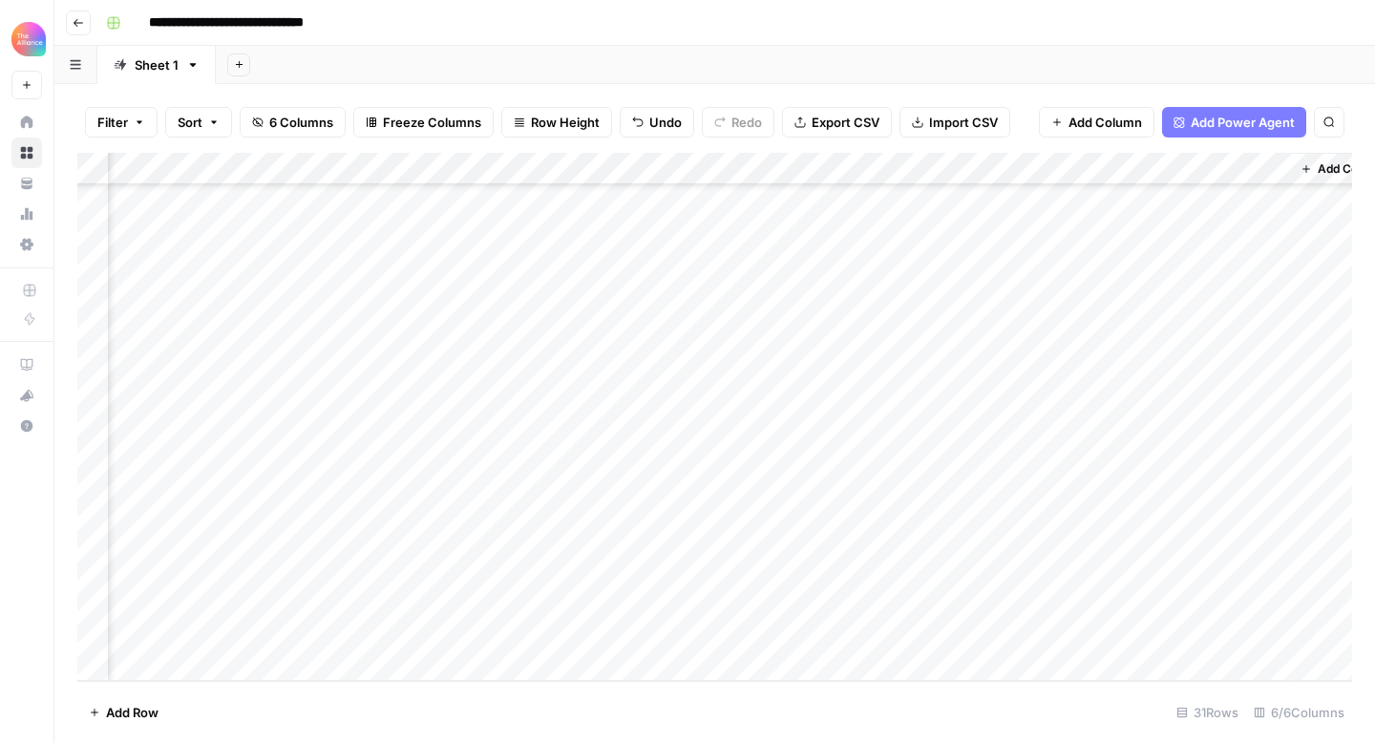
click at [1319, 365] on div "Add Column" at bounding box center [1342, 417] width 105 height 528
click at [1197, 435] on div "Add Column" at bounding box center [714, 417] width 1275 height 528
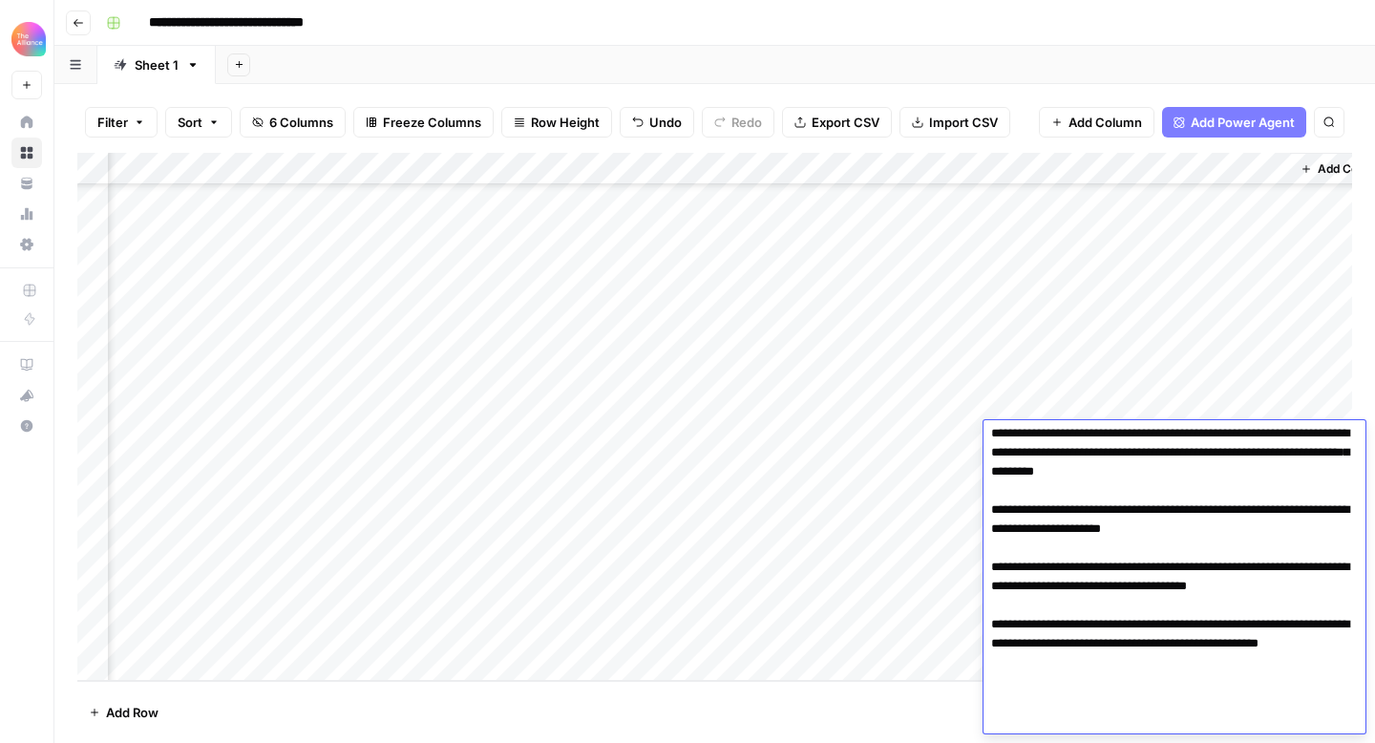
scroll to position [0, 0]
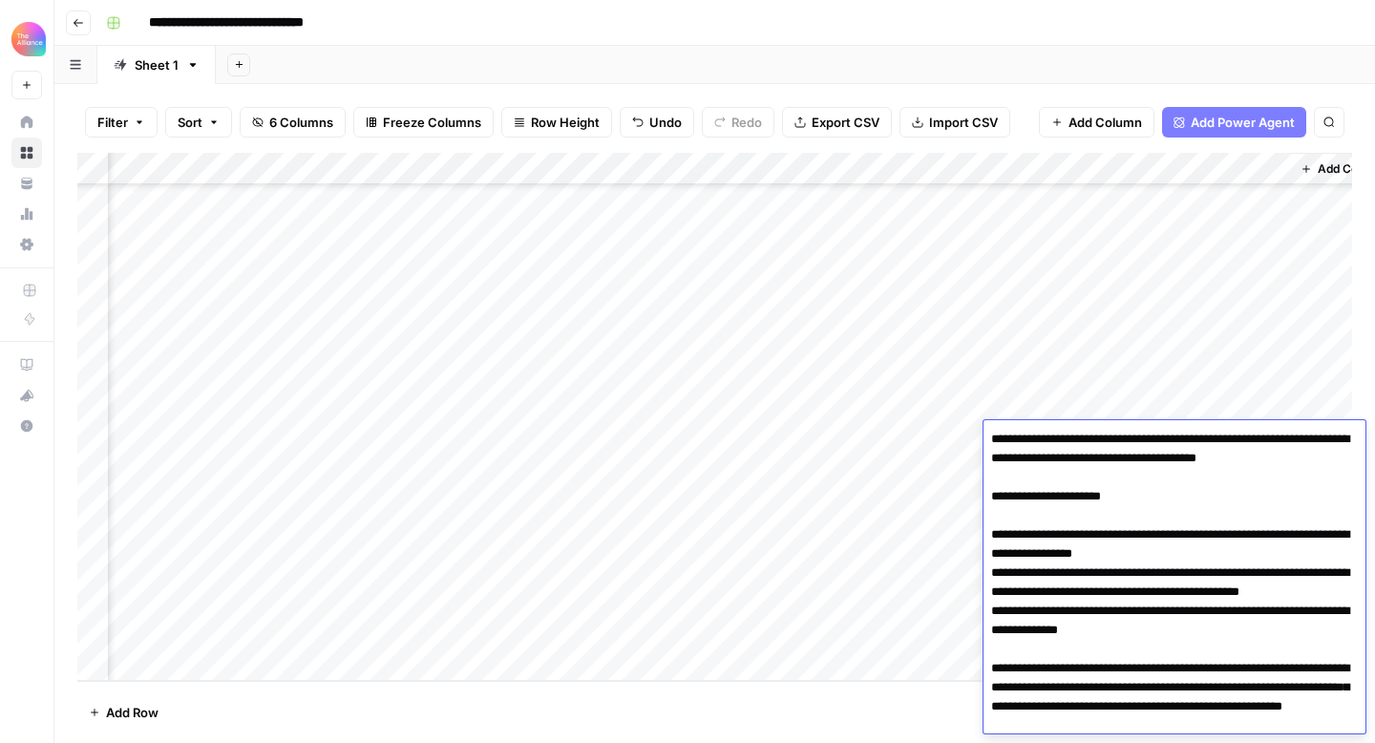
click at [1218, 403] on div "Add Column" at bounding box center [714, 417] width 1275 height 528
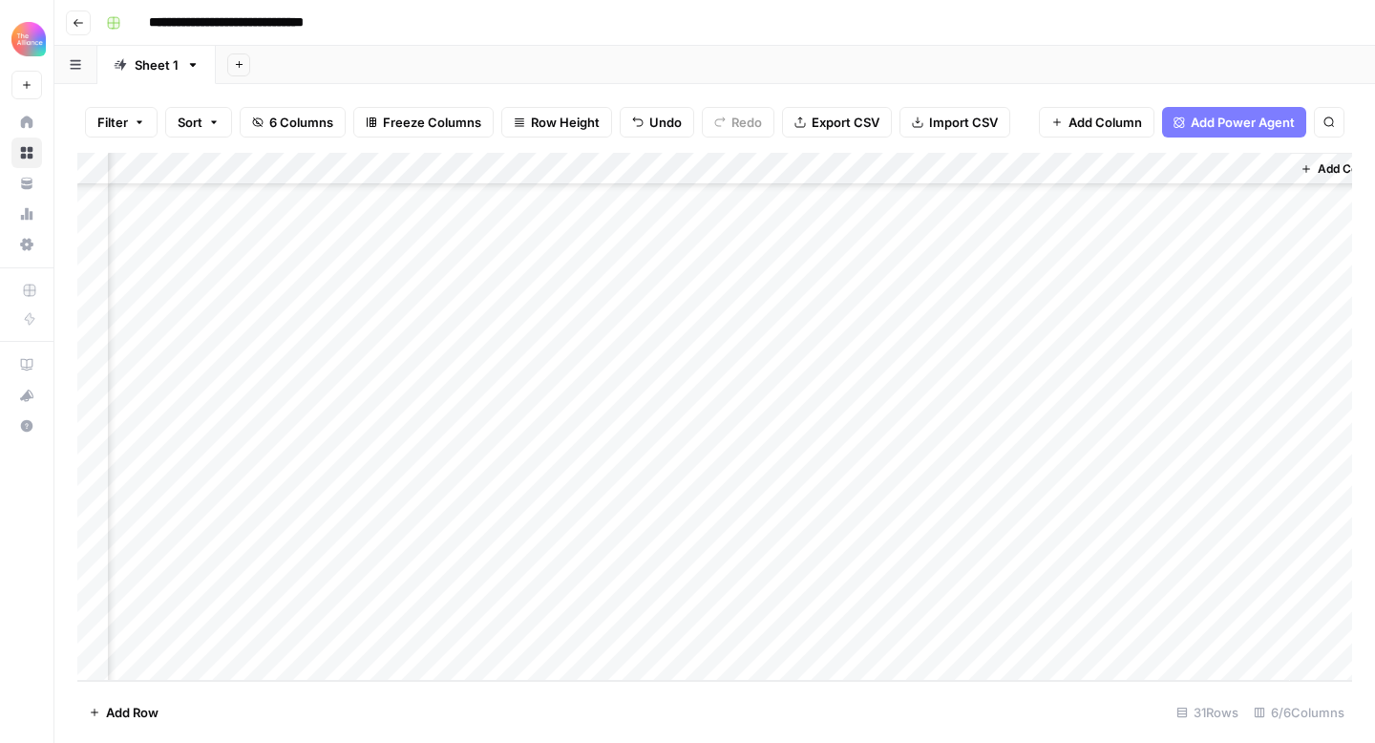
click at [1208, 442] on div "Add Column" at bounding box center [714, 417] width 1275 height 528
click at [1193, 472] on div "Add Column" at bounding box center [714, 417] width 1275 height 528
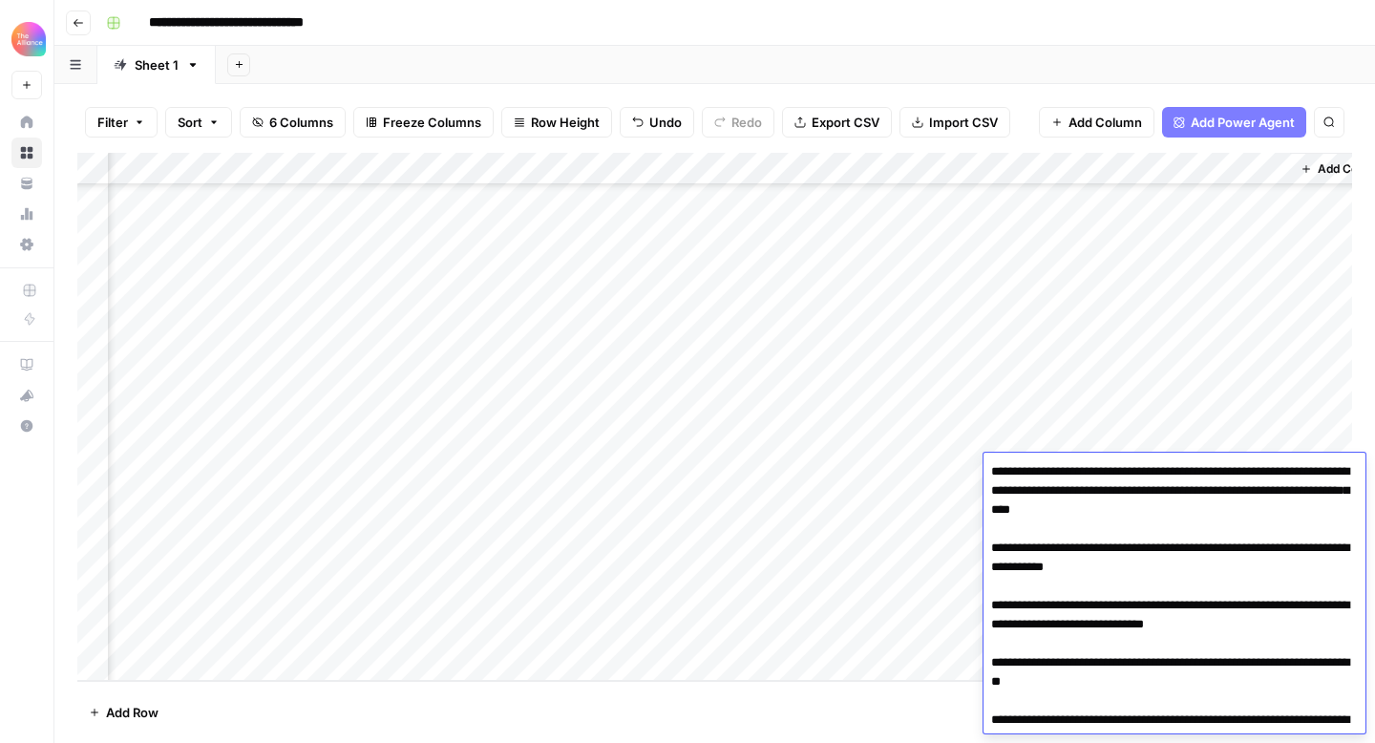
scroll to position [420, 0]
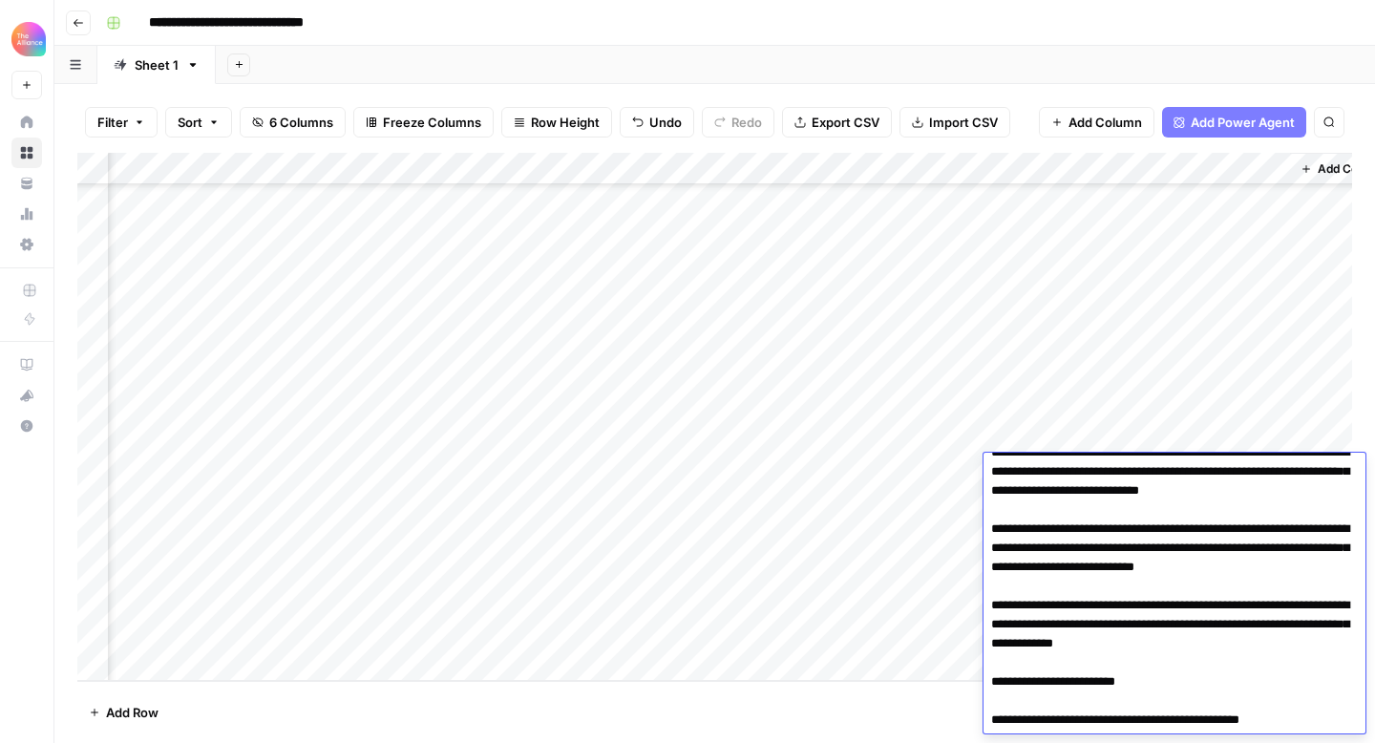
click at [1207, 476] on textarea at bounding box center [1175, 385] width 382 height 695
click at [1267, 420] on div "Add Column" at bounding box center [714, 417] width 1275 height 528
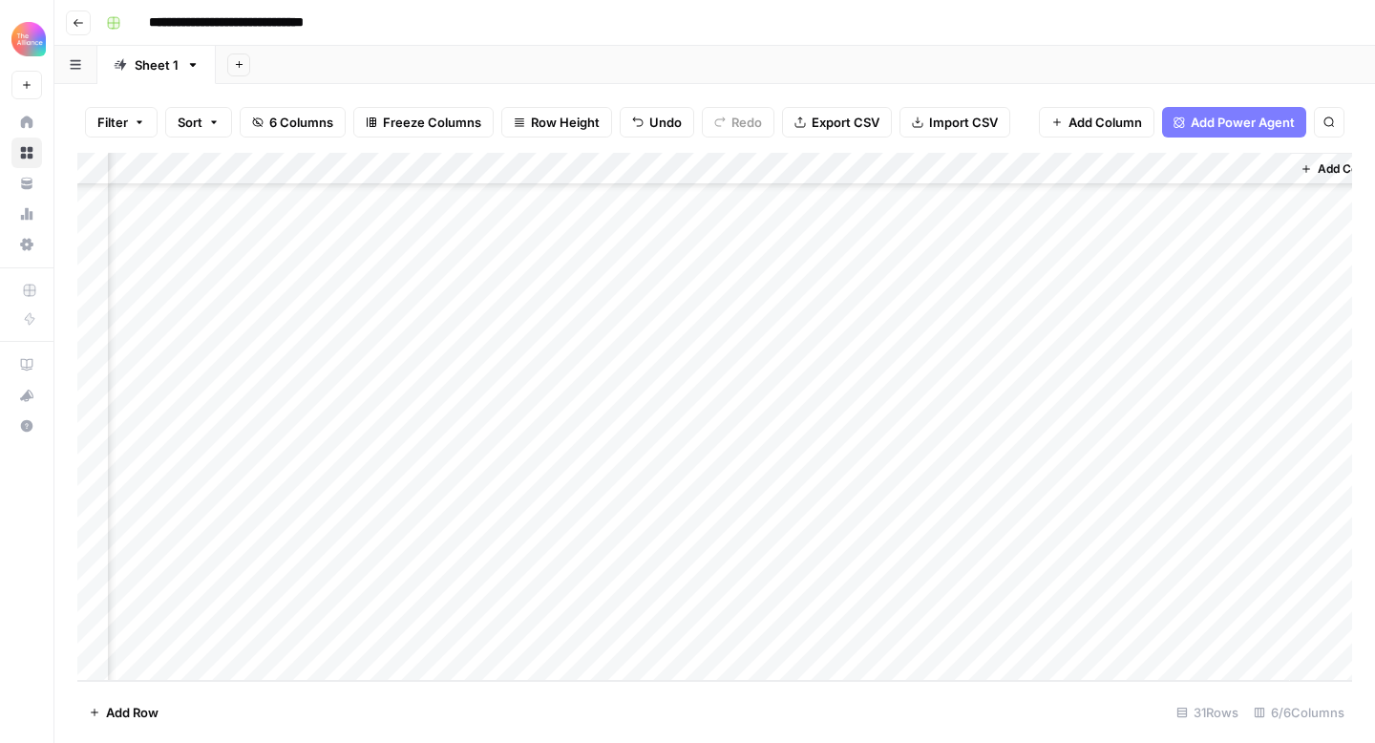
click at [1189, 505] on div "Add Column" at bounding box center [714, 417] width 1275 height 528
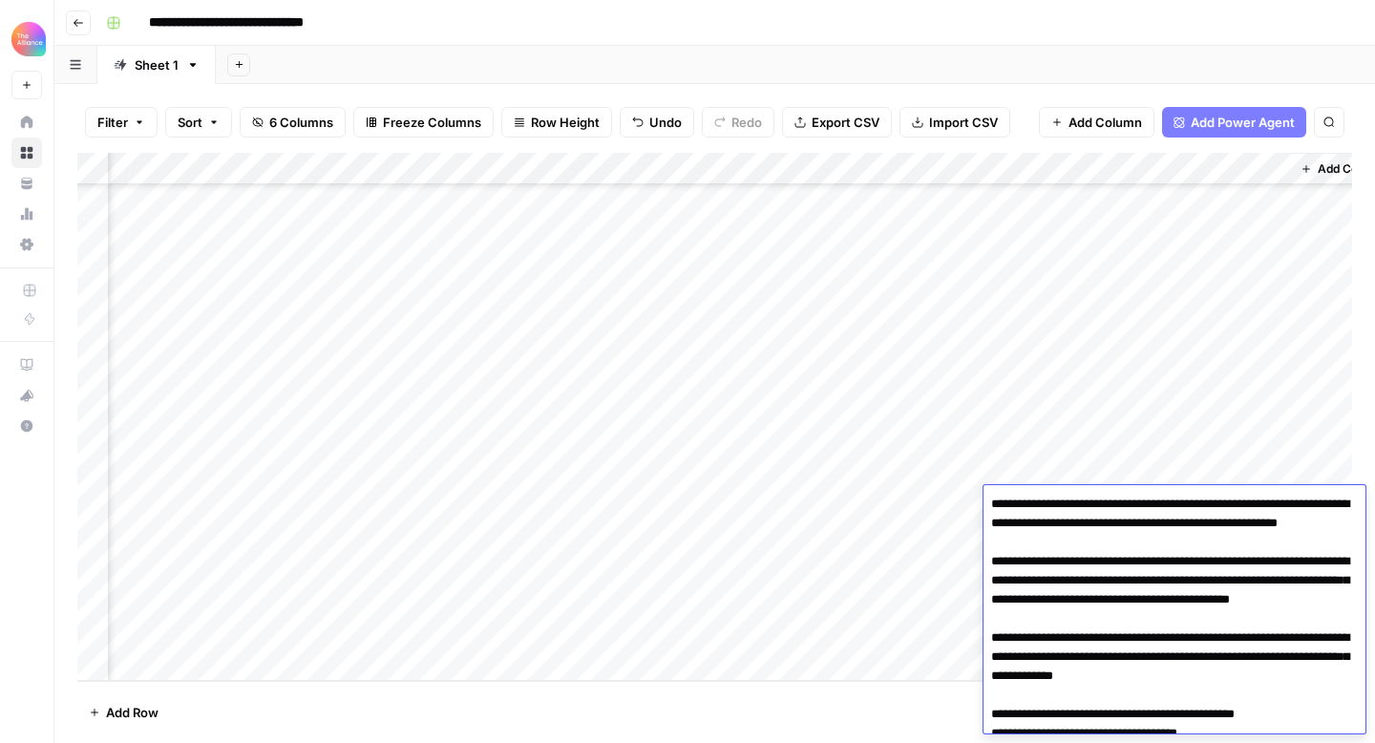
scroll to position [491, 0]
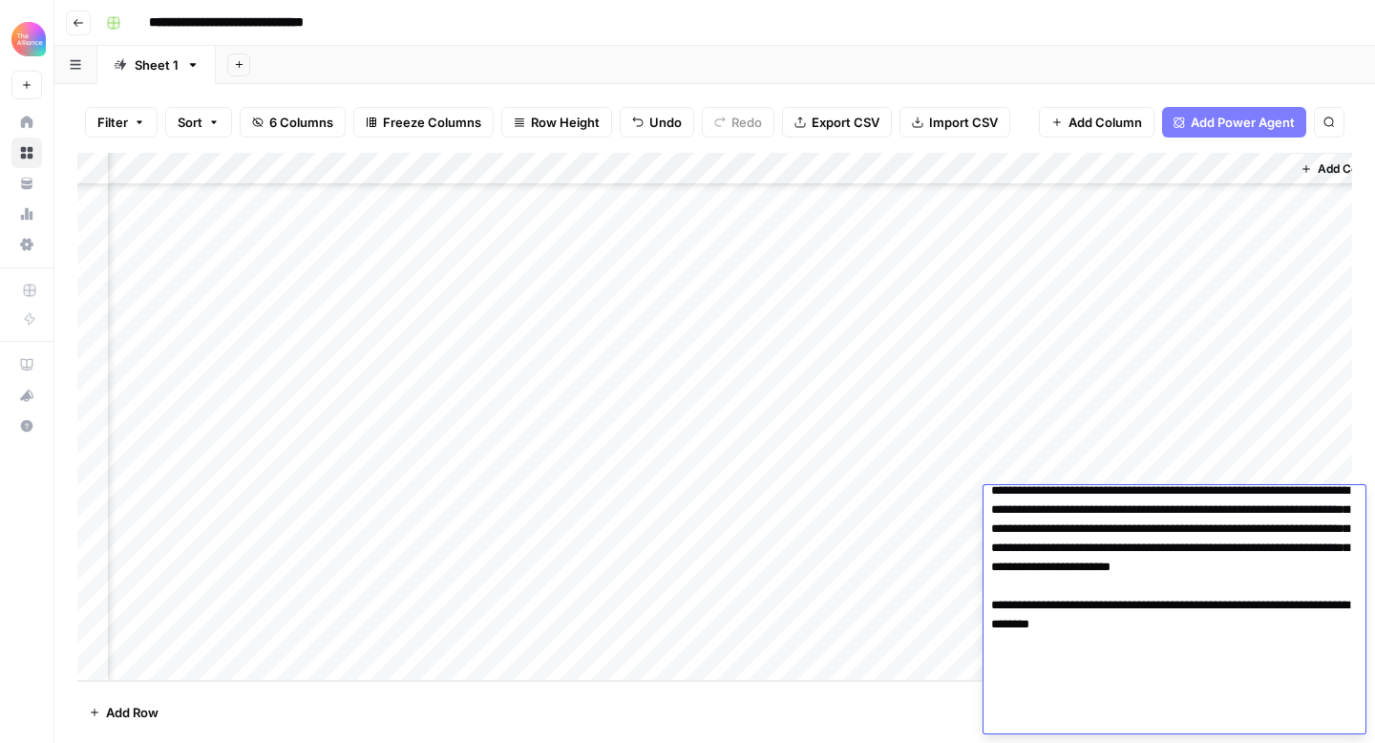
click at [1115, 576] on textarea at bounding box center [1175, 367] width 382 height 734
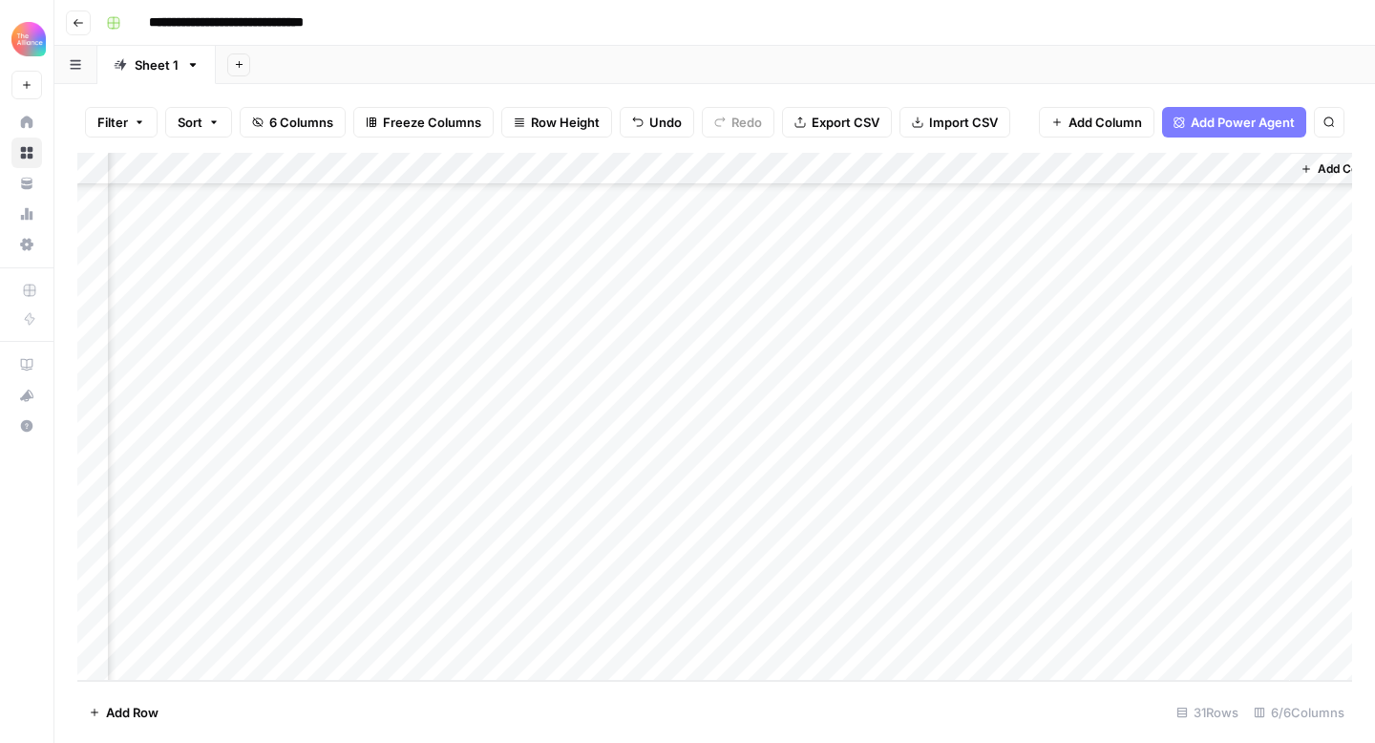
click at [1293, 453] on div "Add Column" at bounding box center [1342, 417] width 105 height 528
click at [1201, 536] on div "Add Column" at bounding box center [714, 417] width 1275 height 528
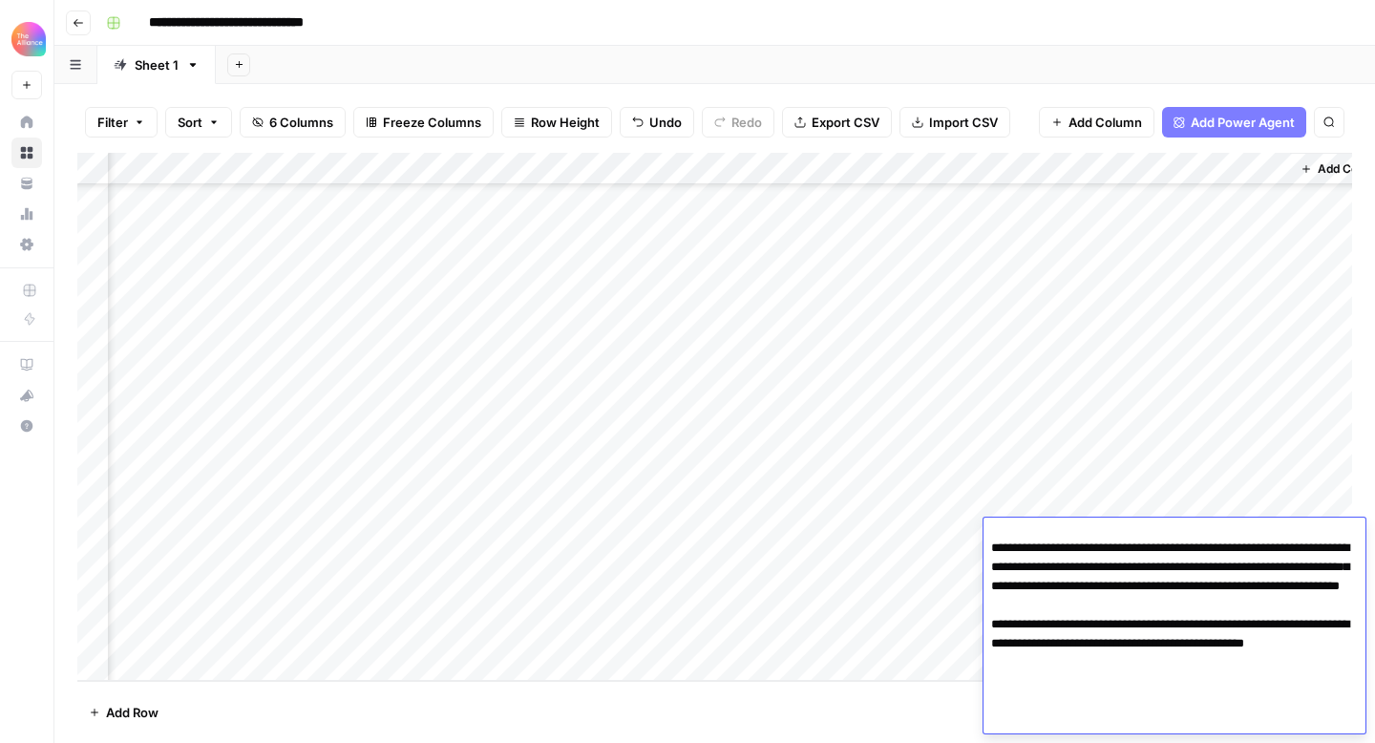
click at [1283, 468] on div "Add Column" at bounding box center [714, 417] width 1275 height 528
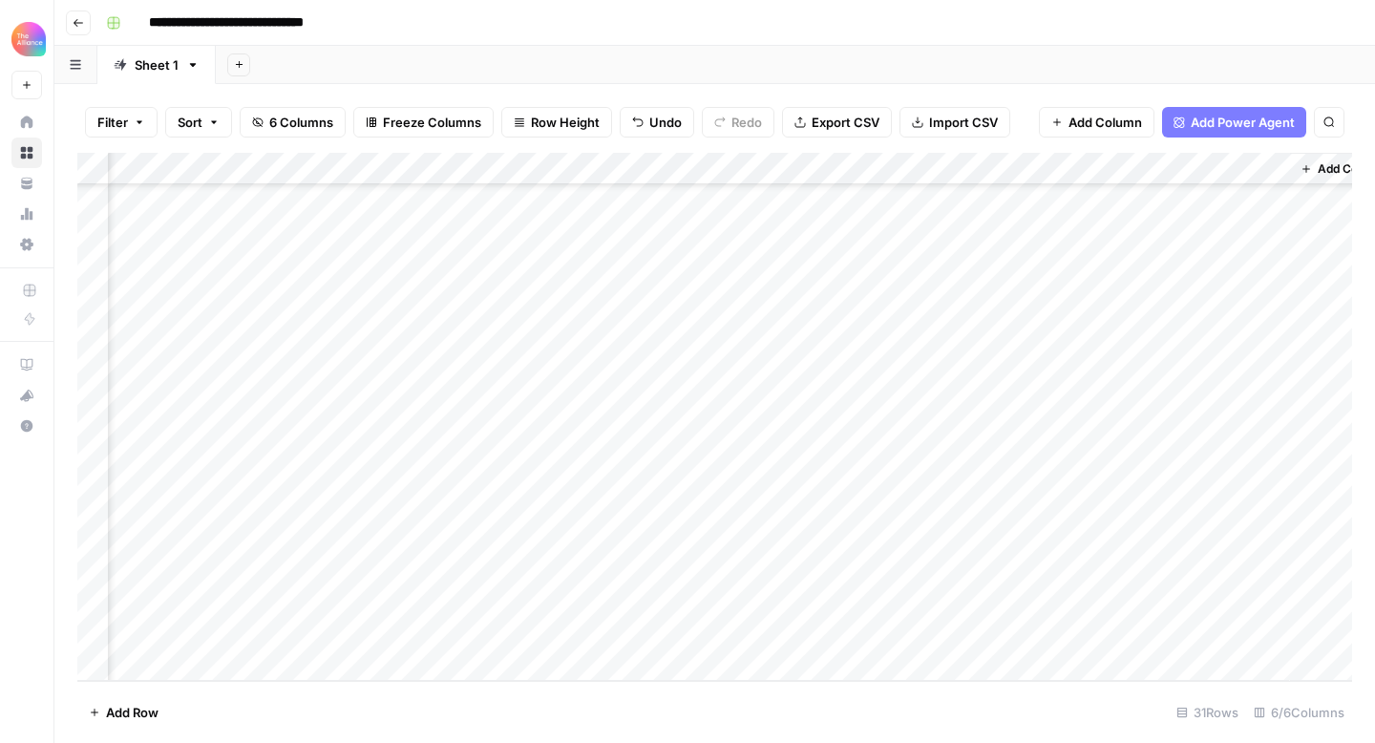
click at [1208, 537] on div "Add Column" at bounding box center [714, 417] width 1275 height 528
click at [1343, 470] on div "Add Column" at bounding box center [1342, 417] width 105 height 528
click at [1223, 563] on div "Add Column" at bounding box center [714, 417] width 1275 height 528
click at [1218, 566] on div "Add Column" at bounding box center [714, 417] width 1275 height 528
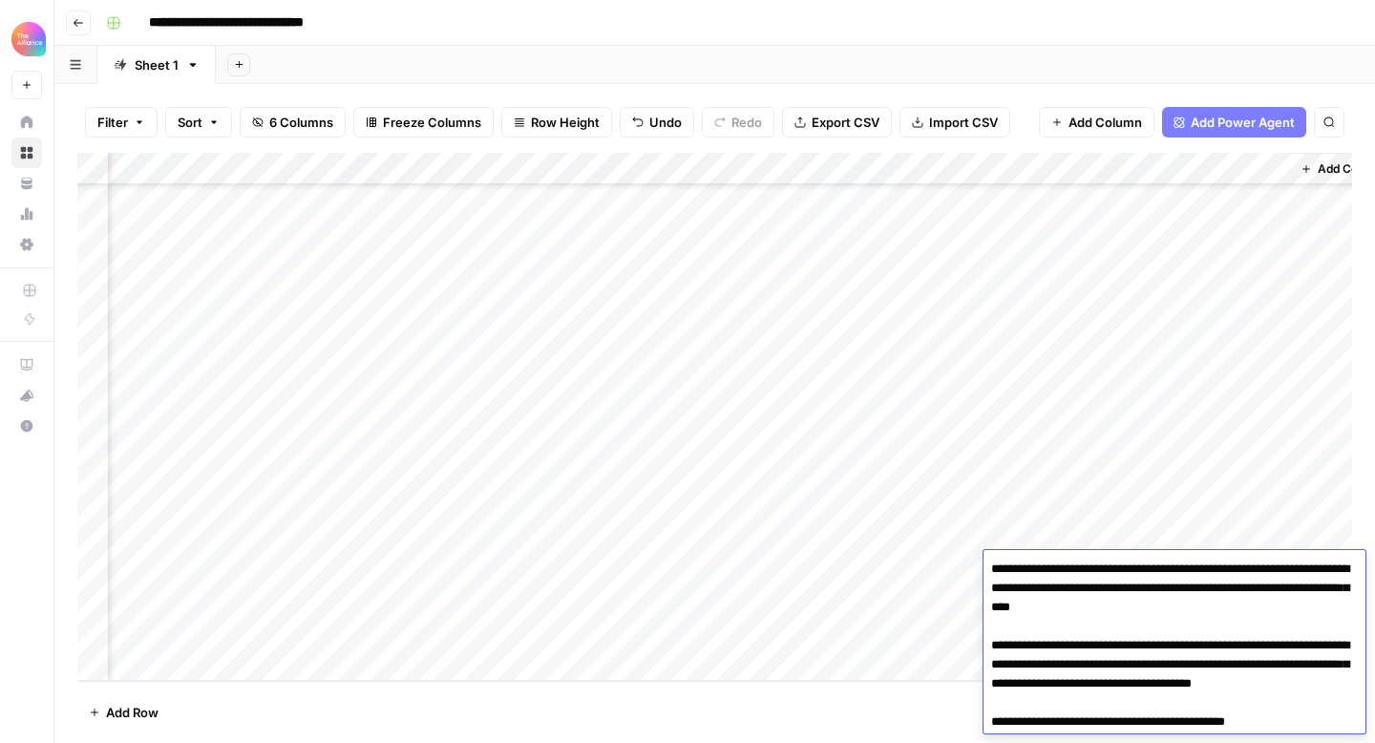
scroll to position [499, 0]
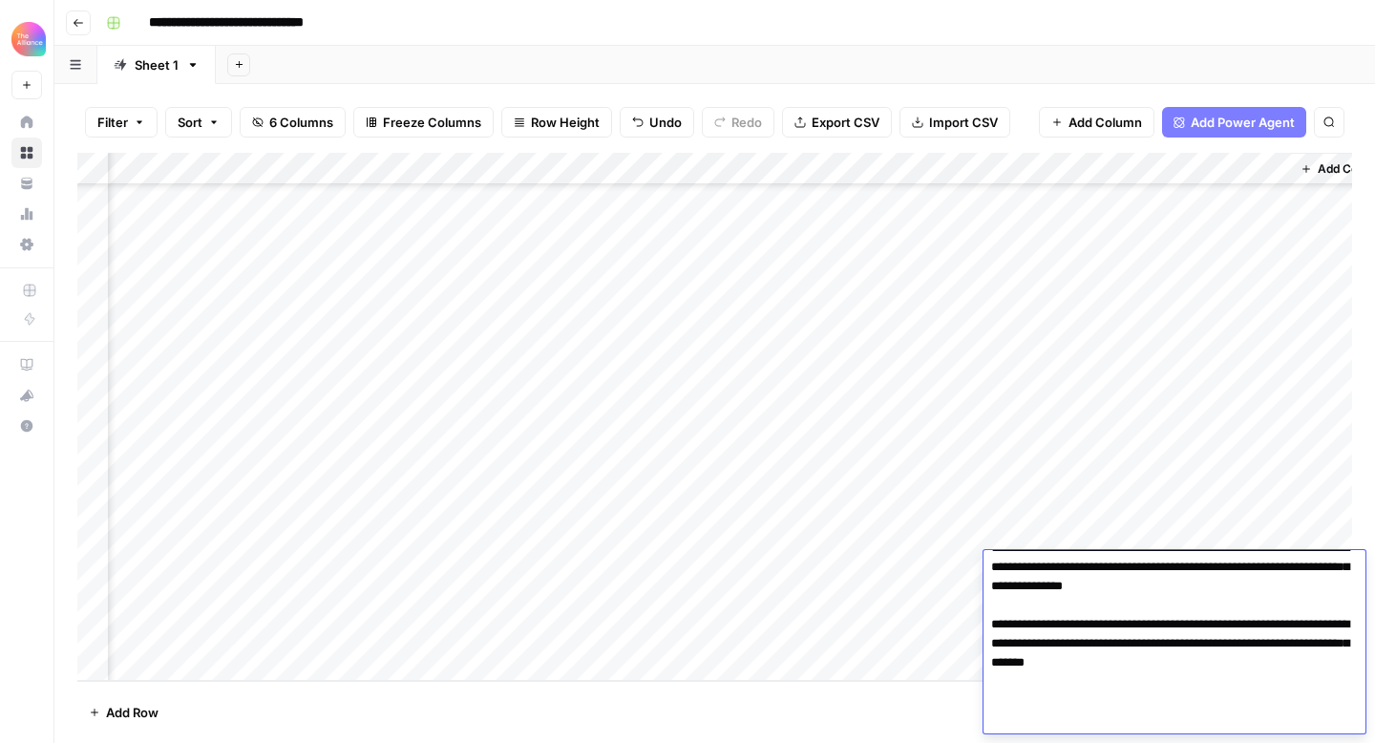
click at [1191, 594] on textarea at bounding box center [1175, 395] width 382 height 676
click at [1181, 538] on div "Add Column" at bounding box center [714, 417] width 1275 height 528
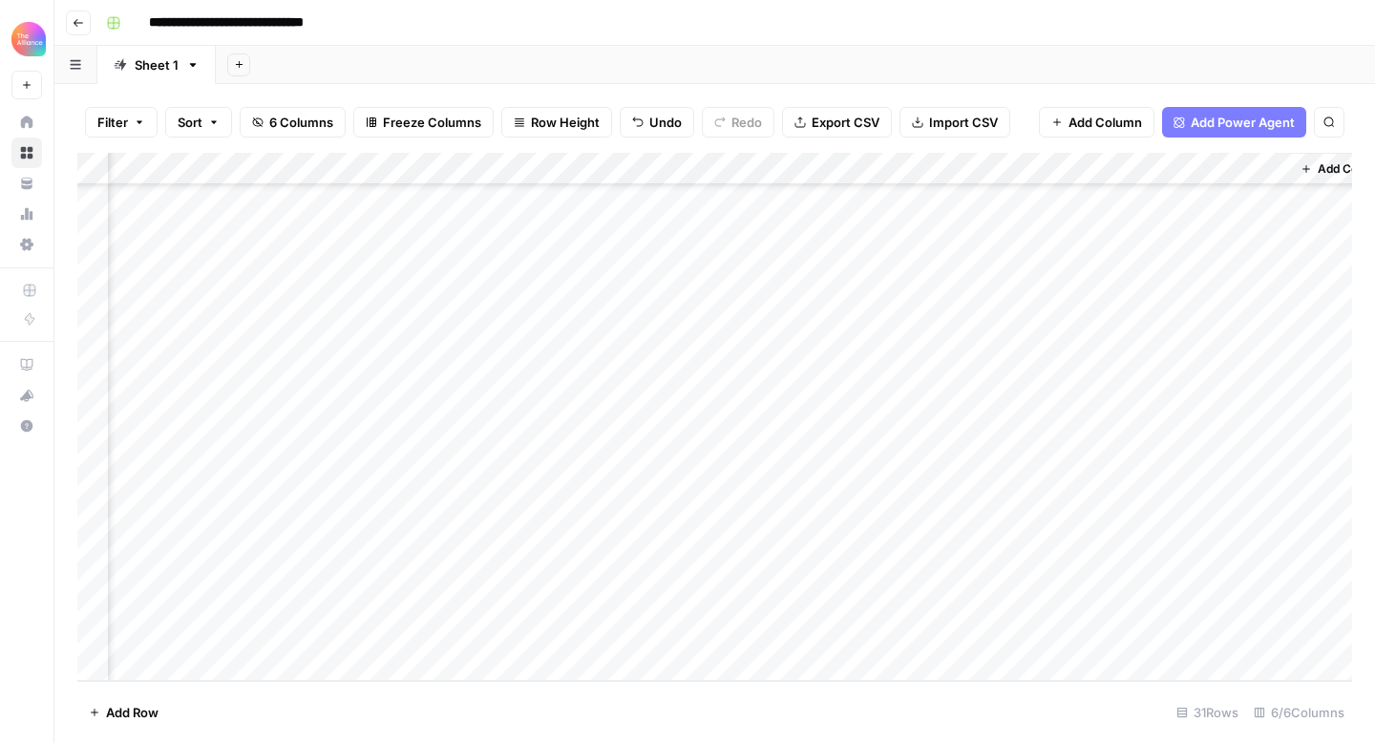
click at [1166, 561] on div "Add Column" at bounding box center [714, 417] width 1275 height 528
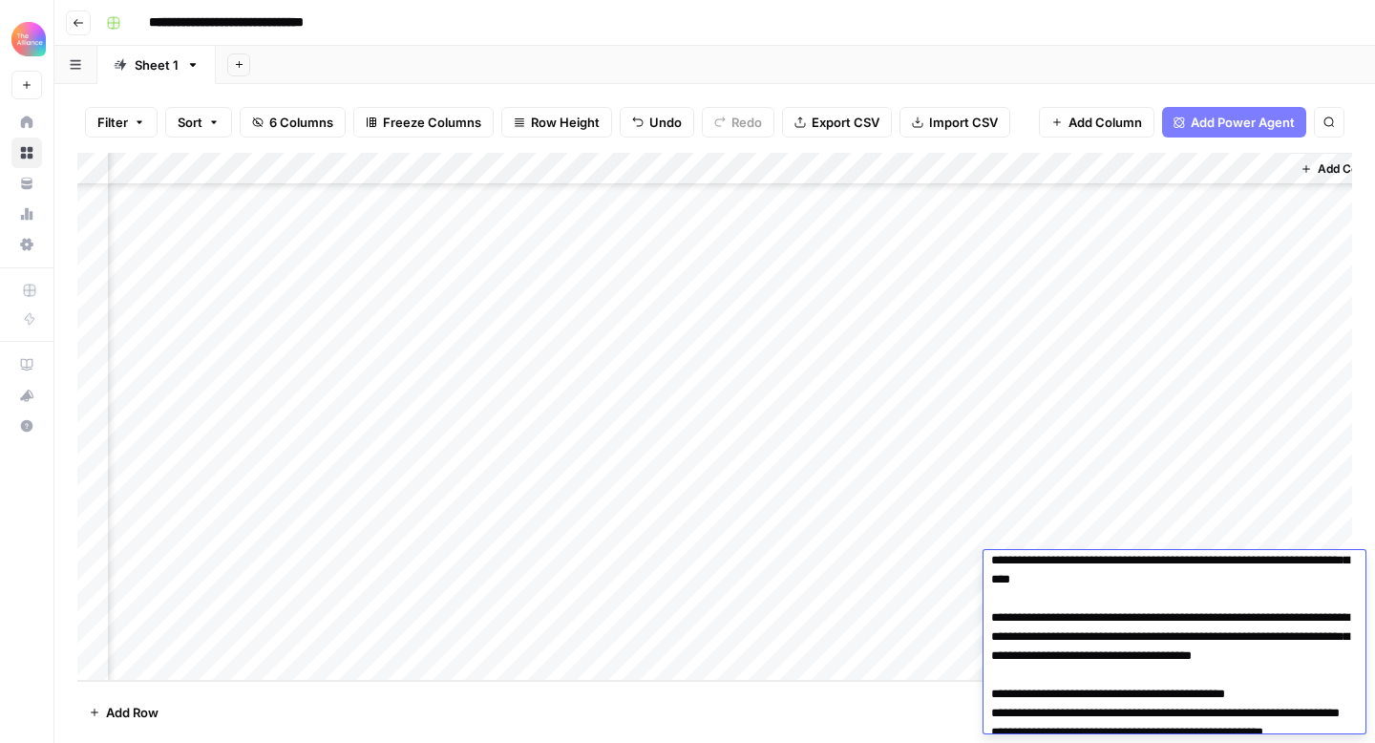
scroll to position [0, 0]
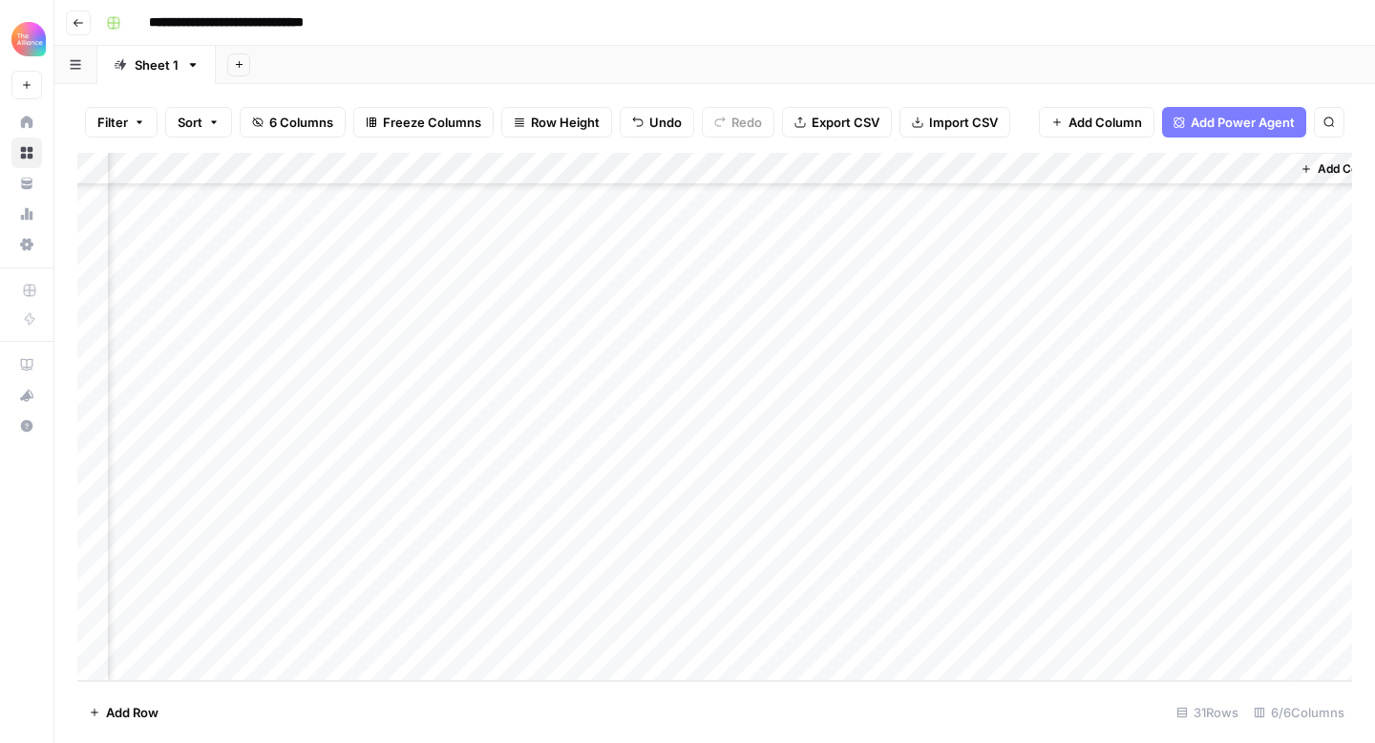
click at [1348, 491] on div "Add Column" at bounding box center [1342, 417] width 105 height 528
click at [1195, 601] on div "Add Column" at bounding box center [714, 417] width 1275 height 528
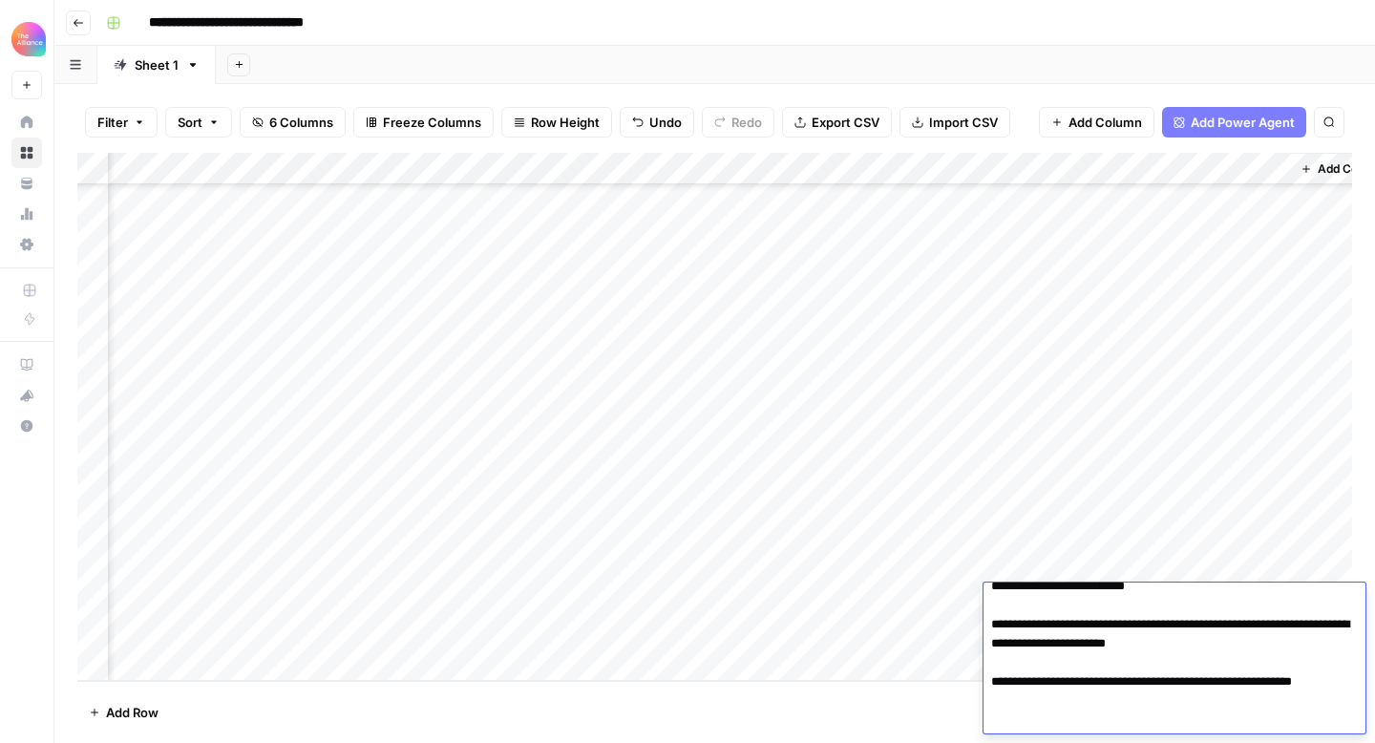
click at [1261, 536] on div "Add Column" at bounding box center [714, 417] width 1275 height 528
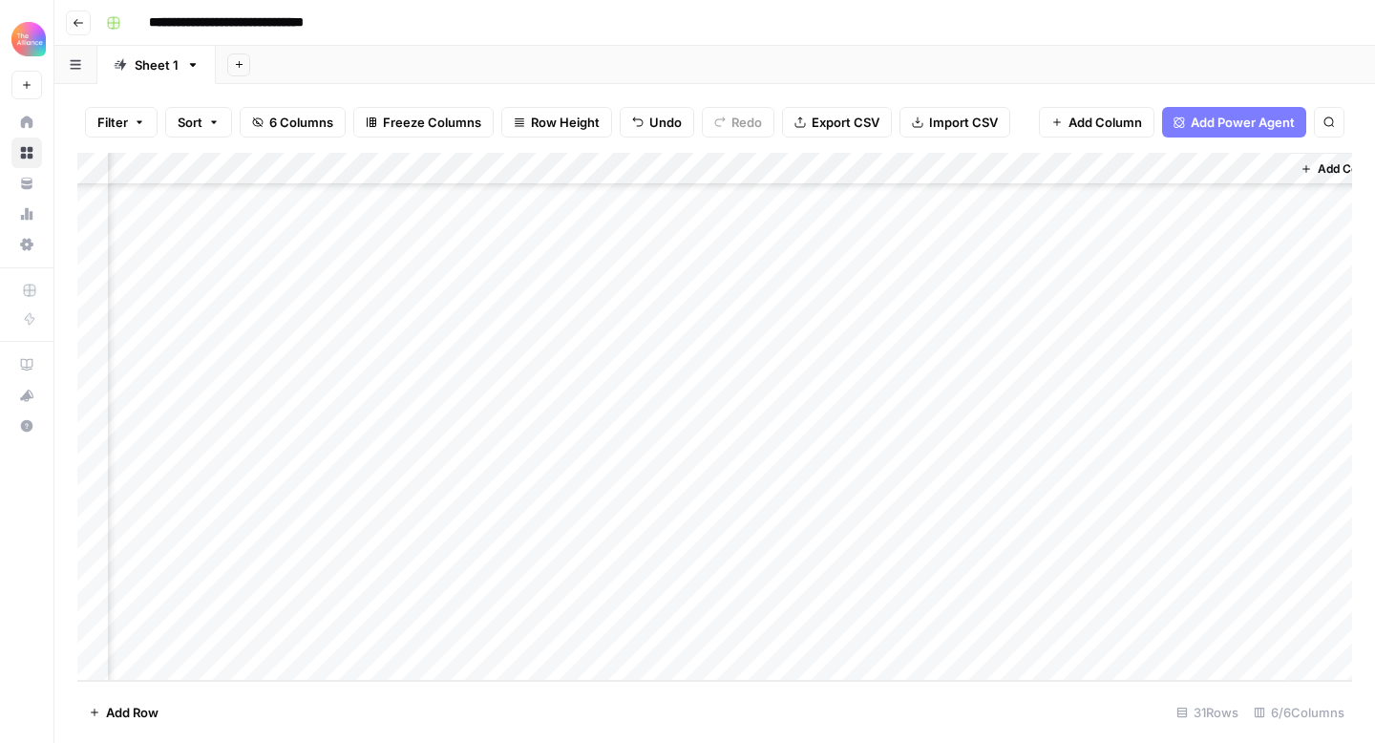
click at [1183, 631] on div "Add Column" at bounding box center [714, 417] width 1275 height 528
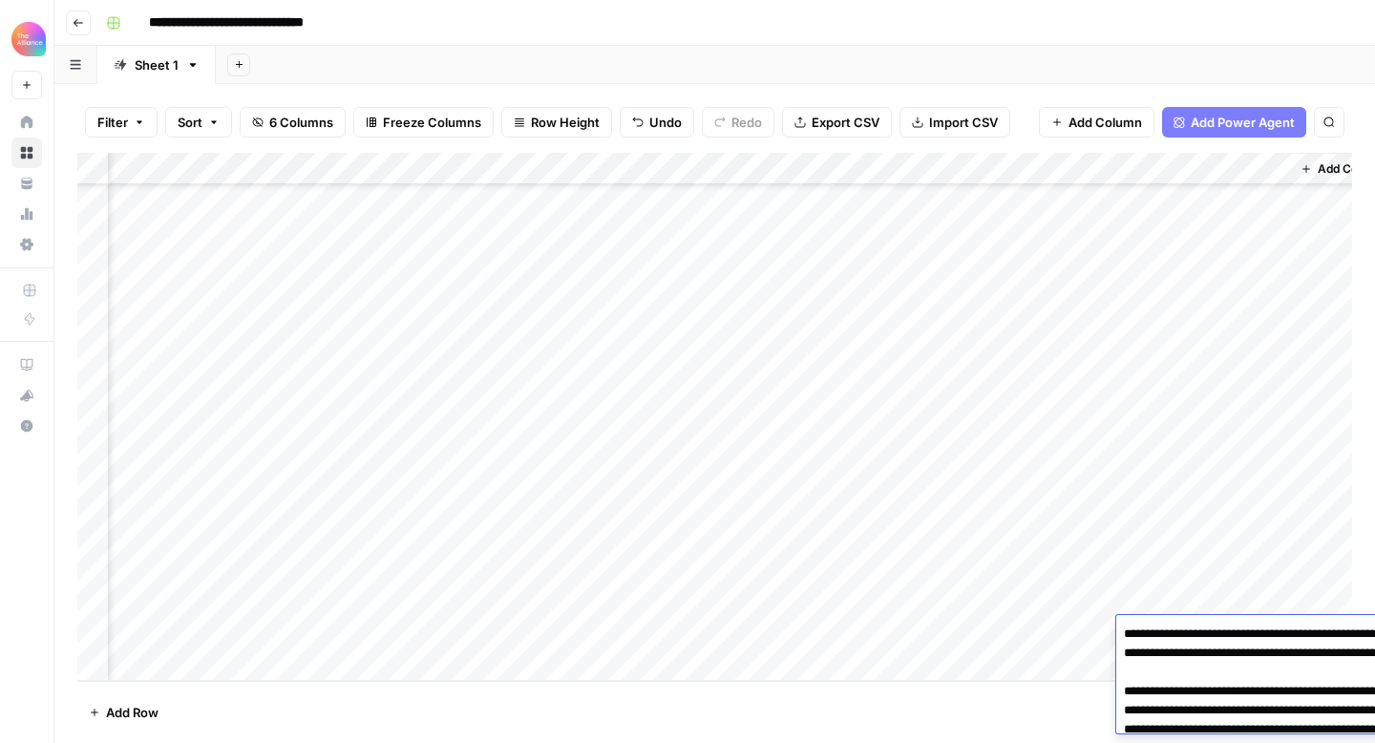
scroll to position [583, 0]
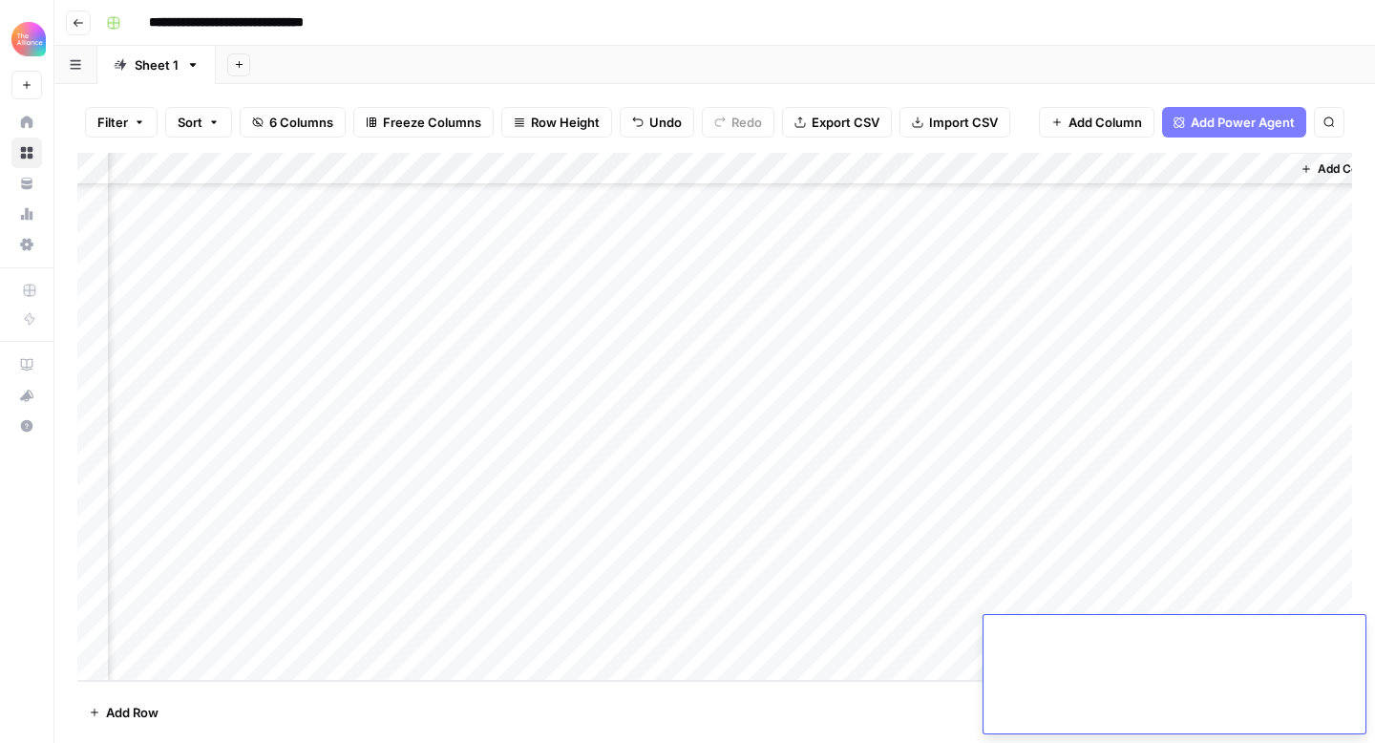
click at [1127, 642] on textarea at bounding box center [1175, 385] width 382 height 695
